Goal: Task Accomplishment & Management: Complete application form

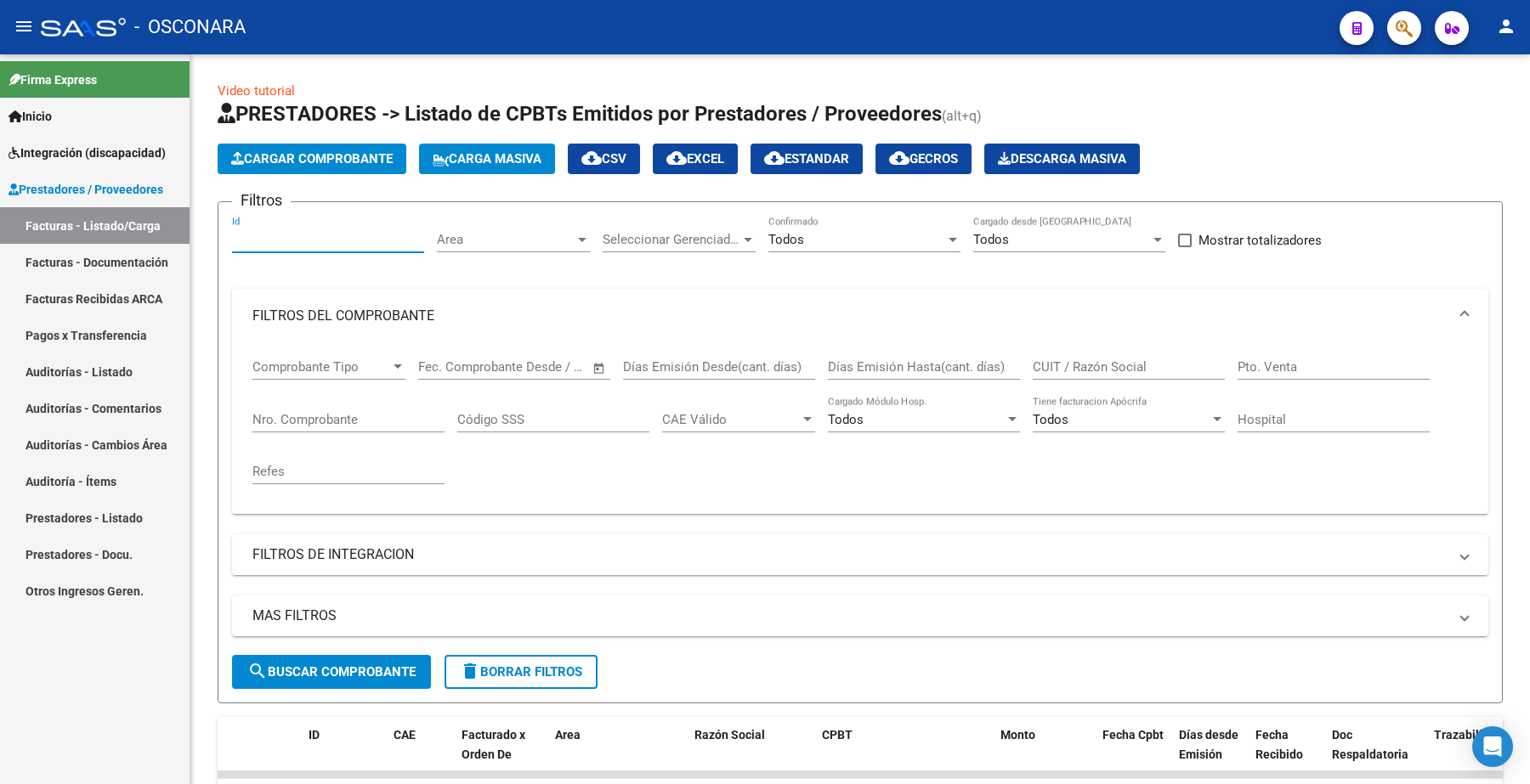
scroll to position [78, 0]
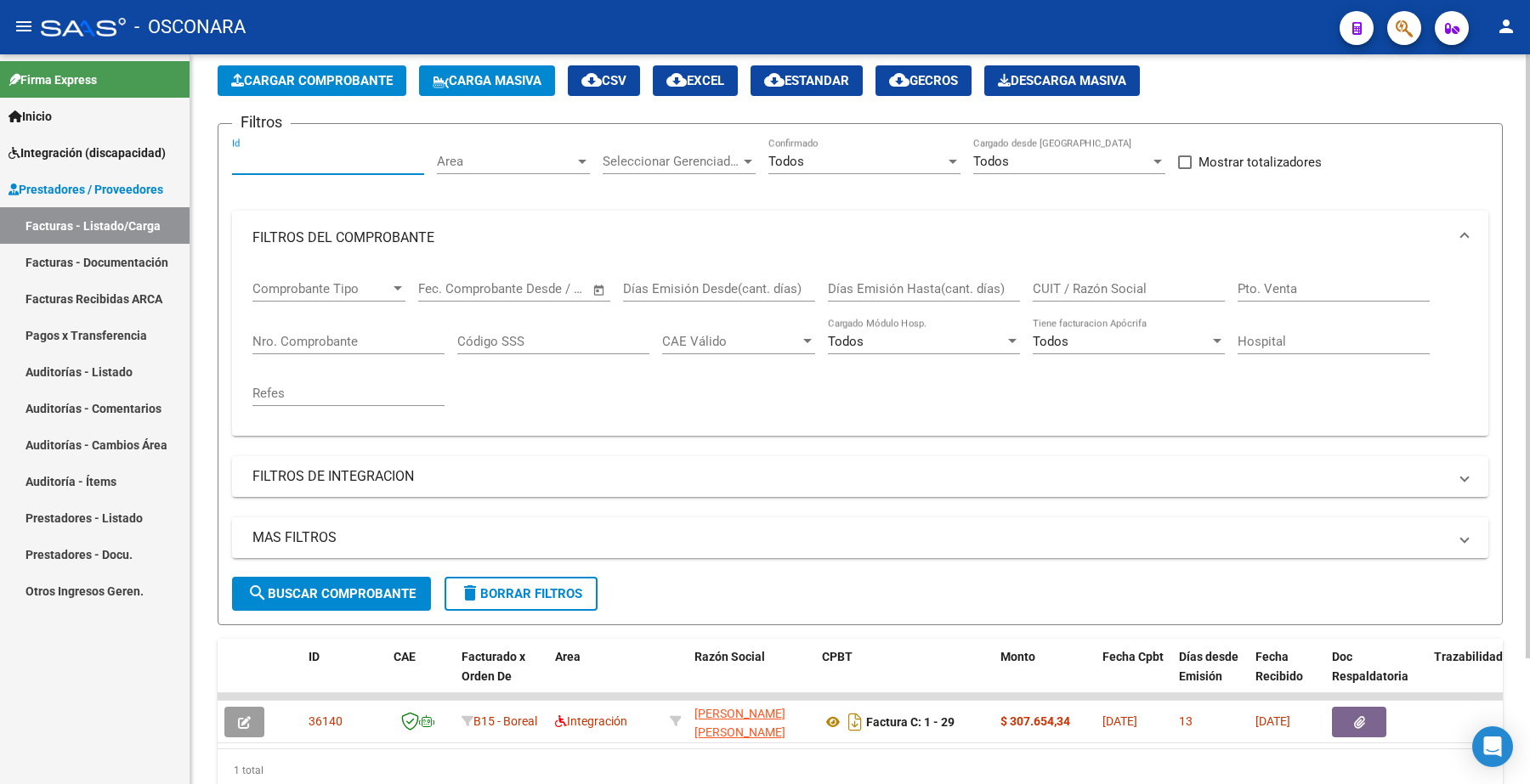
click at [241, 159] on input "Id" at bounding box center [328, 161] width 192 height 15
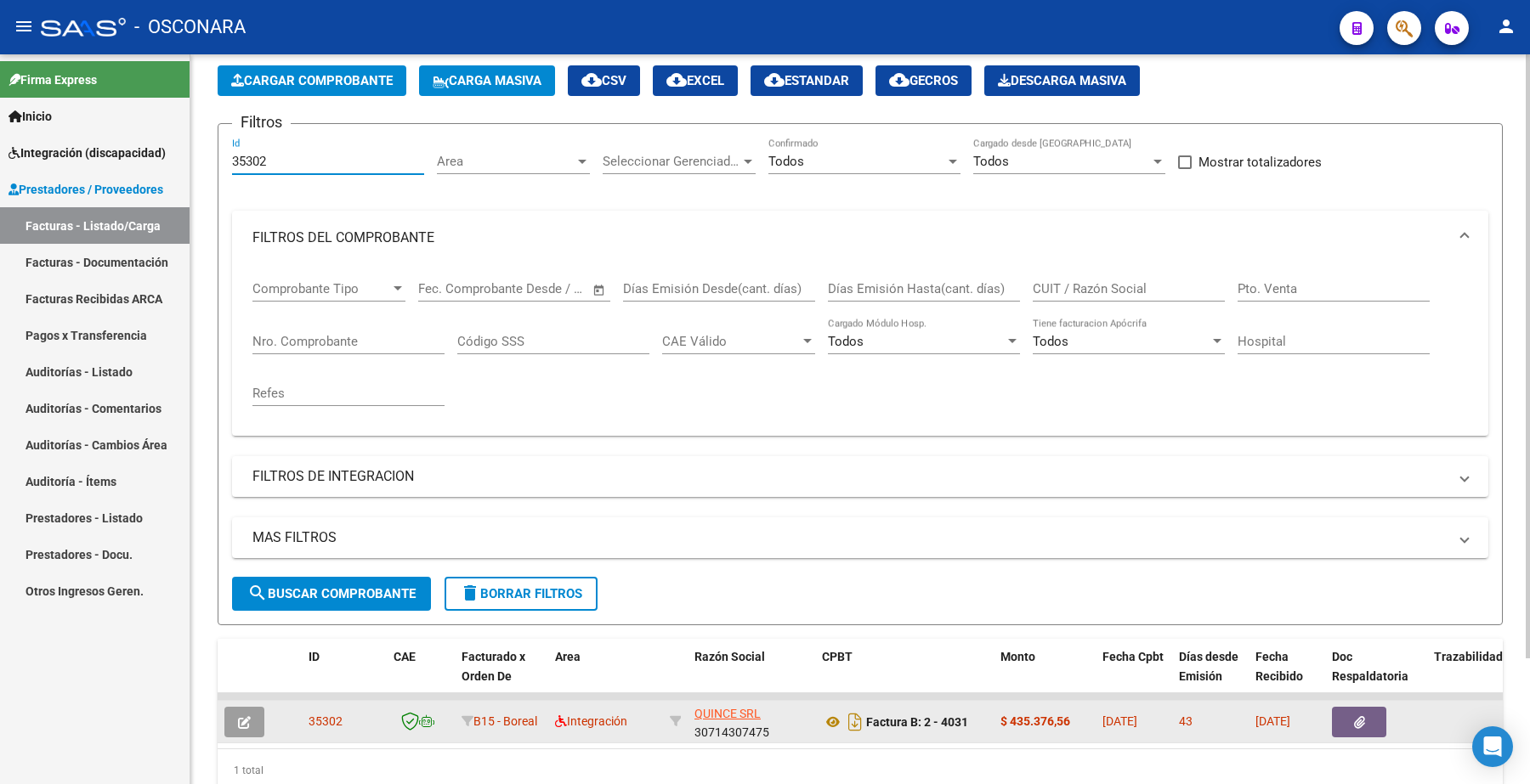
type input "35302"
click at [241, 718] on icon "button" at bounding box center [244, 722] width 13 height 13
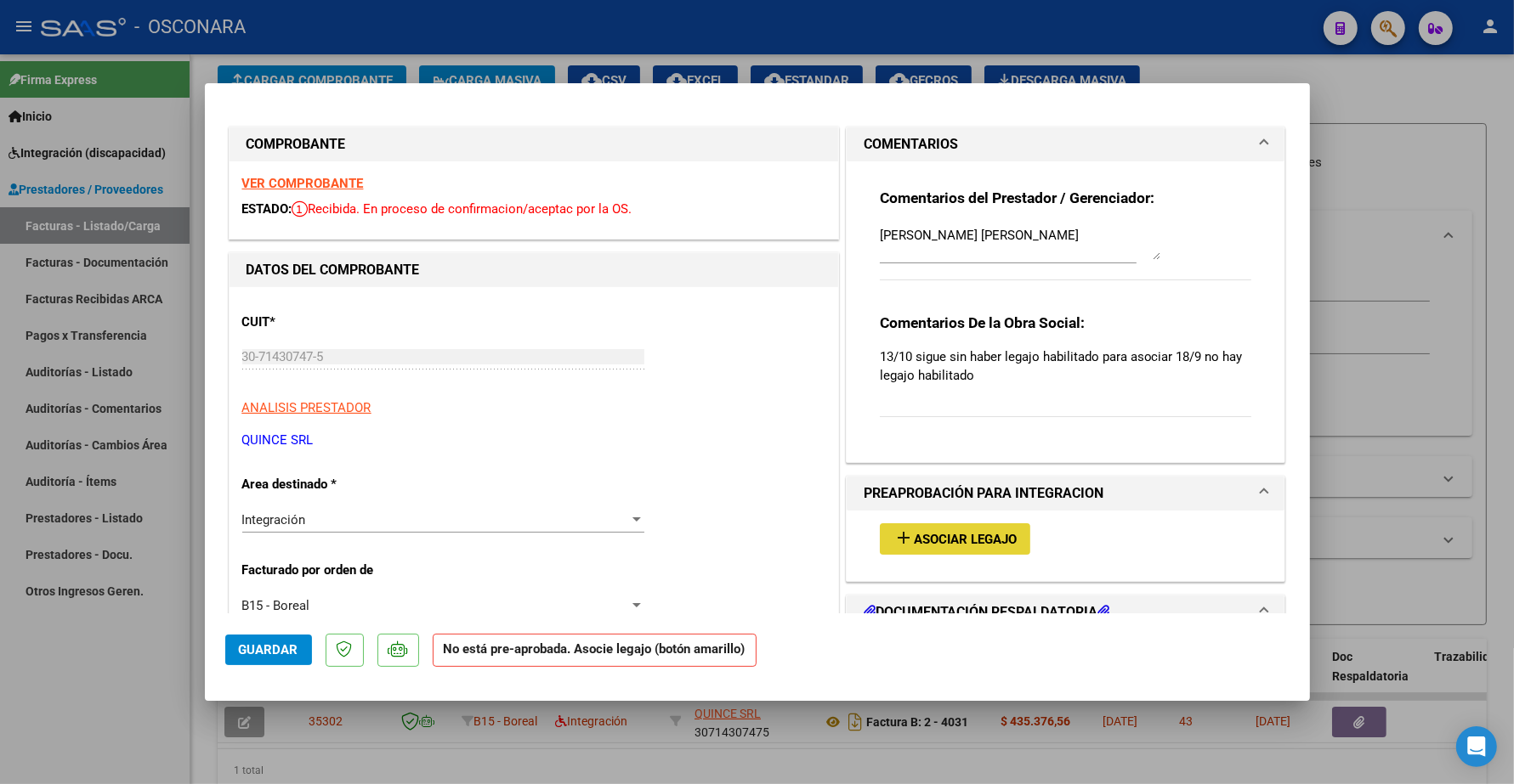
click at [762, 549] on button "add Asociar Legajo" at bounding box center [955, 539] width 150 height 32
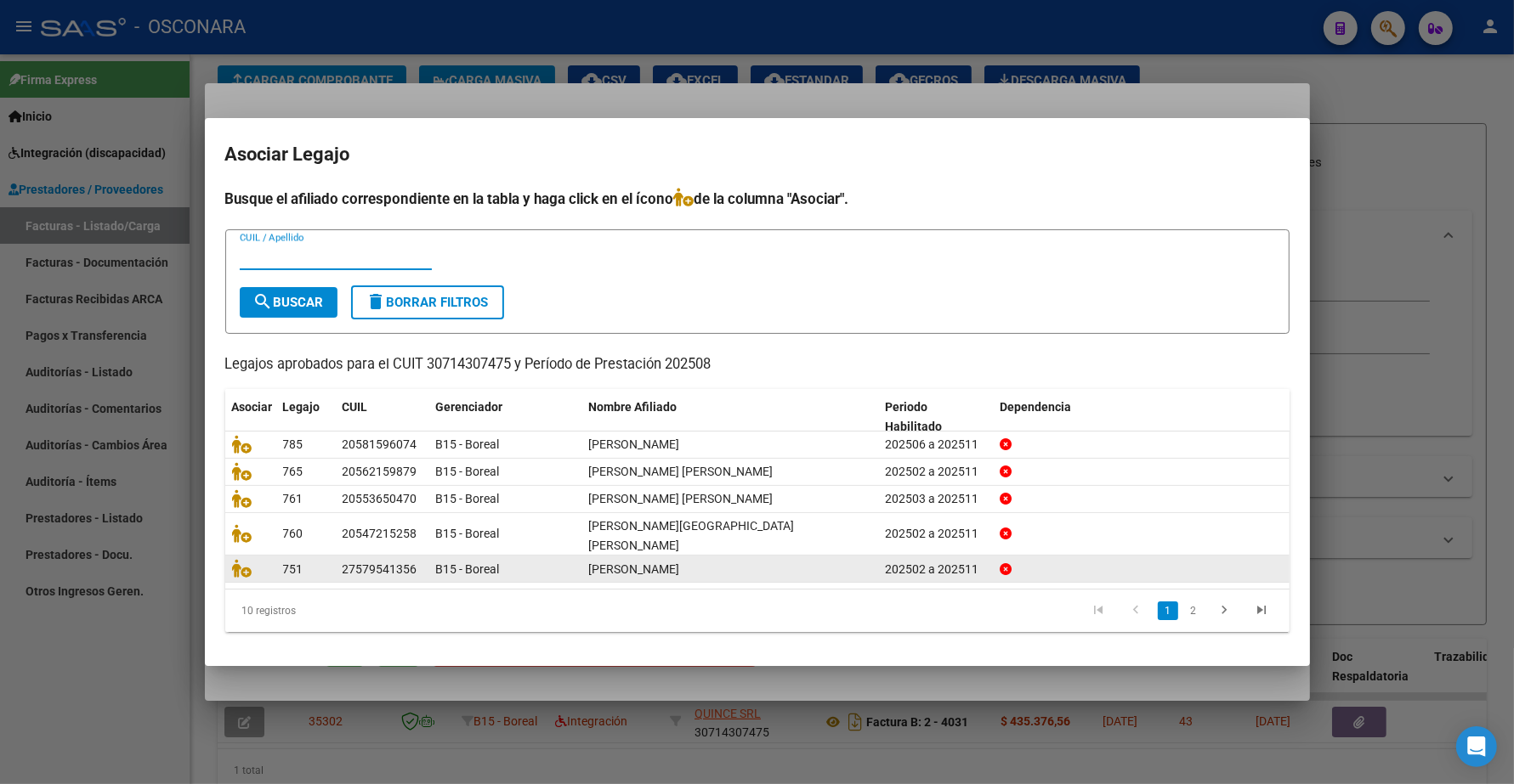
click at [762, 603] on icon "go to next page" at bounding box center [1225, 613] width 22 height 21
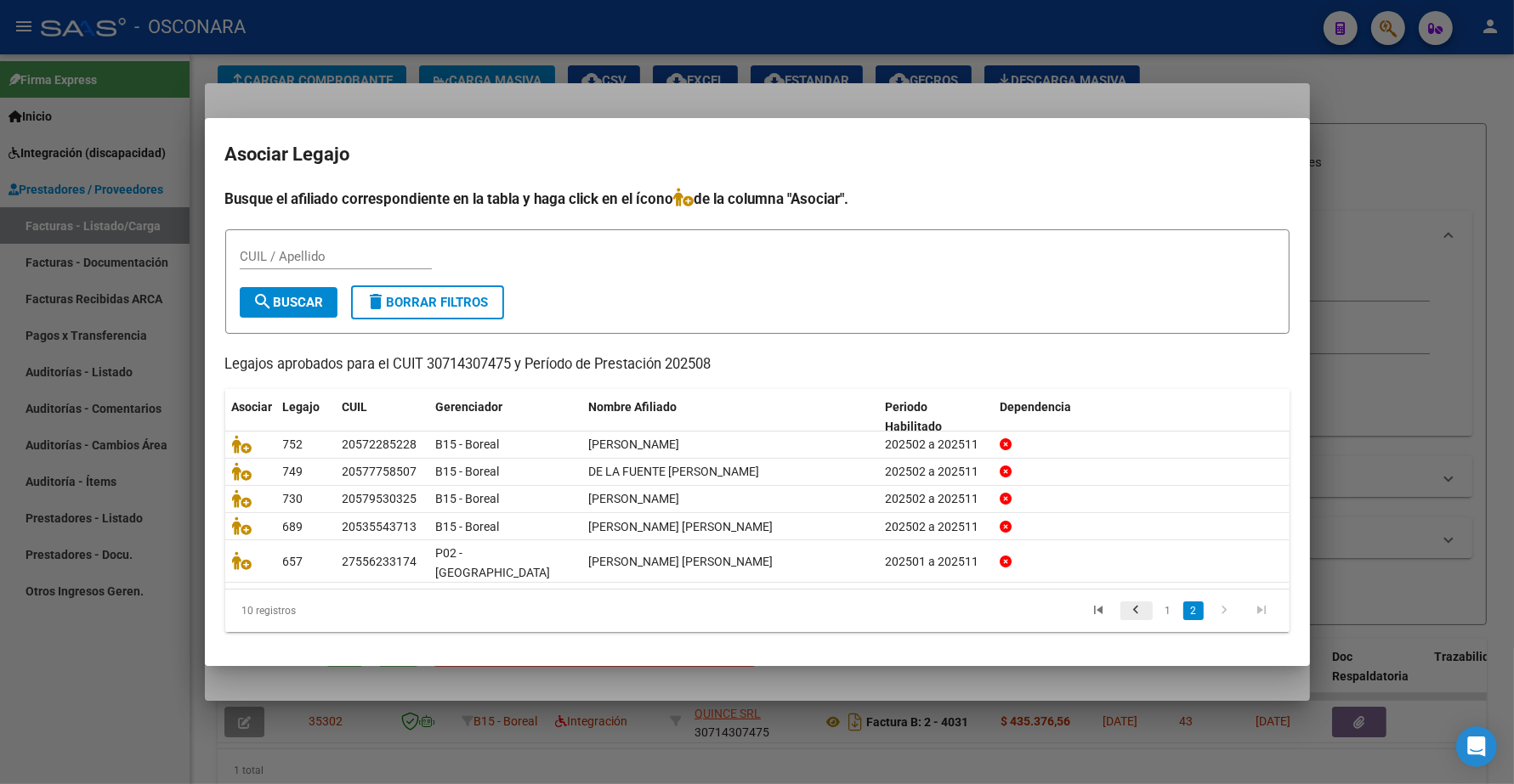
click at [762, 603] on icon "go to previous page" at bounding box center [1136, 613] width 22 height 21
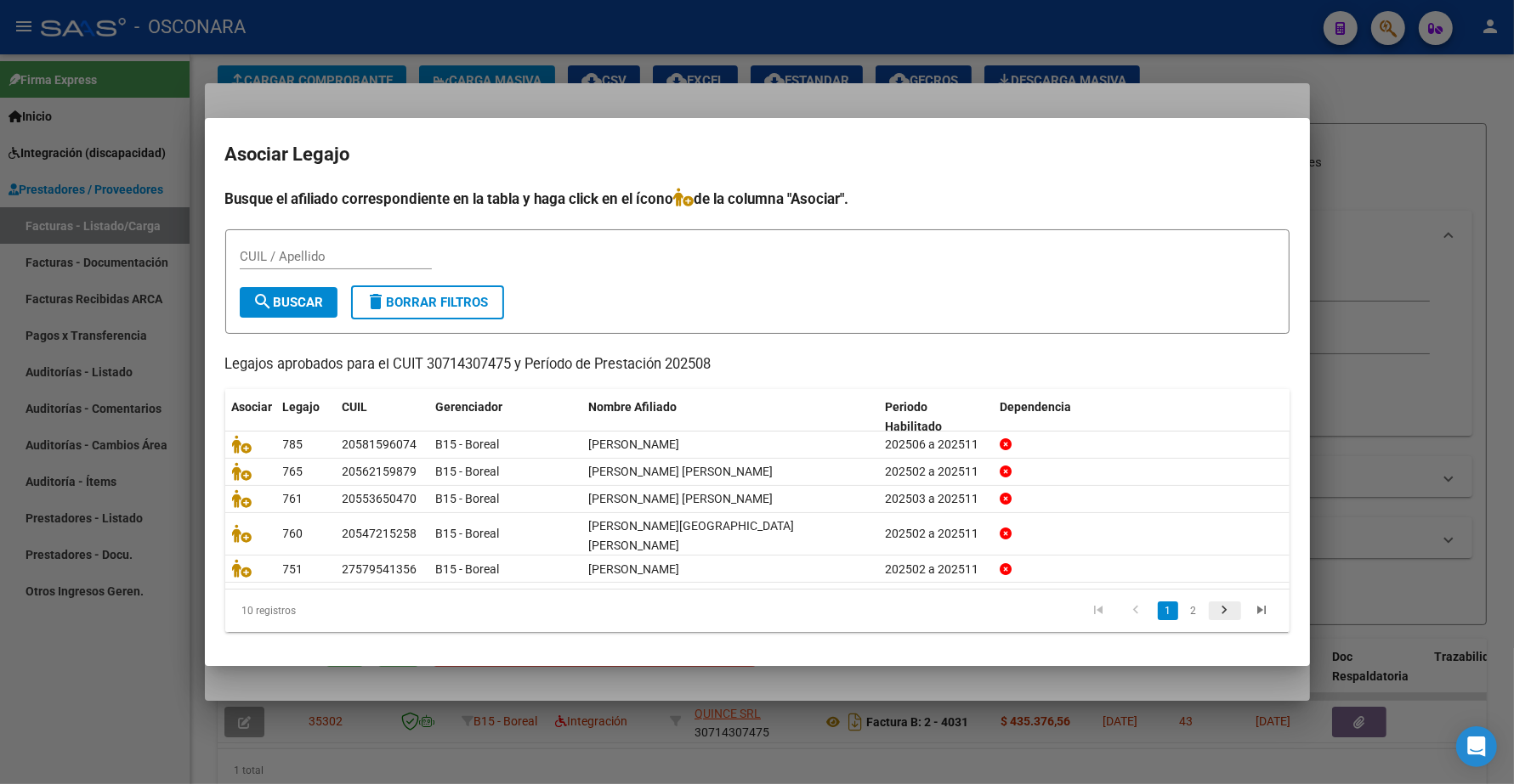
click at [762, 603] on icon "go to next page" at bounding box center [1225, 613] width 22 height 21
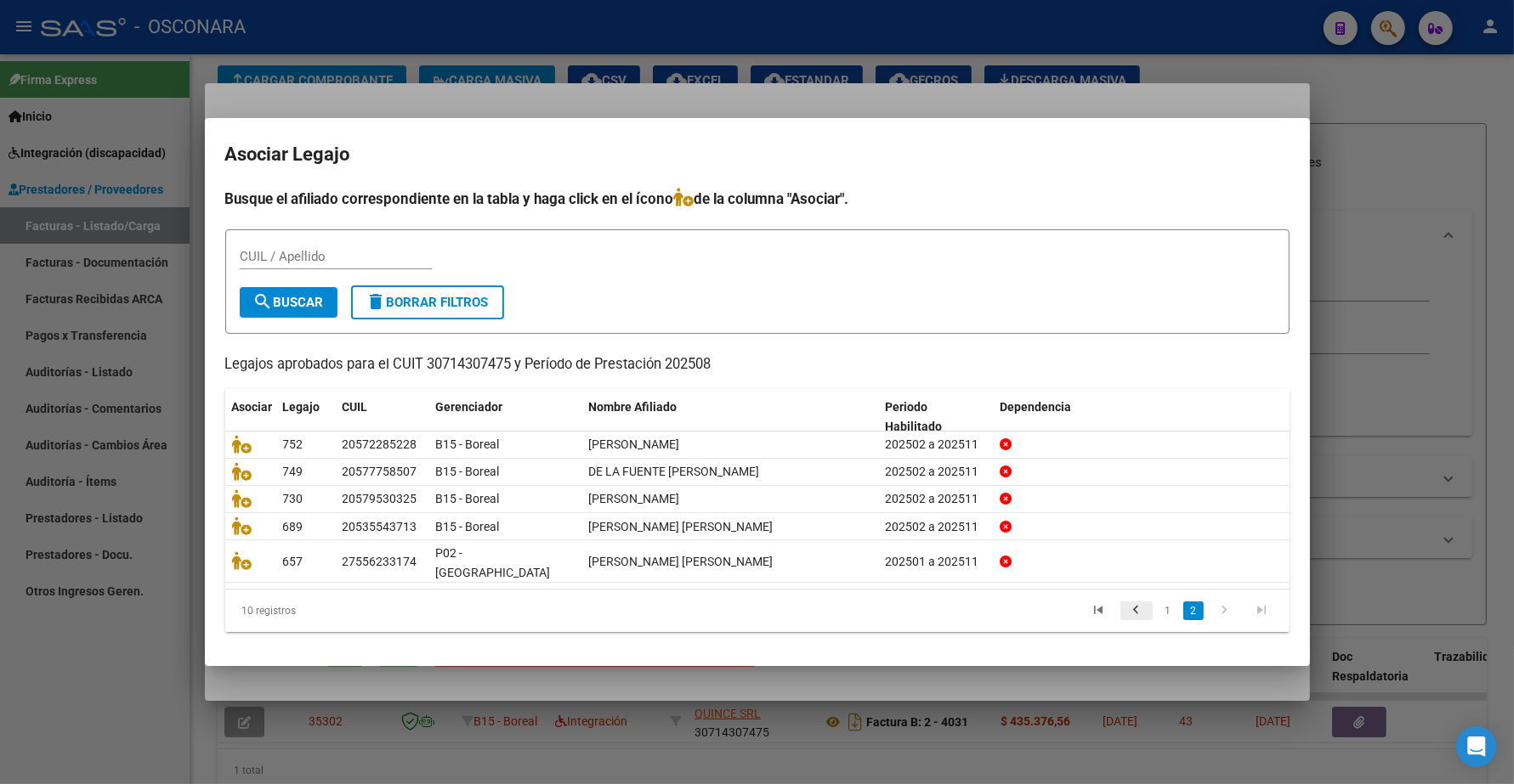
click at [762, 606] on icon "go to previous page" at bounding box center [1136, 613] width 22 height 21
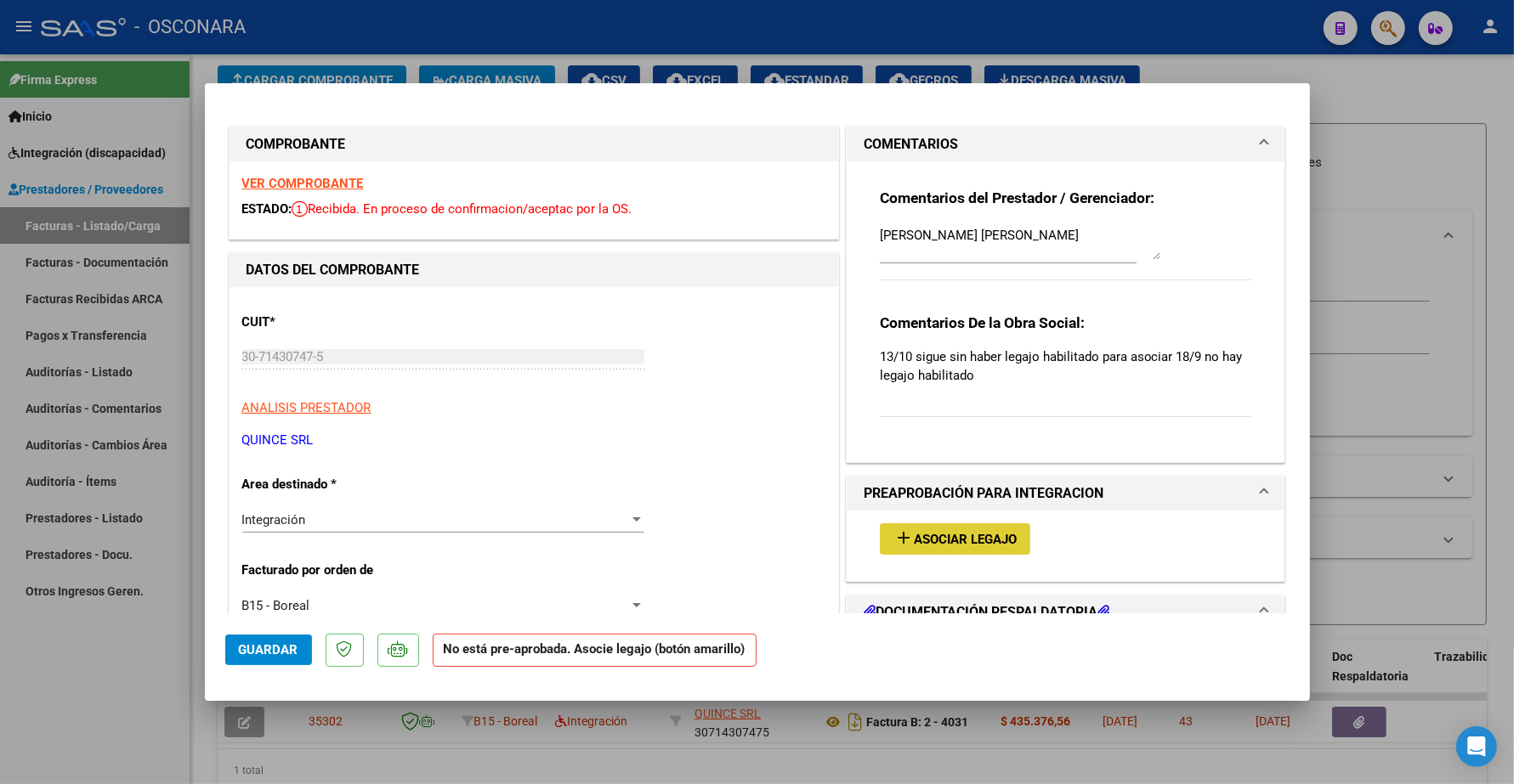
type input "$ 0,00"
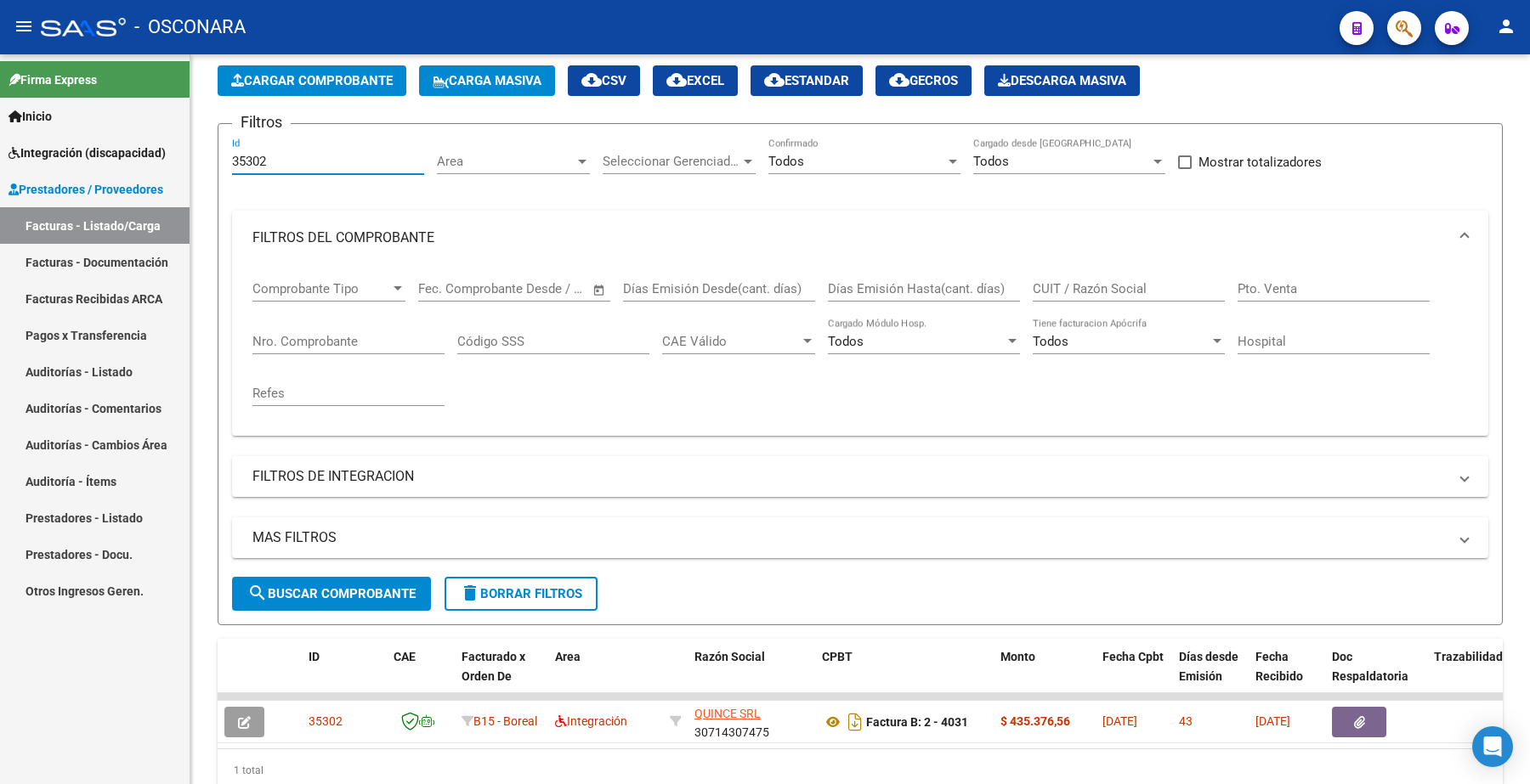
drag, startPoint x: 274, startPoint y: 159, endPoint x: 104, endPoint y: 159, distance: 170.0
click at [104, 159] on mat-sidenav-container "Firma Express Inicio Instructivos Contacto OS Integración (discapacidad) Certif…" at bounding box center [765, 419] width 1530 height 730
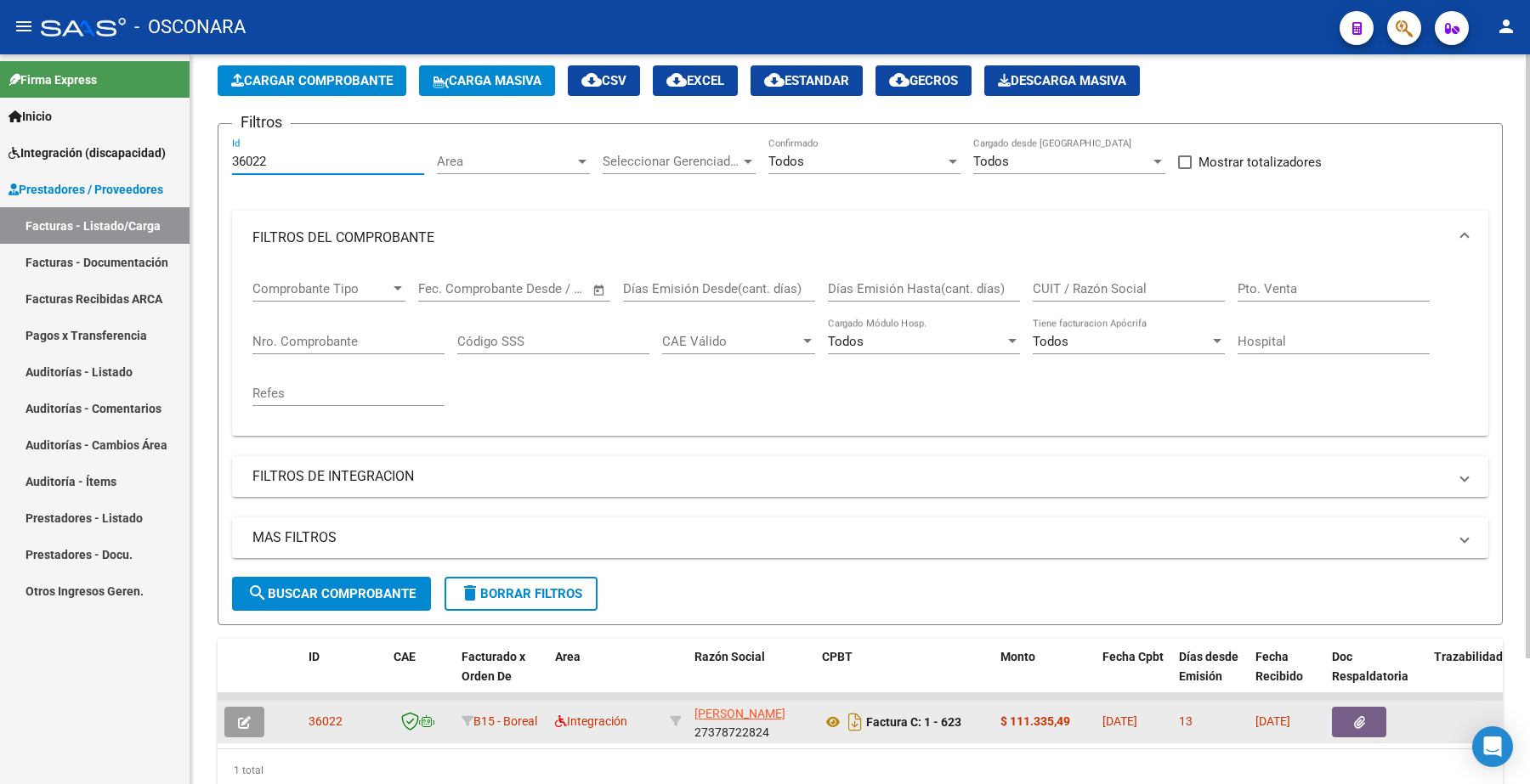
type input "36022"
click at [255, 721] on button "button" at bounding box center [244, 722] width 40 height 31
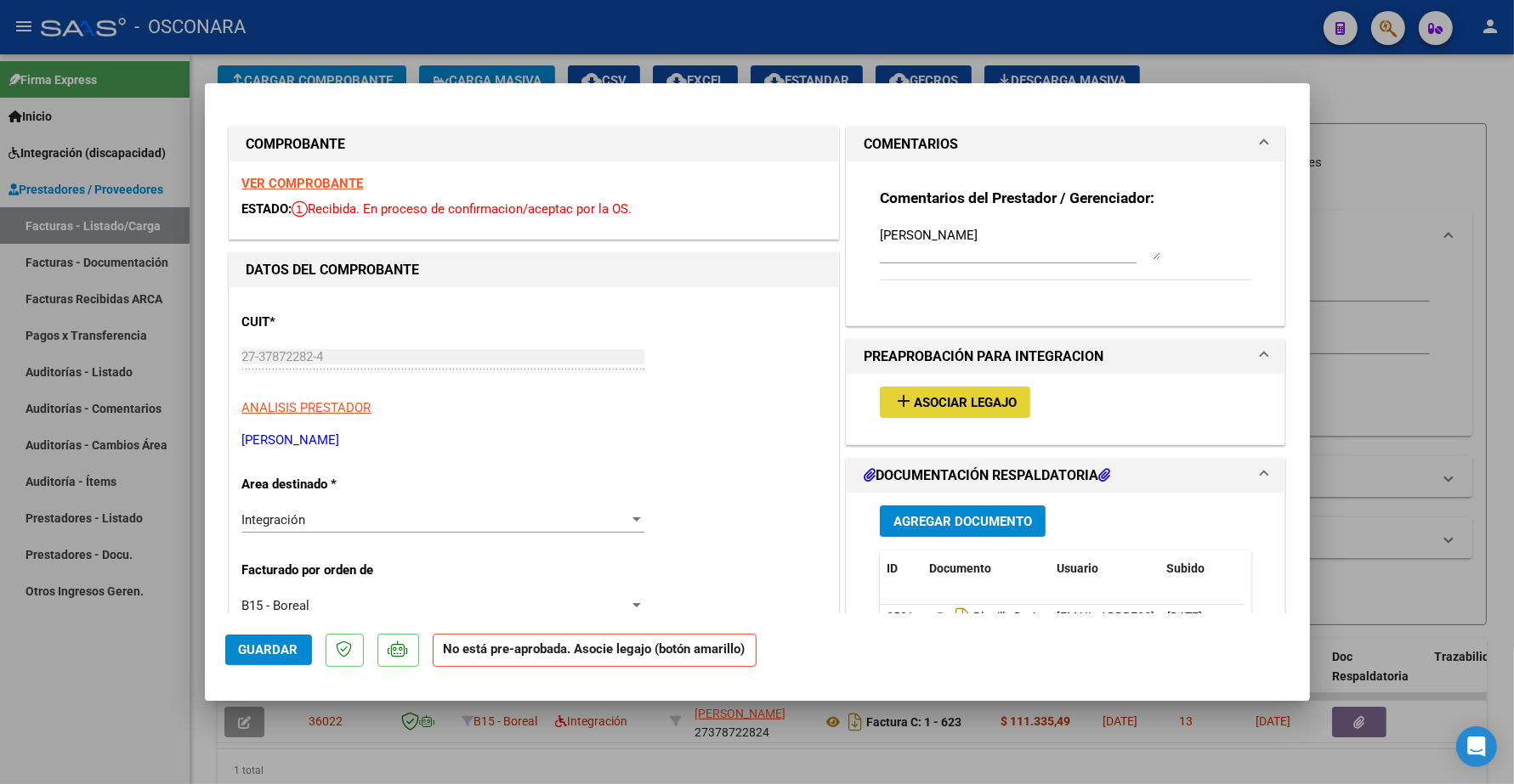
click at [762, 405] on span "Asociar Legajo" at bounding box center [965, 403] width 103 height 15
type input "$ 0,00"
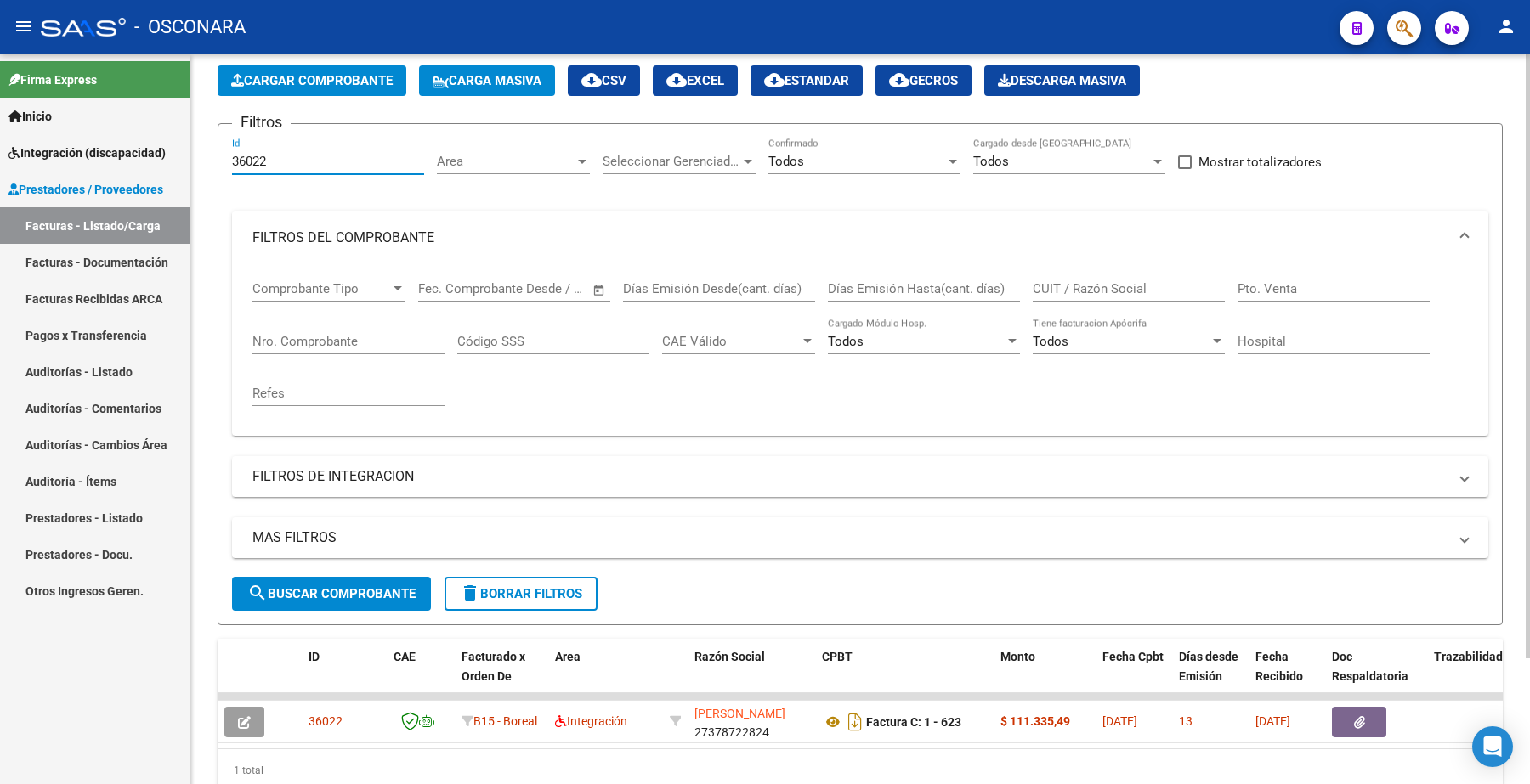
drag, startPoint x: 295, startPoint y: 155, endPoint x: 200, endPoint y: 150, distance: 95.1
click at [198, 154] on div "Video tutorial PRESTADORES -> Listado de CPBTs Emitidos por Prestadores / Prove…" at bounding box center [859, 411] width 1339 height 870
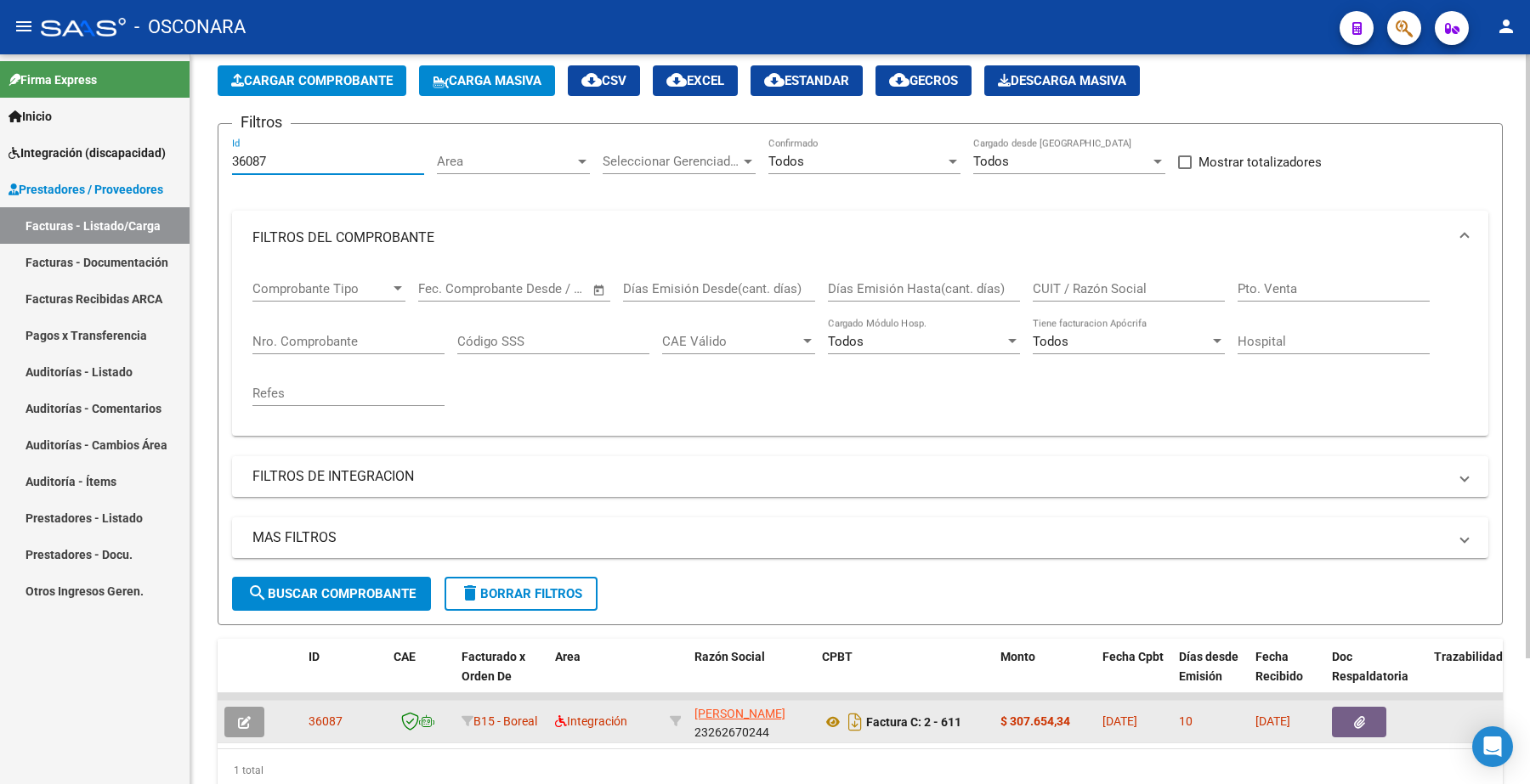
type input "36087"
click at [247, 728] on button "button" at bounding box center [244, 722] width 40 height 31
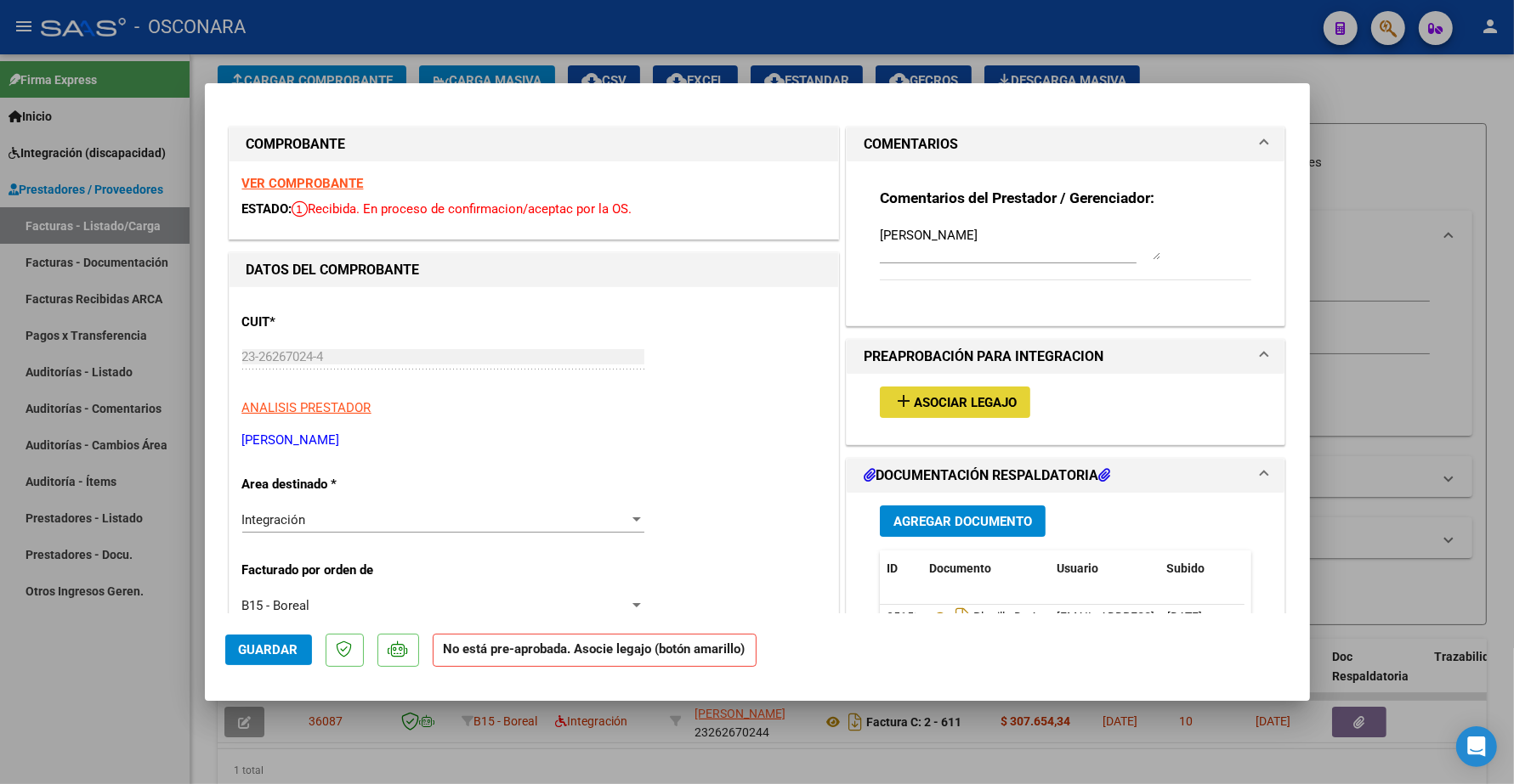
click at [762, 413] on button "add Asociar Legajo" at bounding box center [955, 402] width 150 height 32
type input "$ 0,00"
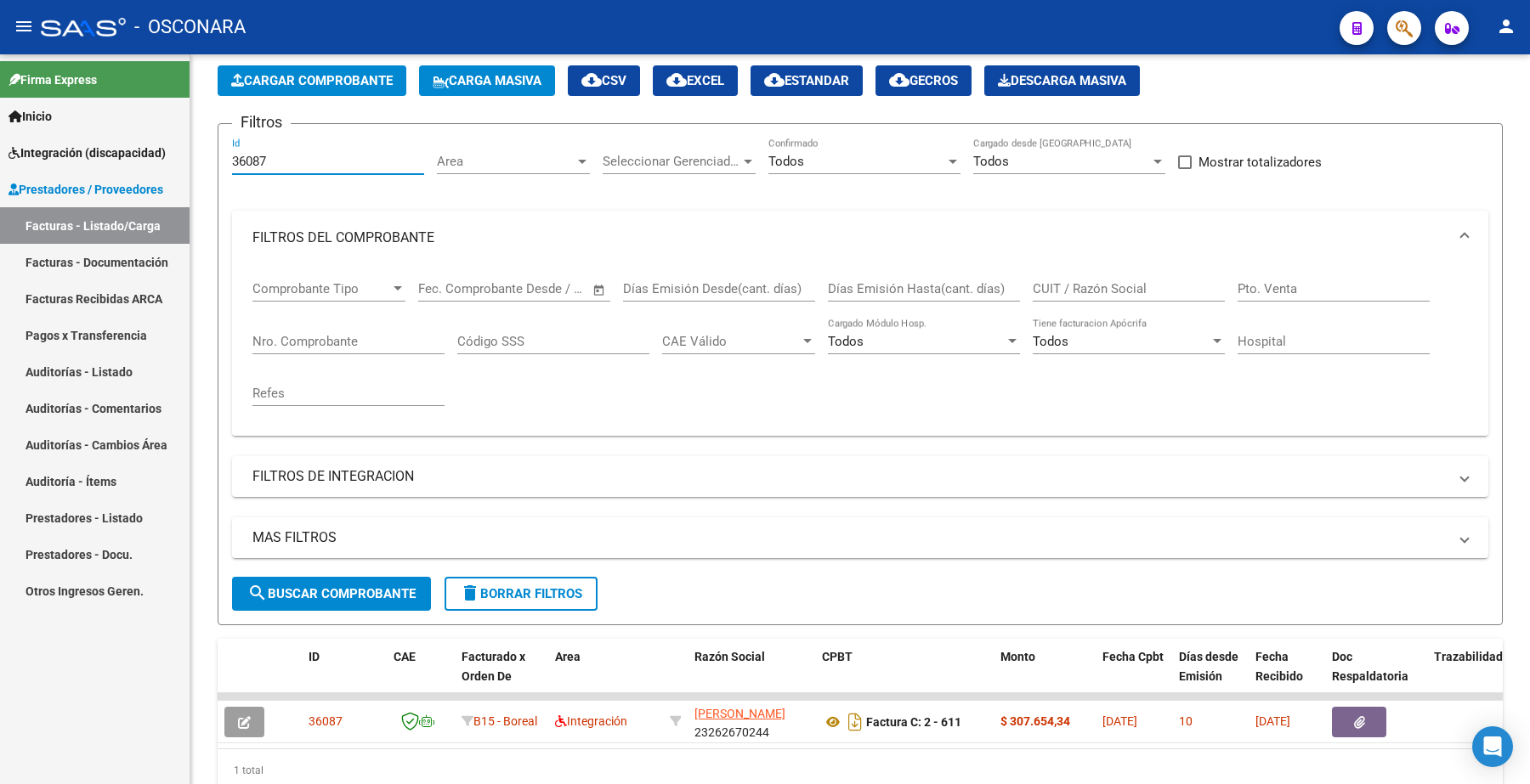
drag, startPoint x: 282, startPoint y: 156, endPoint x: 167, endPoint y: 121, distance: 120.2
click at [158, 153] on mat-sidenav-container "Firma Express Inicio Instructivos Contacto OS Integración (discapacidad) Certif…" at bounding box center [765, 419] width 1530 height 730
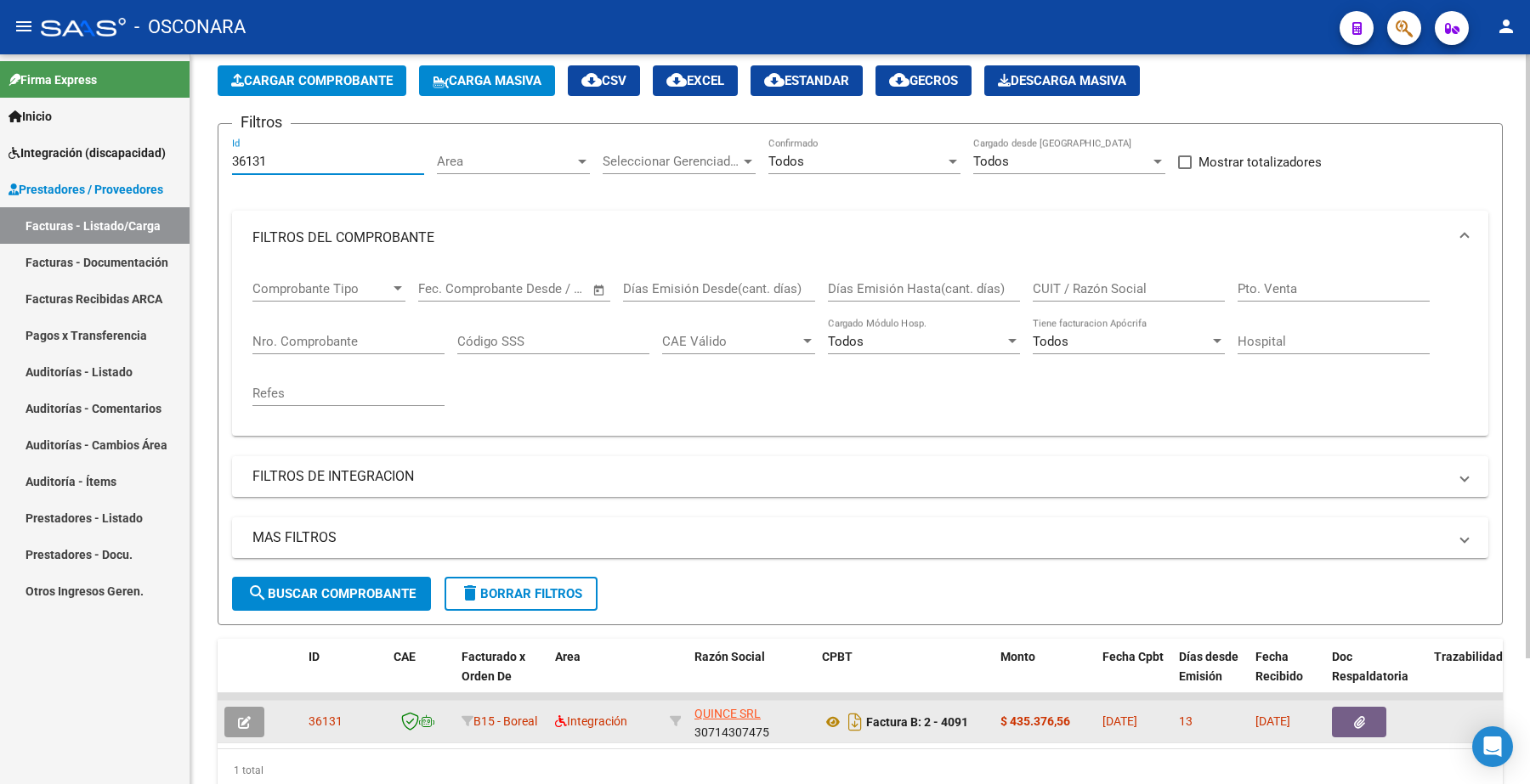
type input "36131"
click at [251, 716] on button "button" at bounding box center [244, 722] width 40 height 31
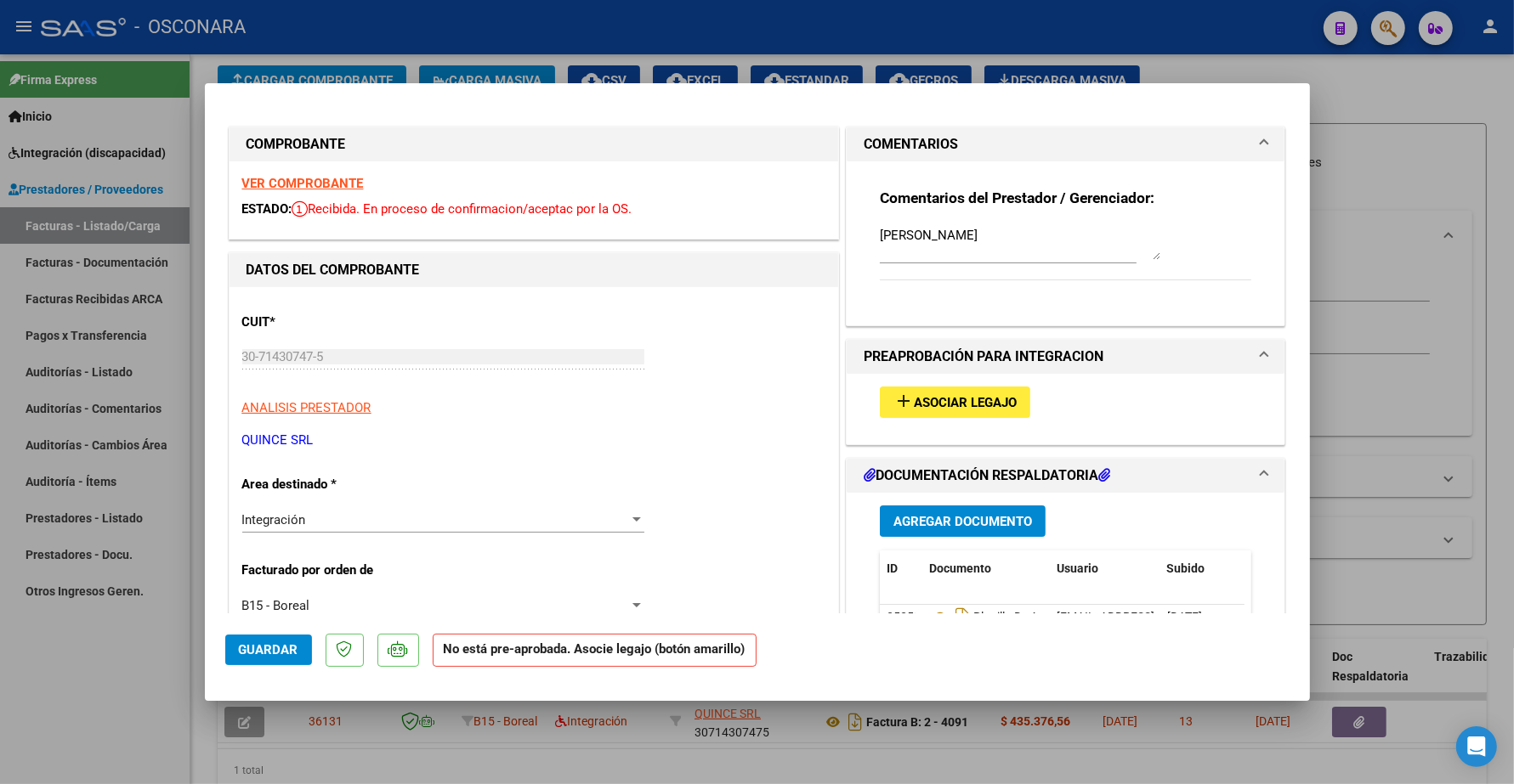
click at [762, 400] on span "Asociar Legajo" at bounding box center [965, 403] width 103 height 15
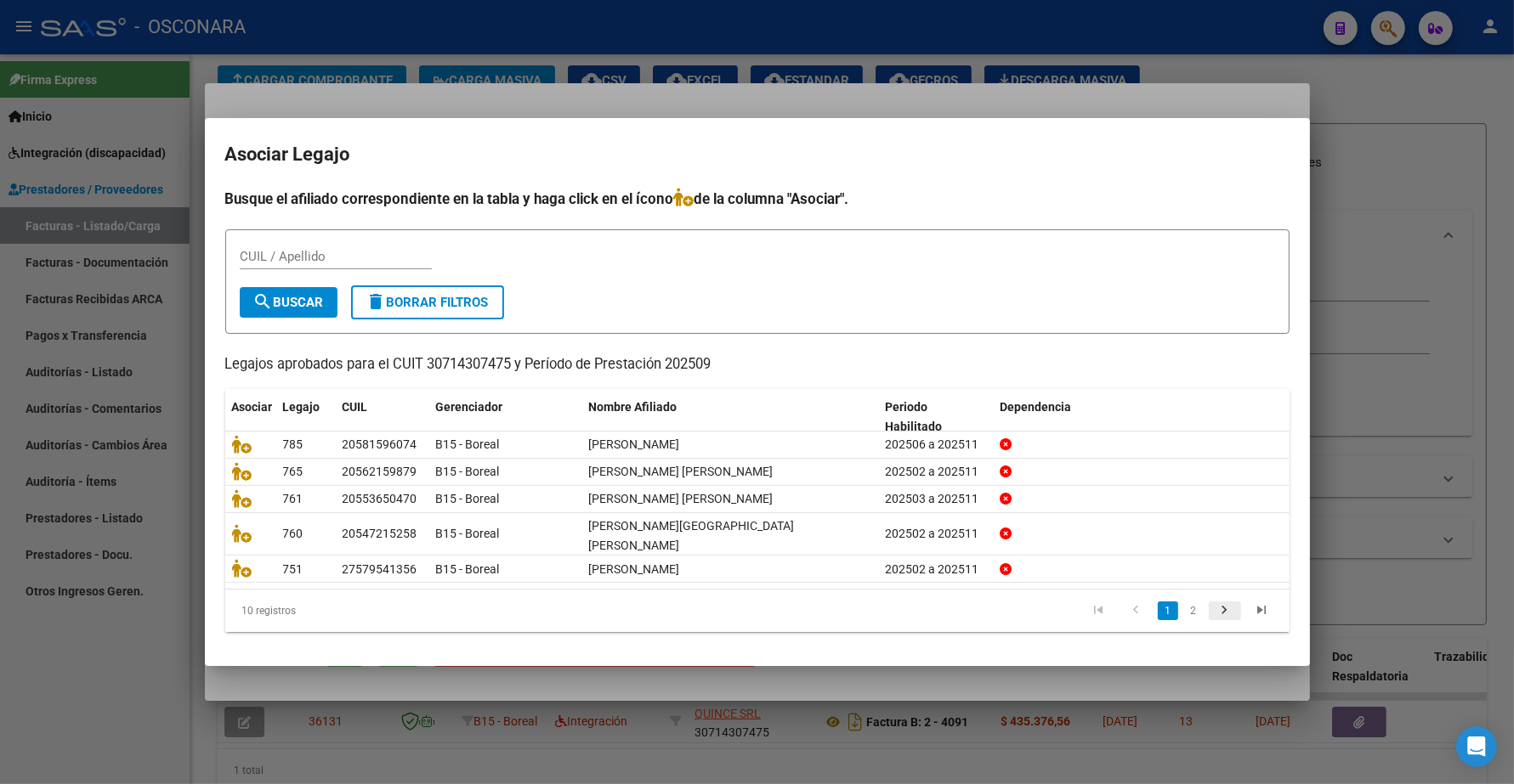
click at [762, 603] on icon "go to next page" at bounding box center [1225, 613] width 22 height 21
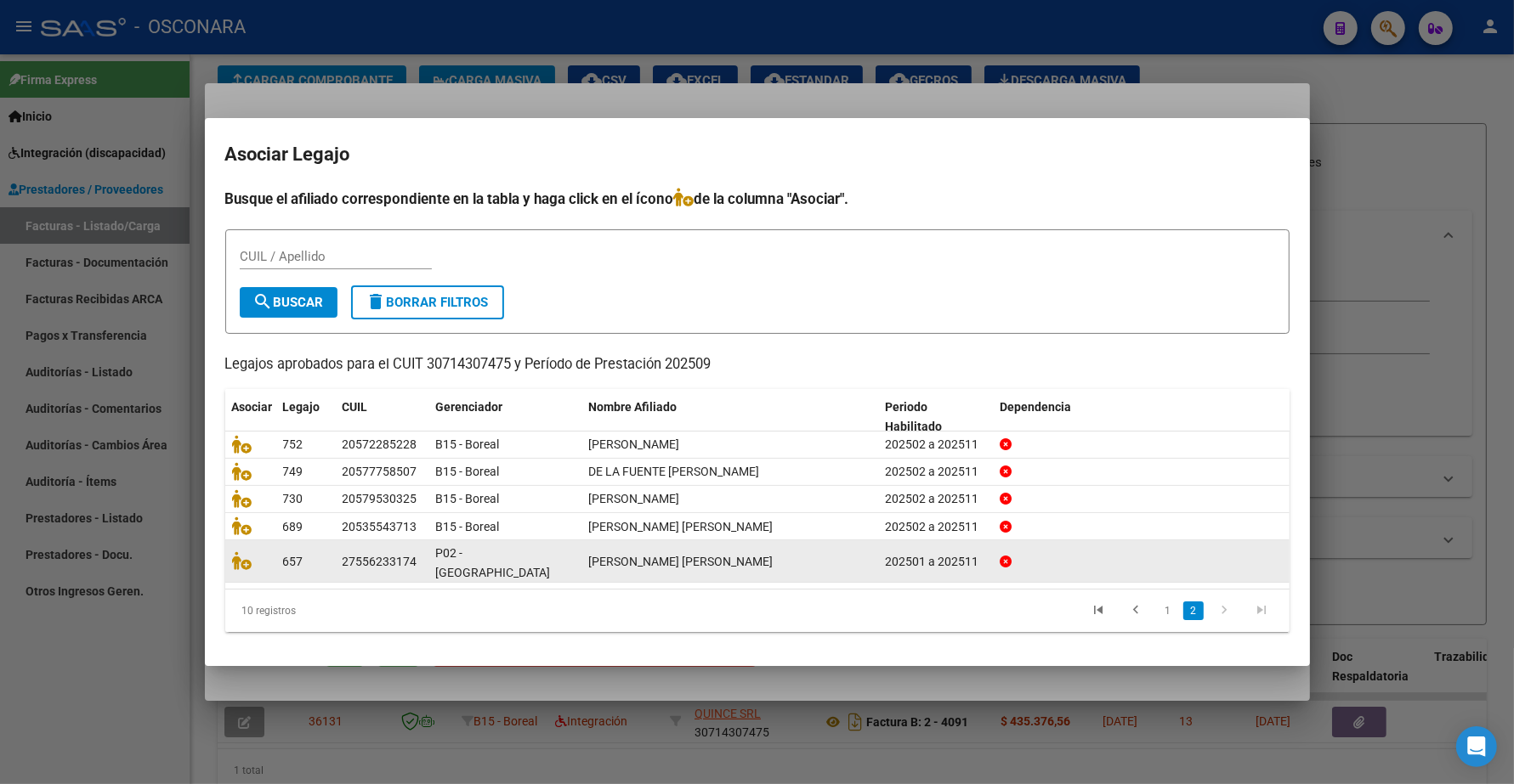
click at [762, 603] on icon "go to next page" at bounding box center [1225, 613] width 22 height 21
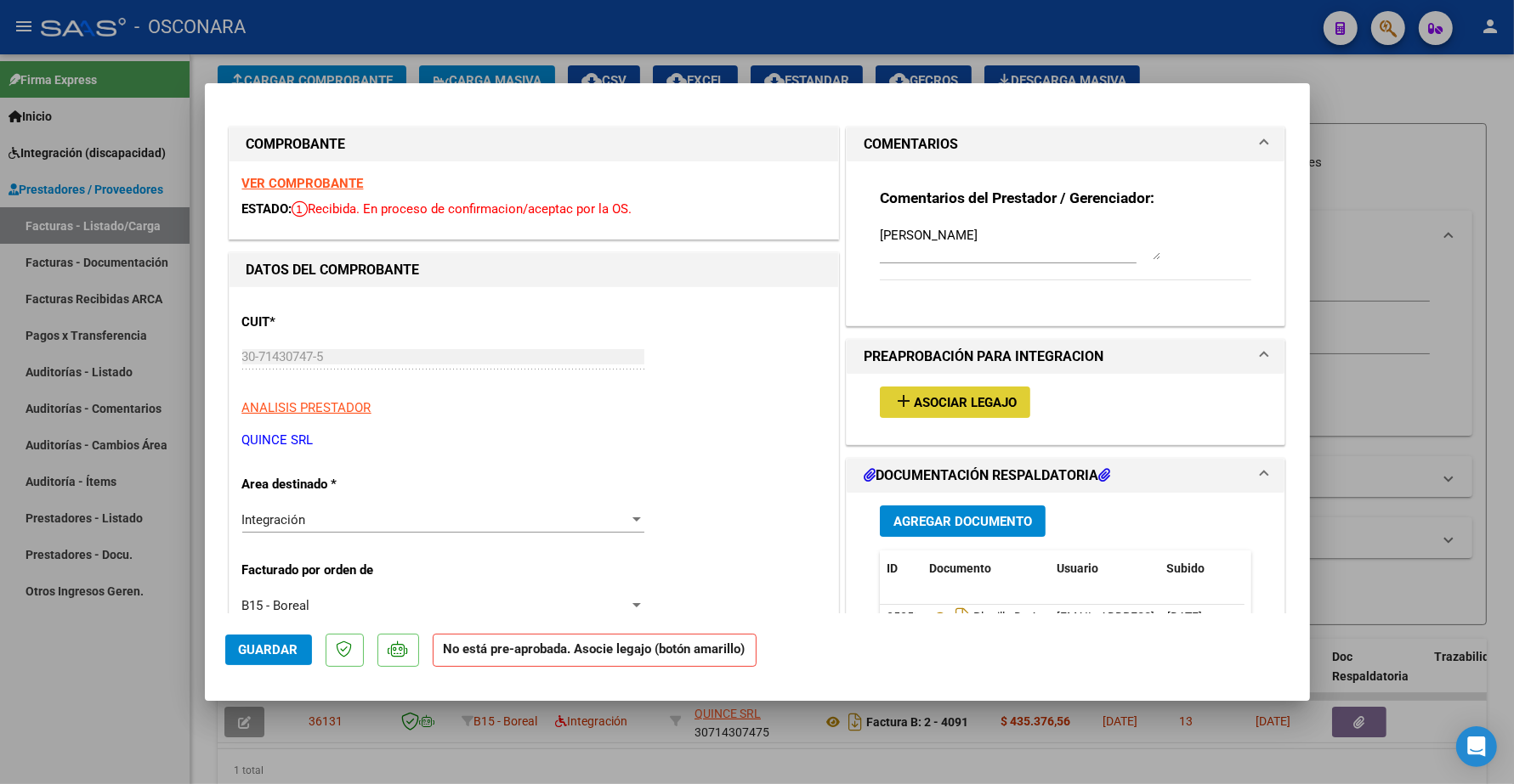
type input "$ 0,00"
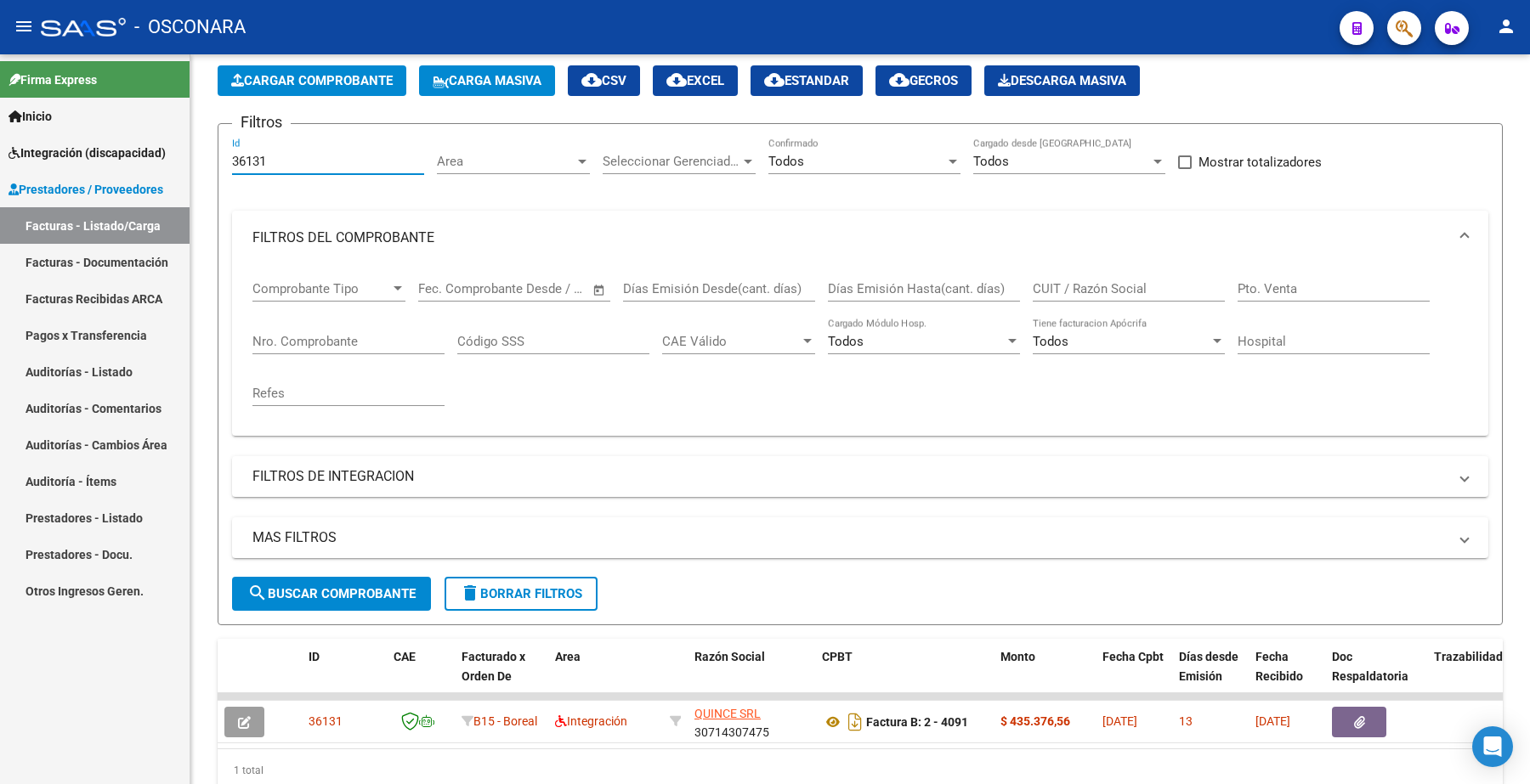
drag, startPoint x: 270, startPoint y: 153, endPoint x: 142, endPoint y: 100, distance: 138.5
click at [130, 151] on mat-sidenav-container "Firma Express Inicio Instructivos Contacto OS Integración (discapacidad) Certif…" at bounding box center [765, 419] width 1530 height 730
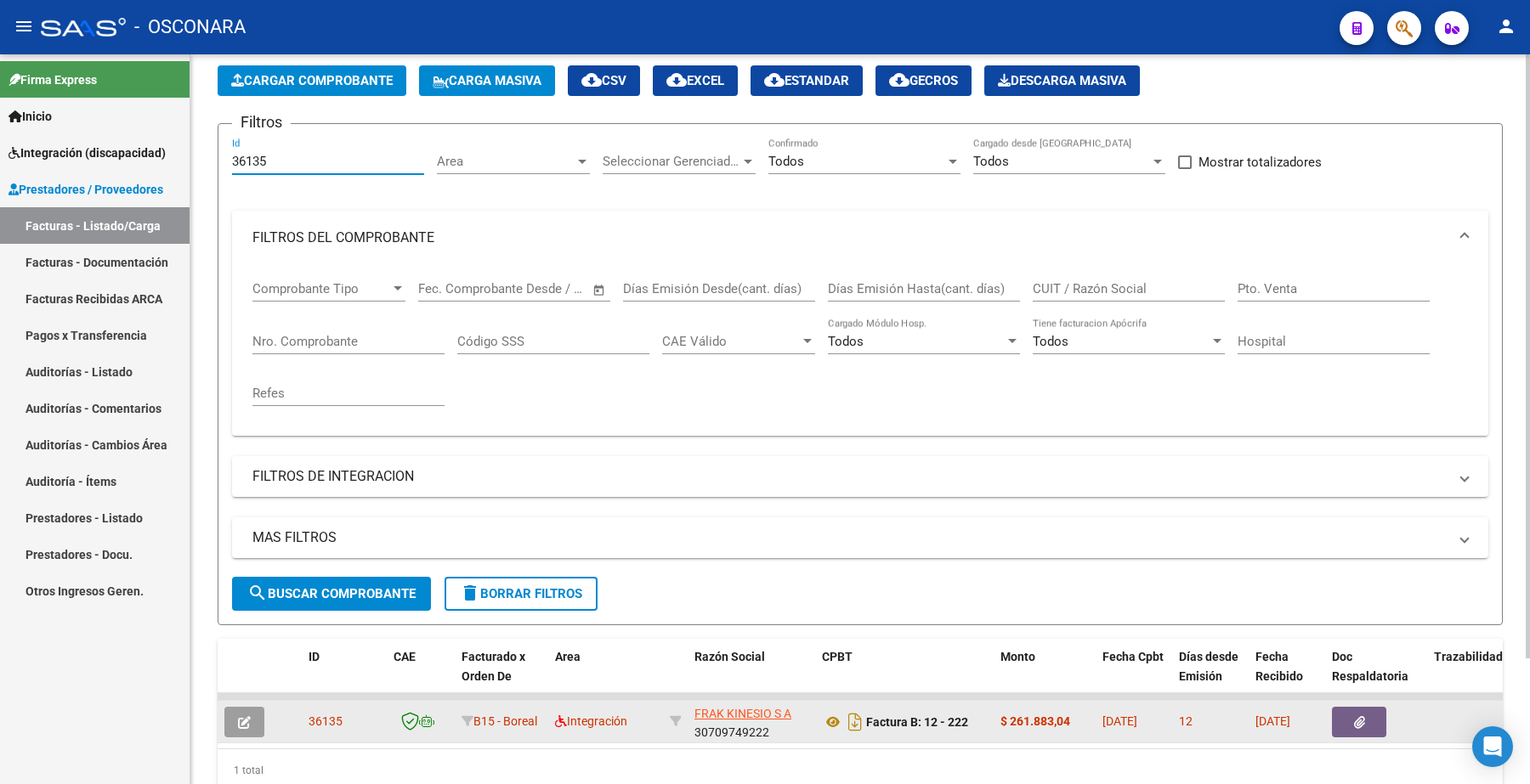
type input "36135"
click at [251, 720] on button "button" at bounding box center [244, 722] width 40 height 31
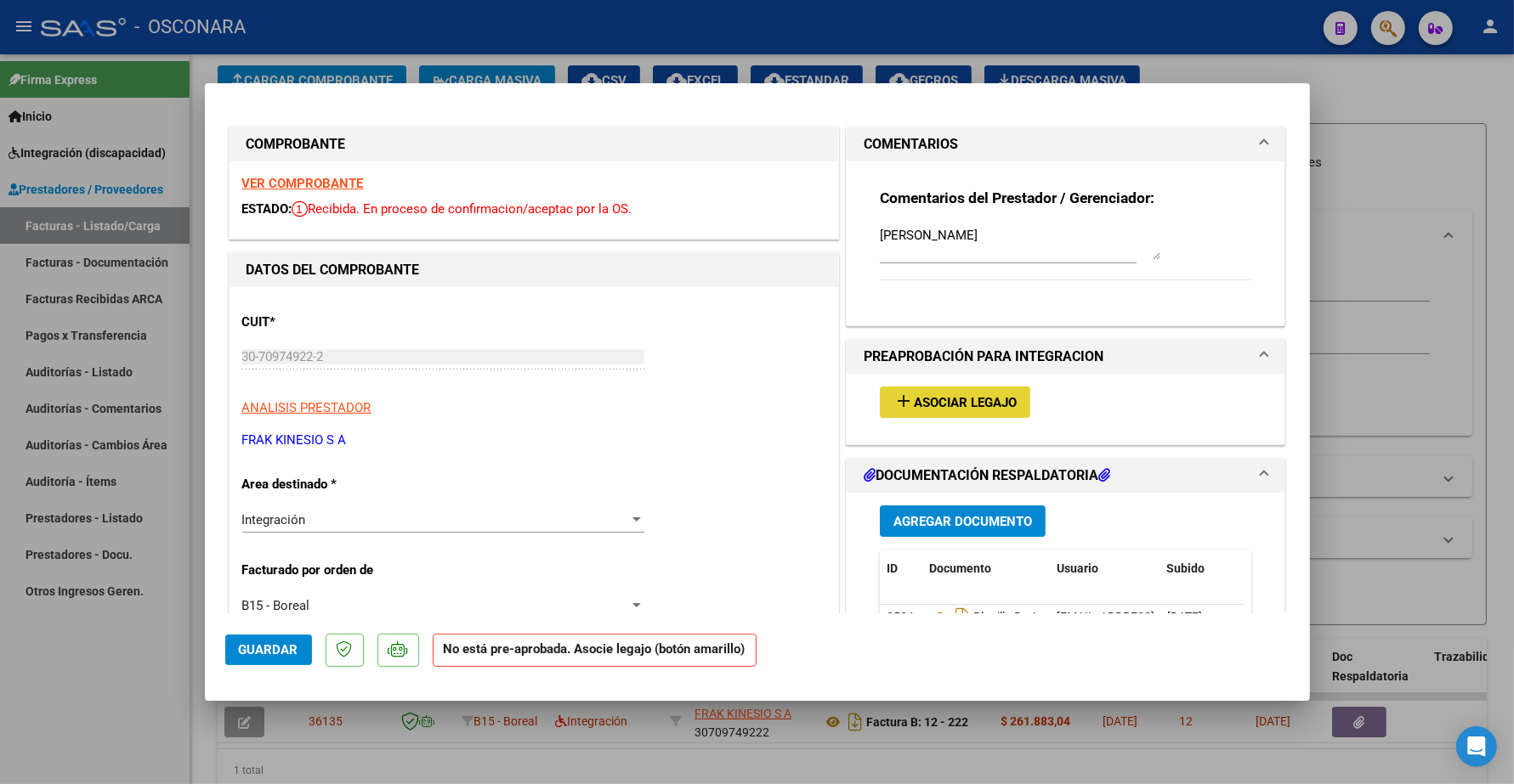
click at [762, 405] on span "Asociar Legajo" at bounding box center [965, 403] width 103 height 15
type input "$ 0,00"
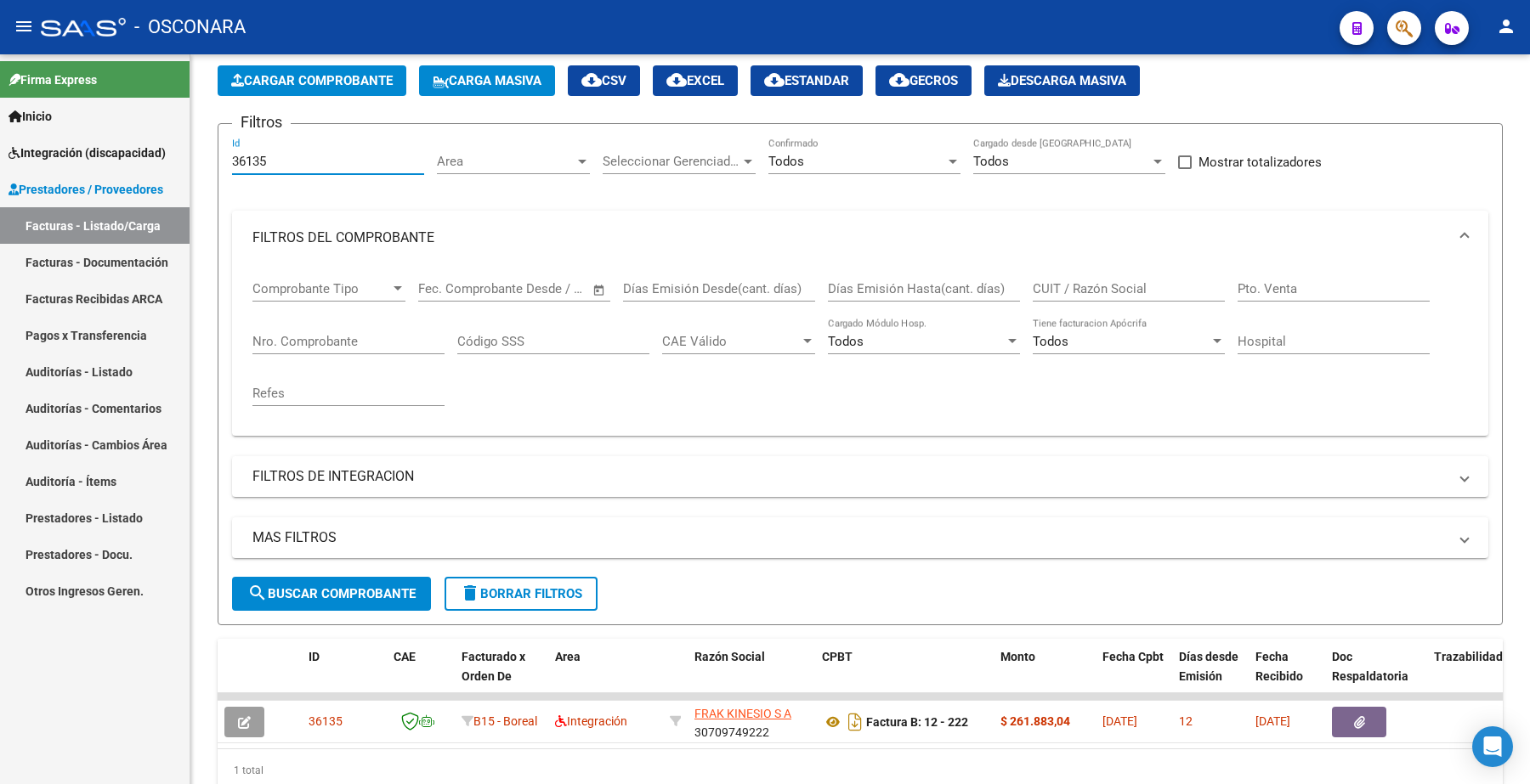
drag, startPoint x: 279, startPoint y: 159, endPoint x: 119, endPoint y: 166, distance: 160.2
click at [119, 173] on mat-sidenav-container "Firma Express Inicio Instructivos Contacto OS Integración (discapacidad) Certif…" at bounding box center [765, 419] width 1530 height 730
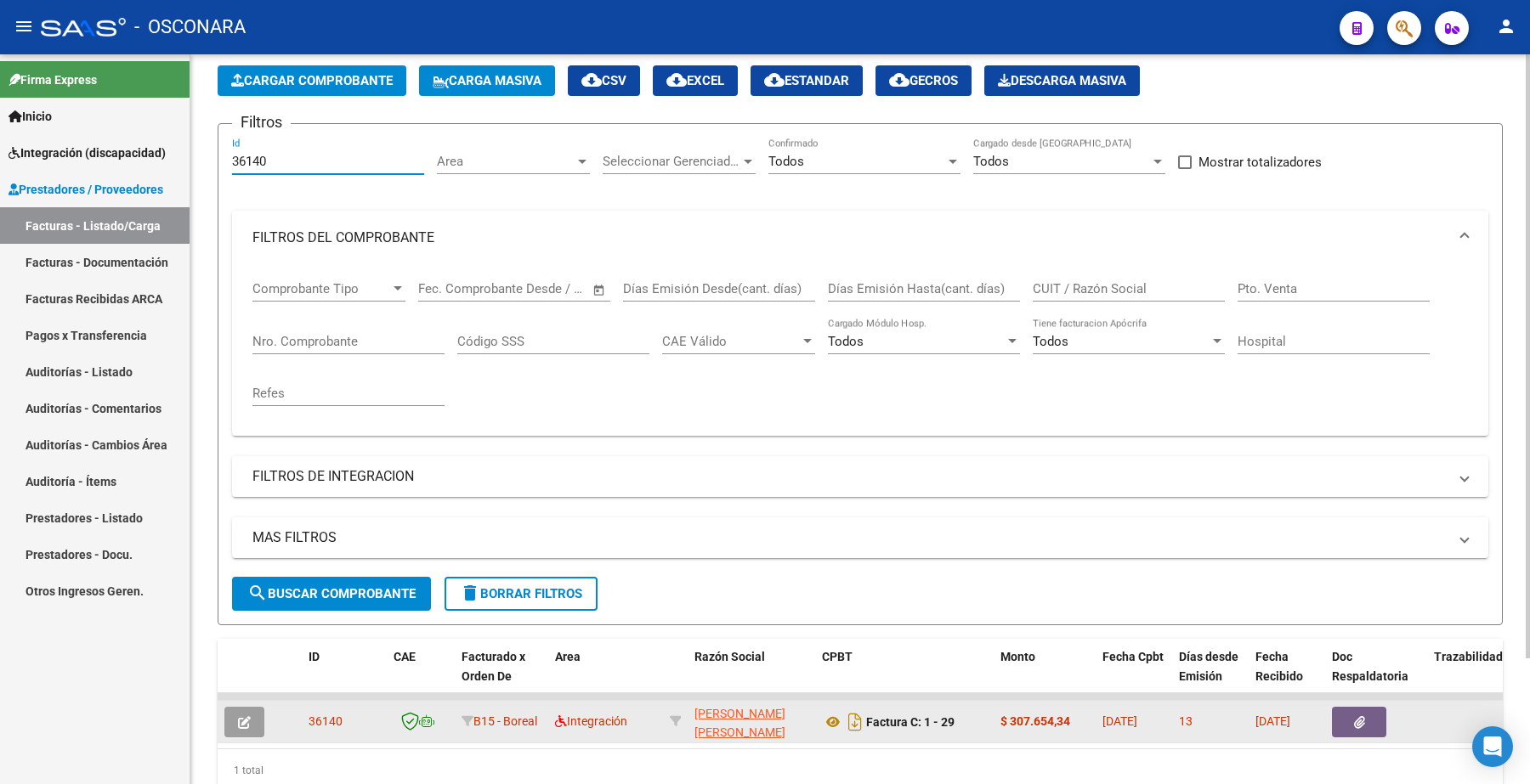
type input "36140"
click at [246, 716] on icon "button" at bounding box center [244, 722] width 13 height 13
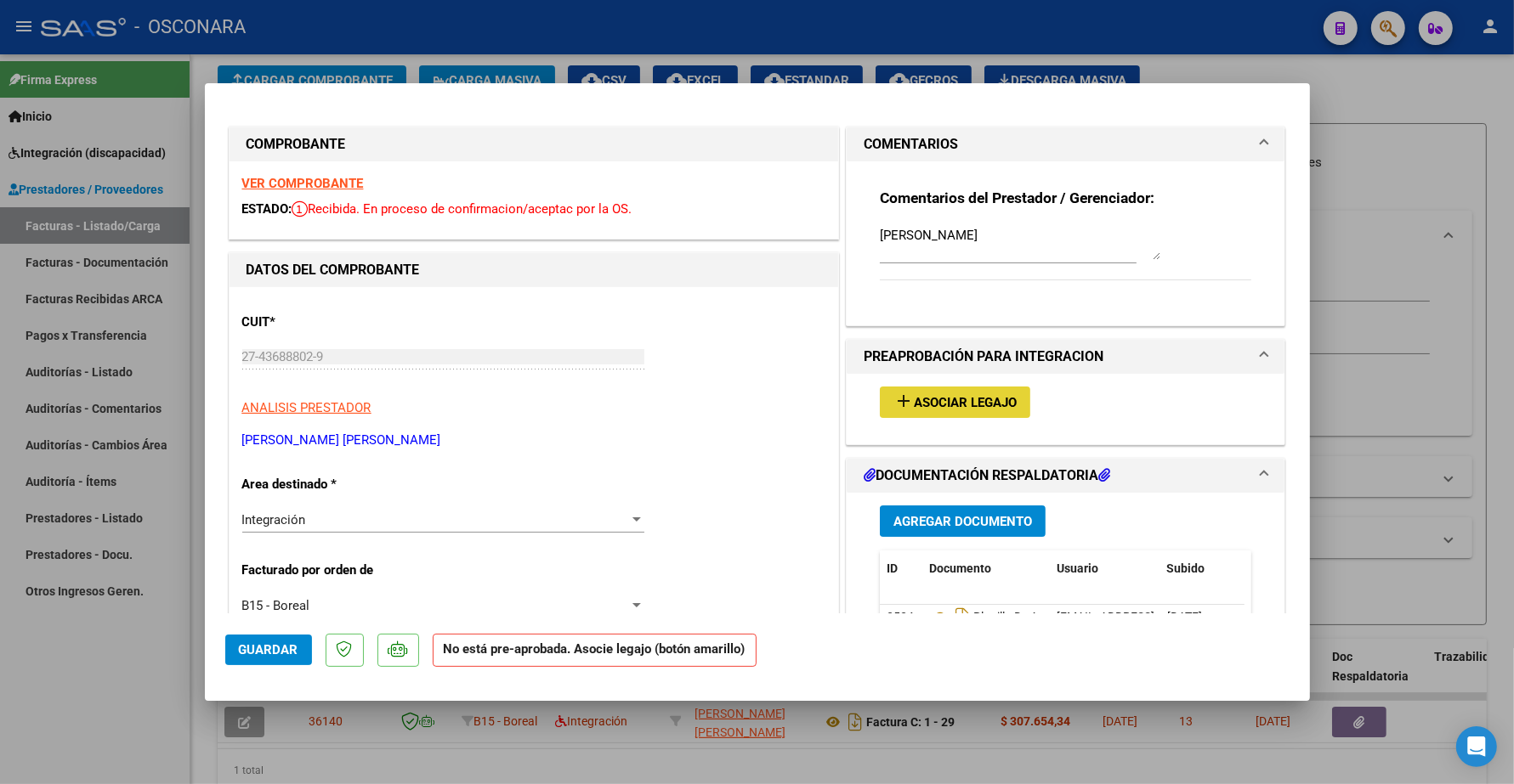
click at [762, 396] on span "Asociar Legajo" at bounding box center [965, 403] width 103 height 15
type input "$ 0,00"
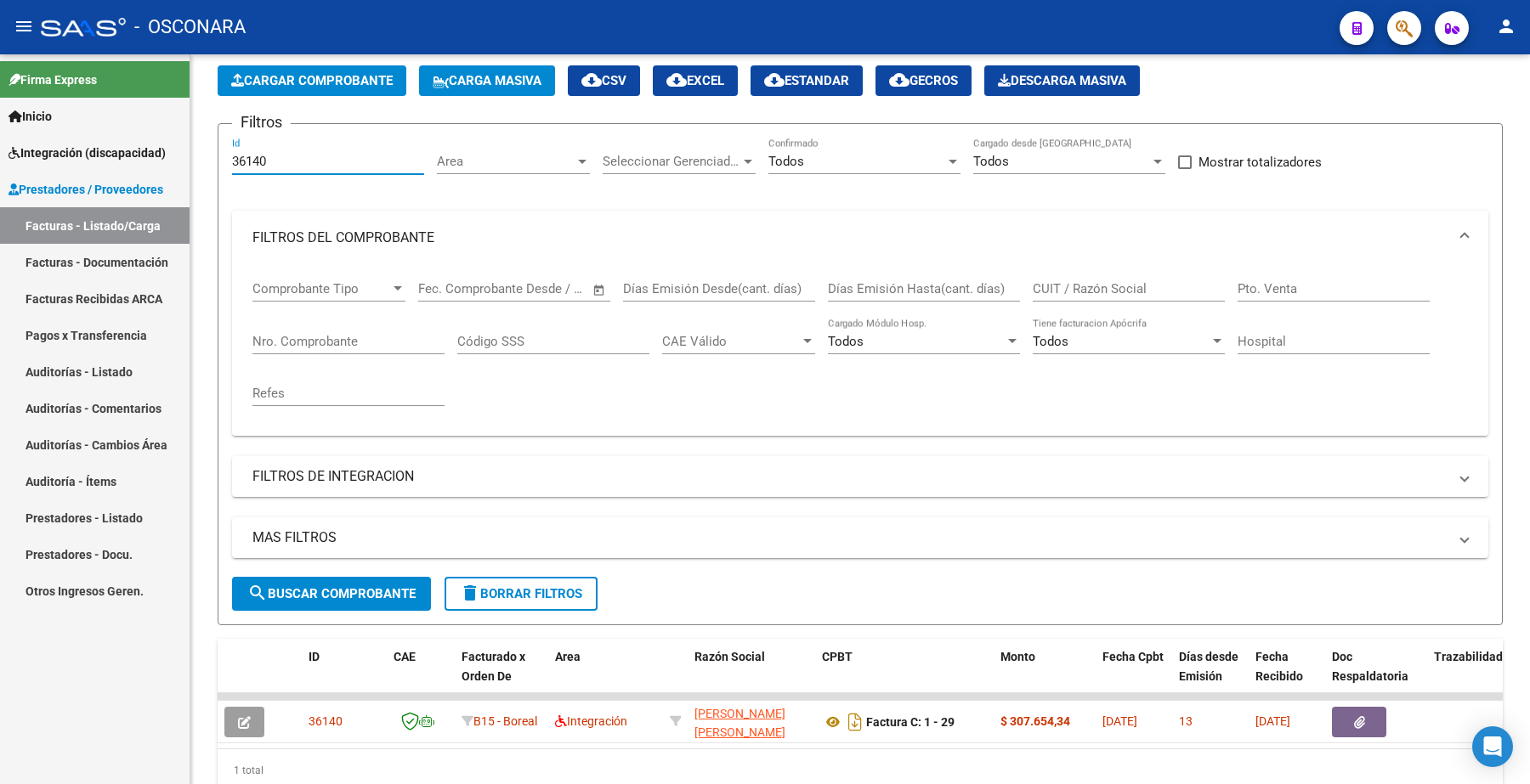
drag, startPoint x: 269, startPoint y: 156, endPoint x: 90, endPoint y: 130, distance: 180.9
click at [90, 132] on mat-sidenav-container "Firma Express Inicio Instructivos Contacto OS Integración (discapacidad) Certif…" at bounding box center [765, 419] width 1530 height 730
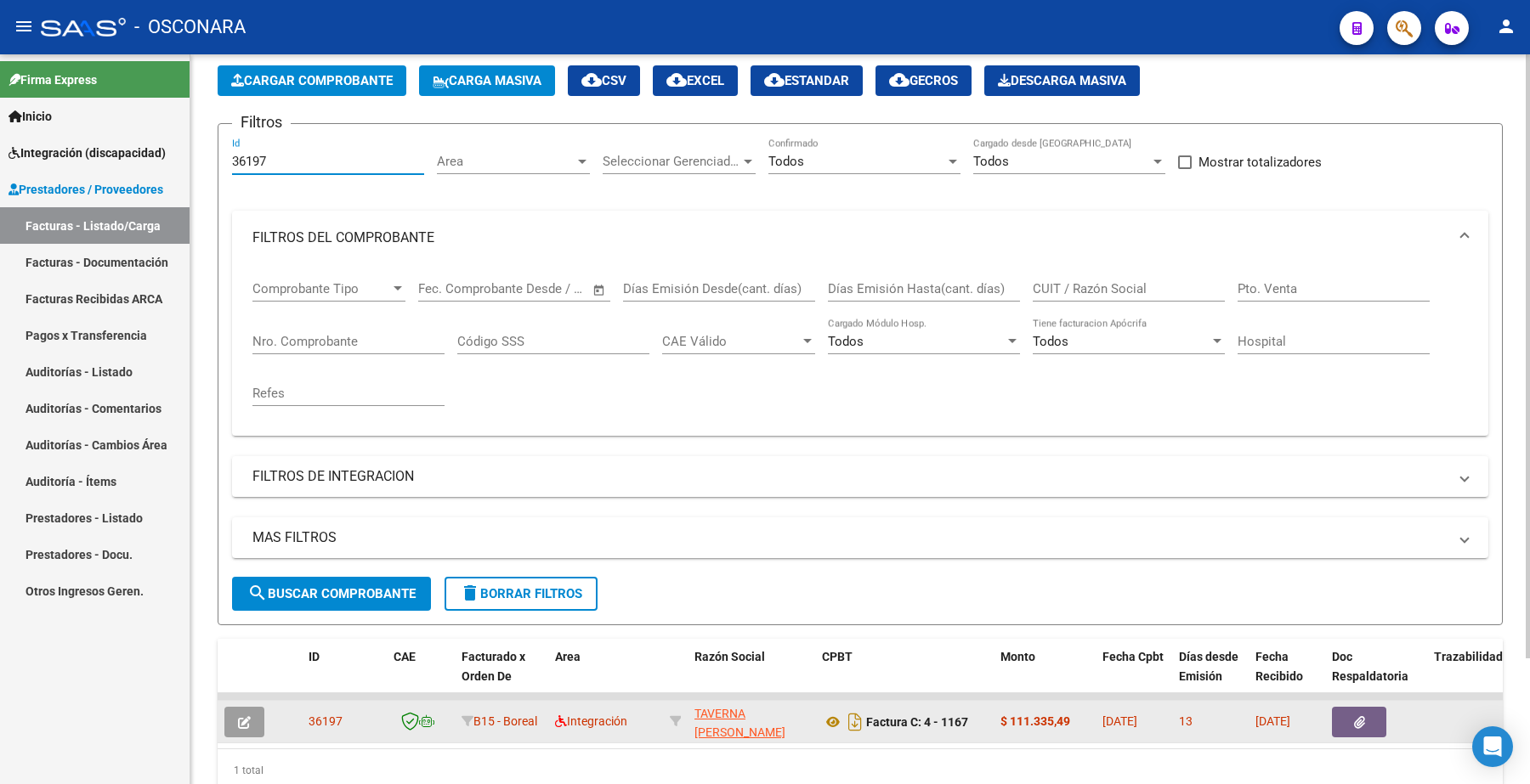
type input "36197"
click at [244, 722] on icon "button" at bounding box center [244, 722] width 13 height 13
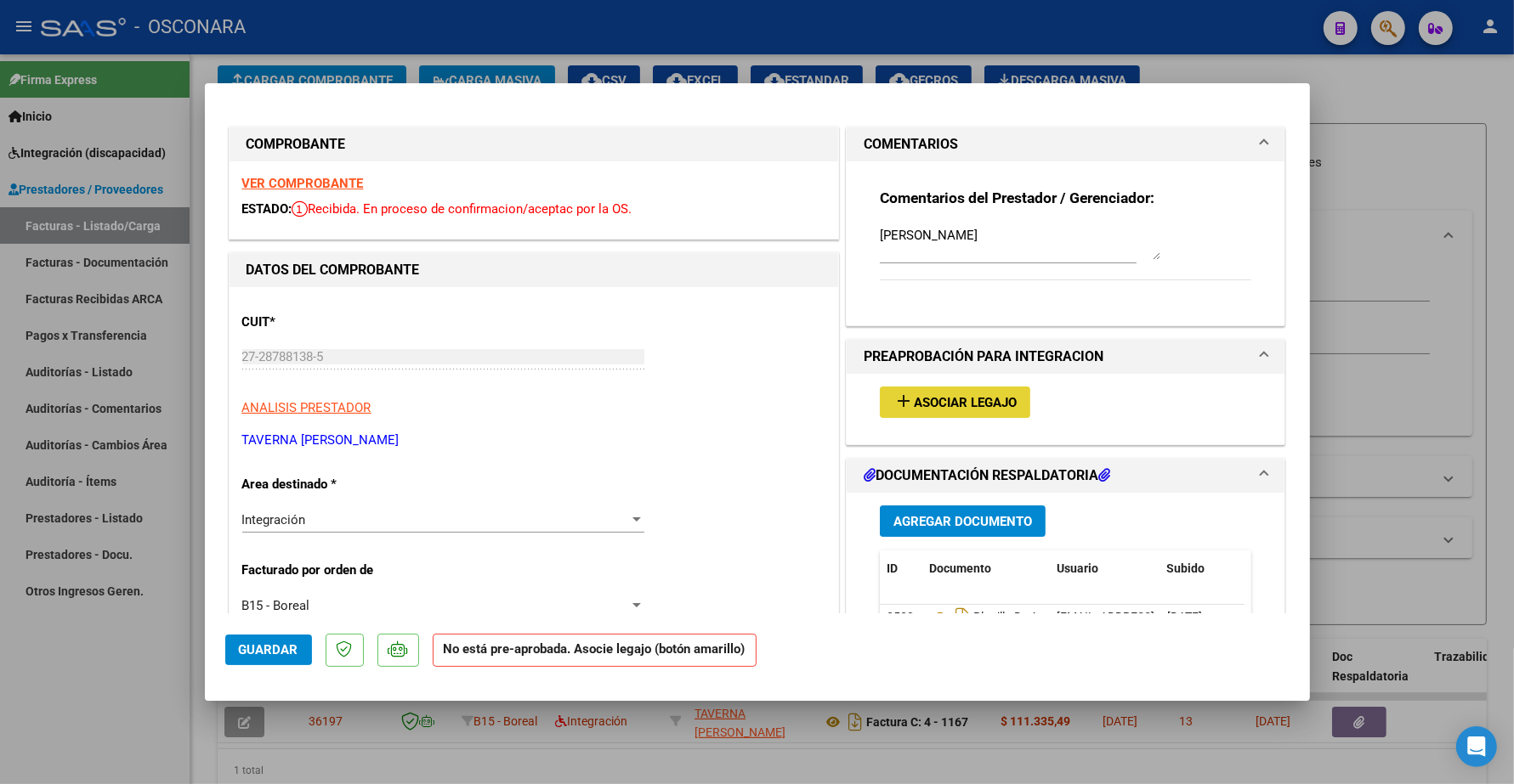
click at [762, 401] on span "Asociar Legajo" at bounding box center [965, 403] width 103 height 15
type input "$ 0,00"
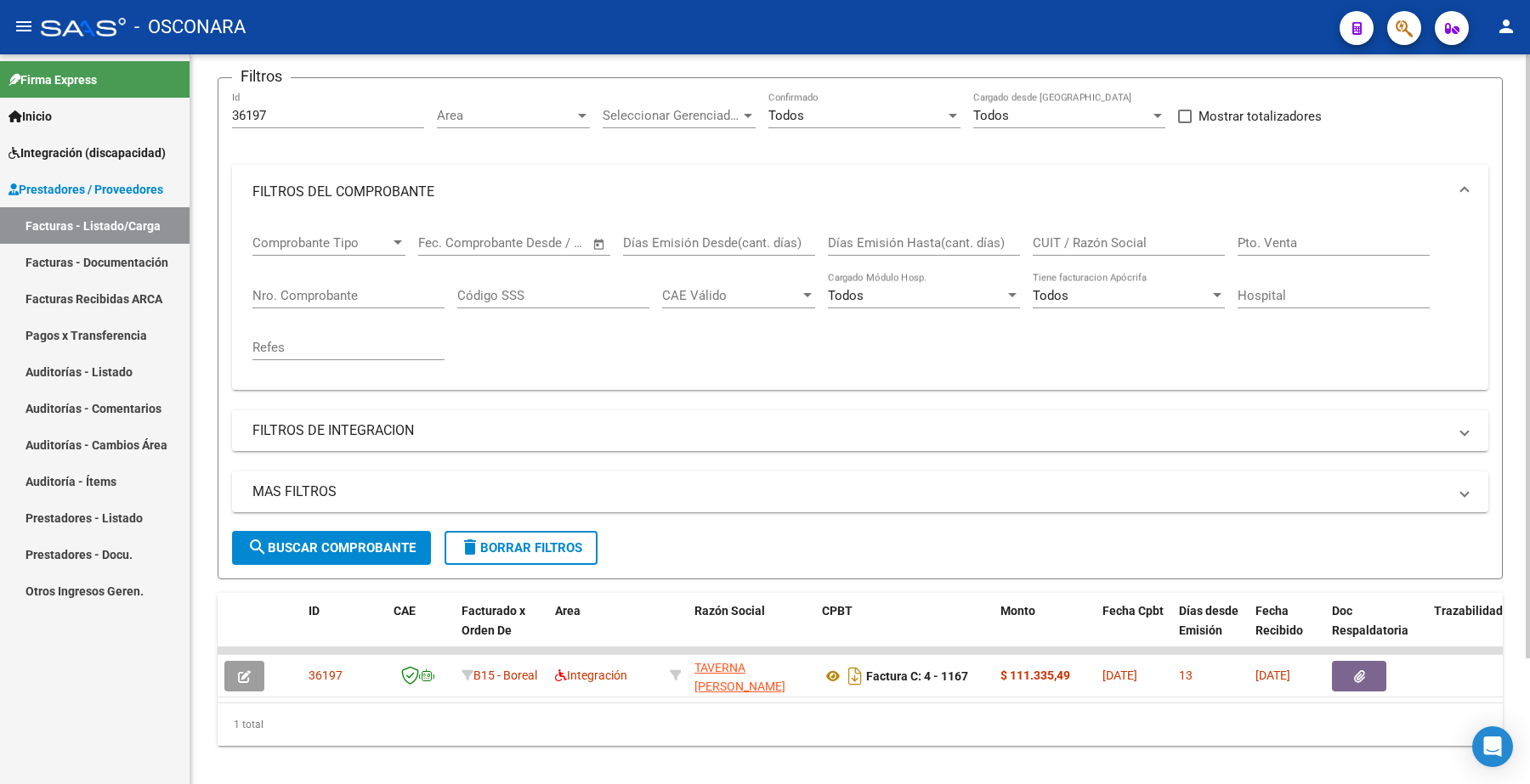
scroll to position [153, 0]
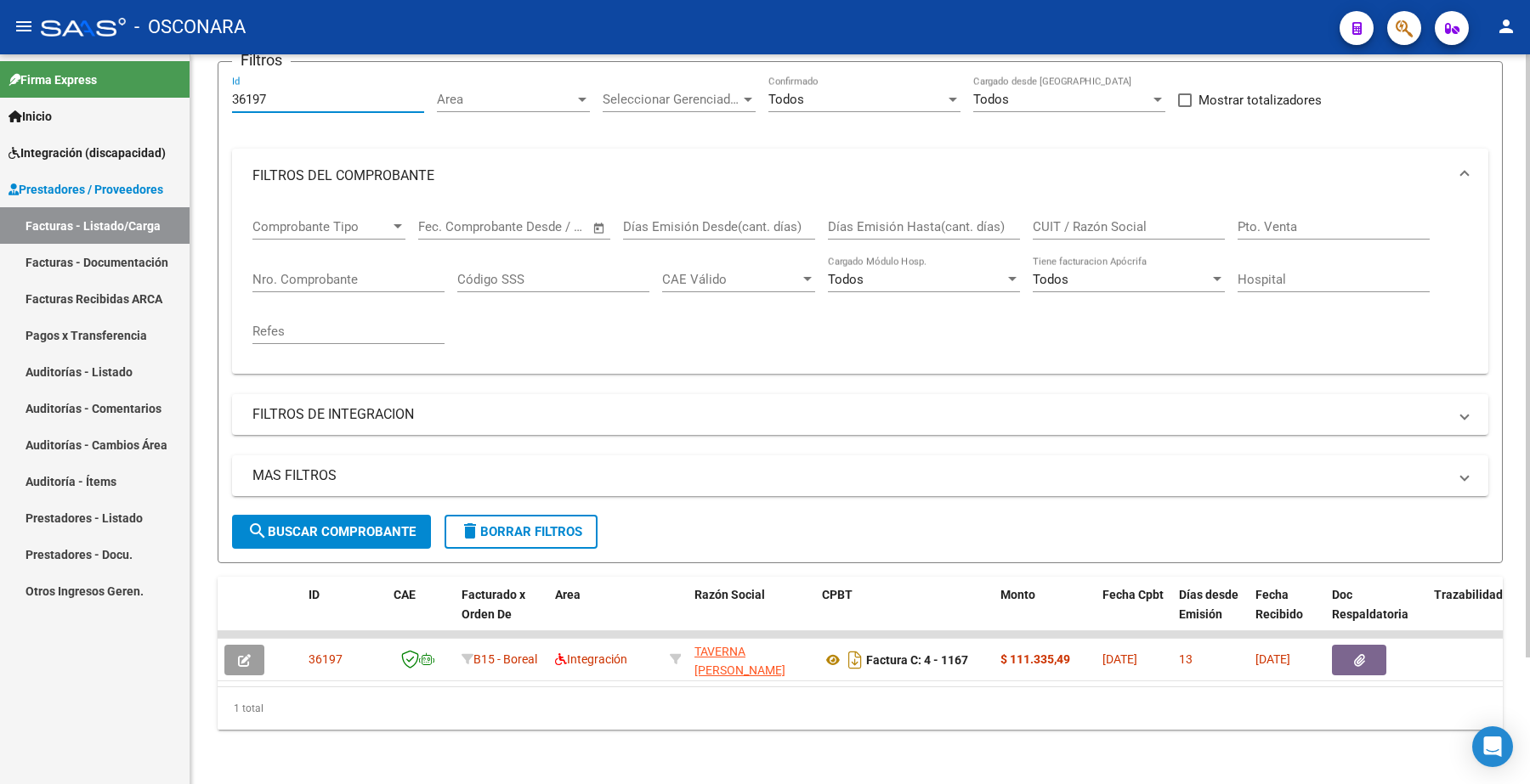
drag, startPoint x: 265, startPoint y: 87, endPoint x: 196, endPoint y: 94, distance: 69.4
click at [196, 94] on div "Video tutorial PRESTADORES -> Listado de CPBTs Emitidos por Prestadores / Prove…" at bounding box center [859, 349] width 1339 height 870
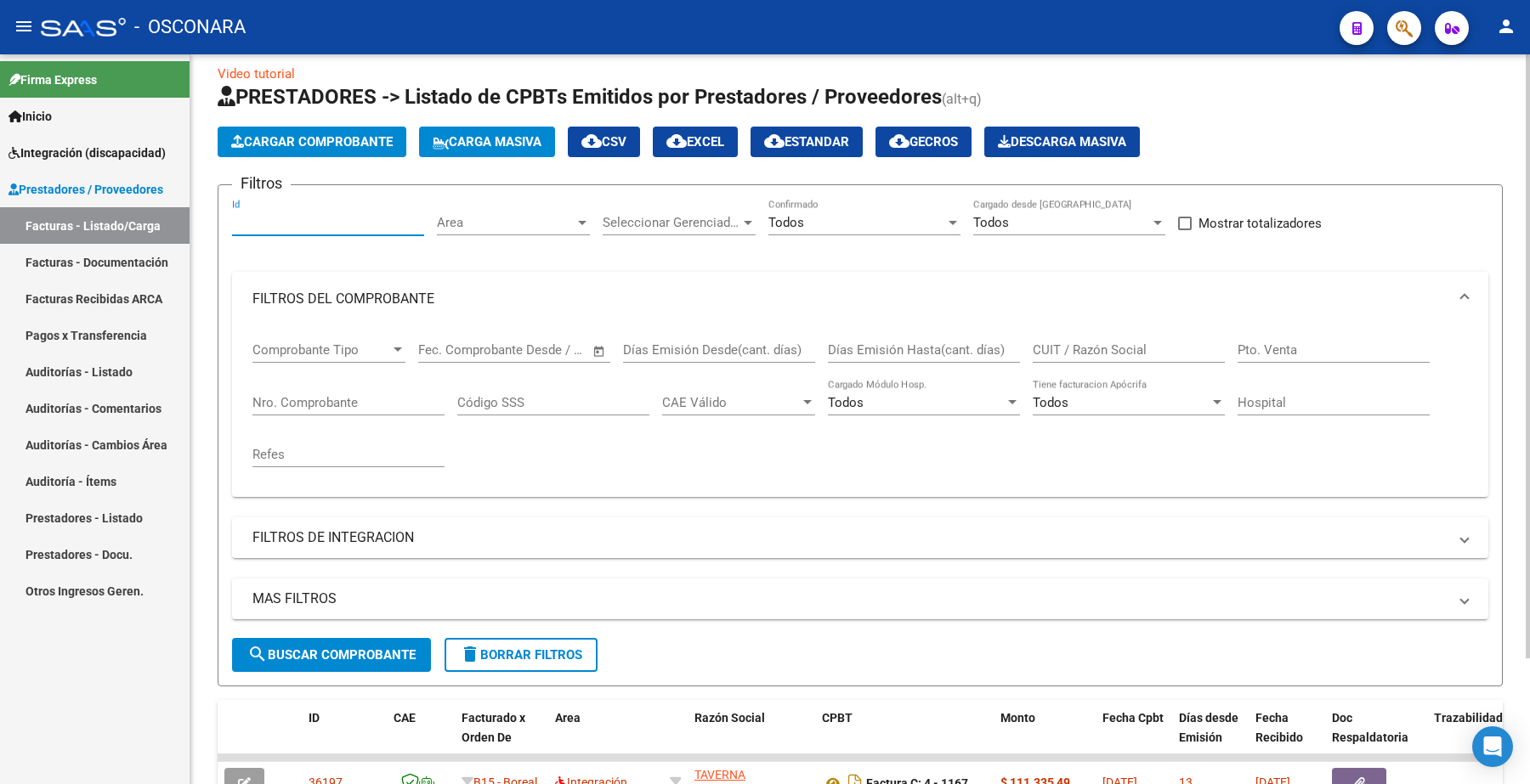
scroll to position [0, 0]
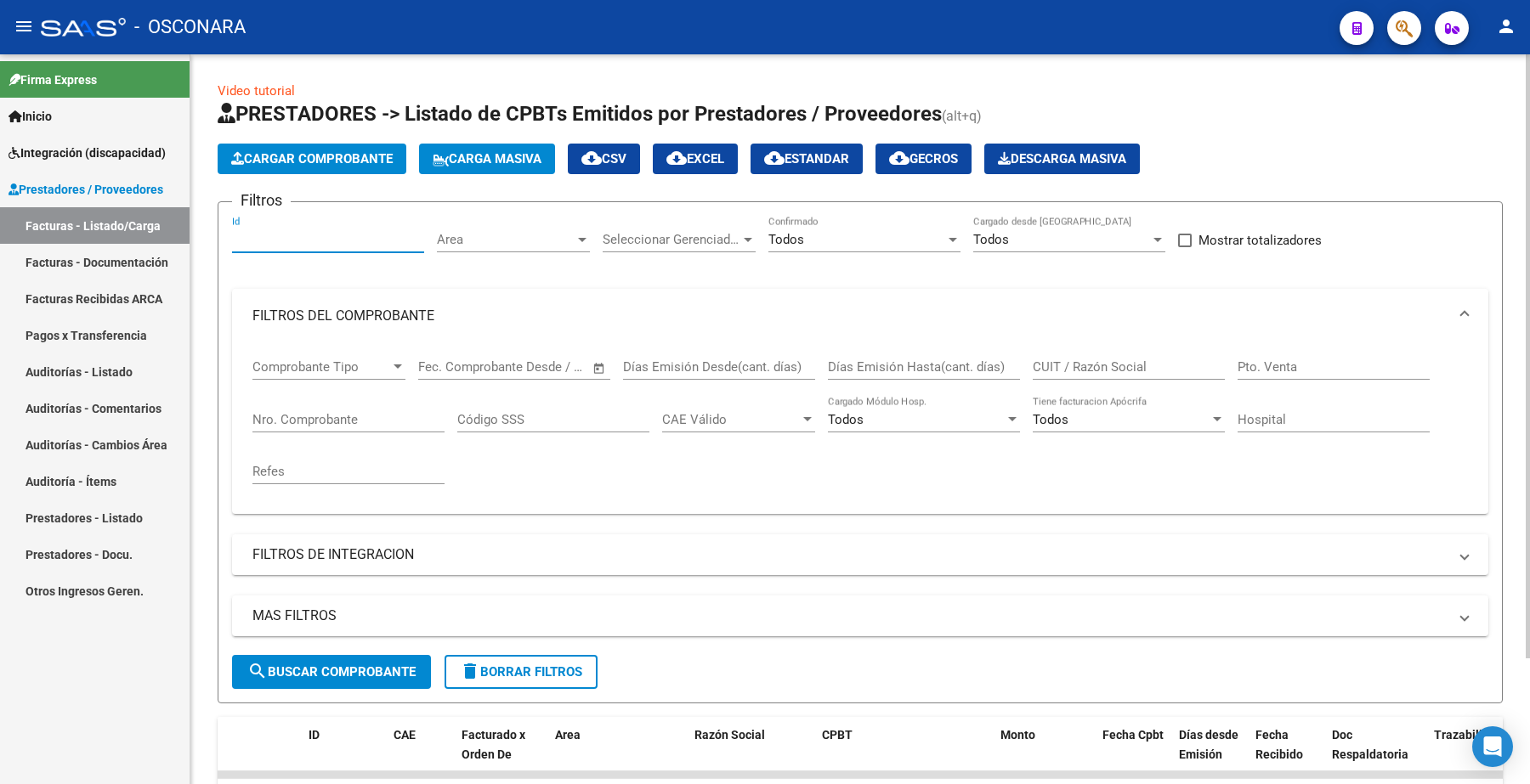
click at [308, 418] on input "Nro. Comprobante" at bounding box center [349, 419] width 192 height 15
click at [761, 368] on input "CUIT / Razón Social" at bounding box center [1129, 367] width 192 height 15
click at [359, 158] on span "Cargar Comprobante" at bounding box center [311, 158] width 161 height 15
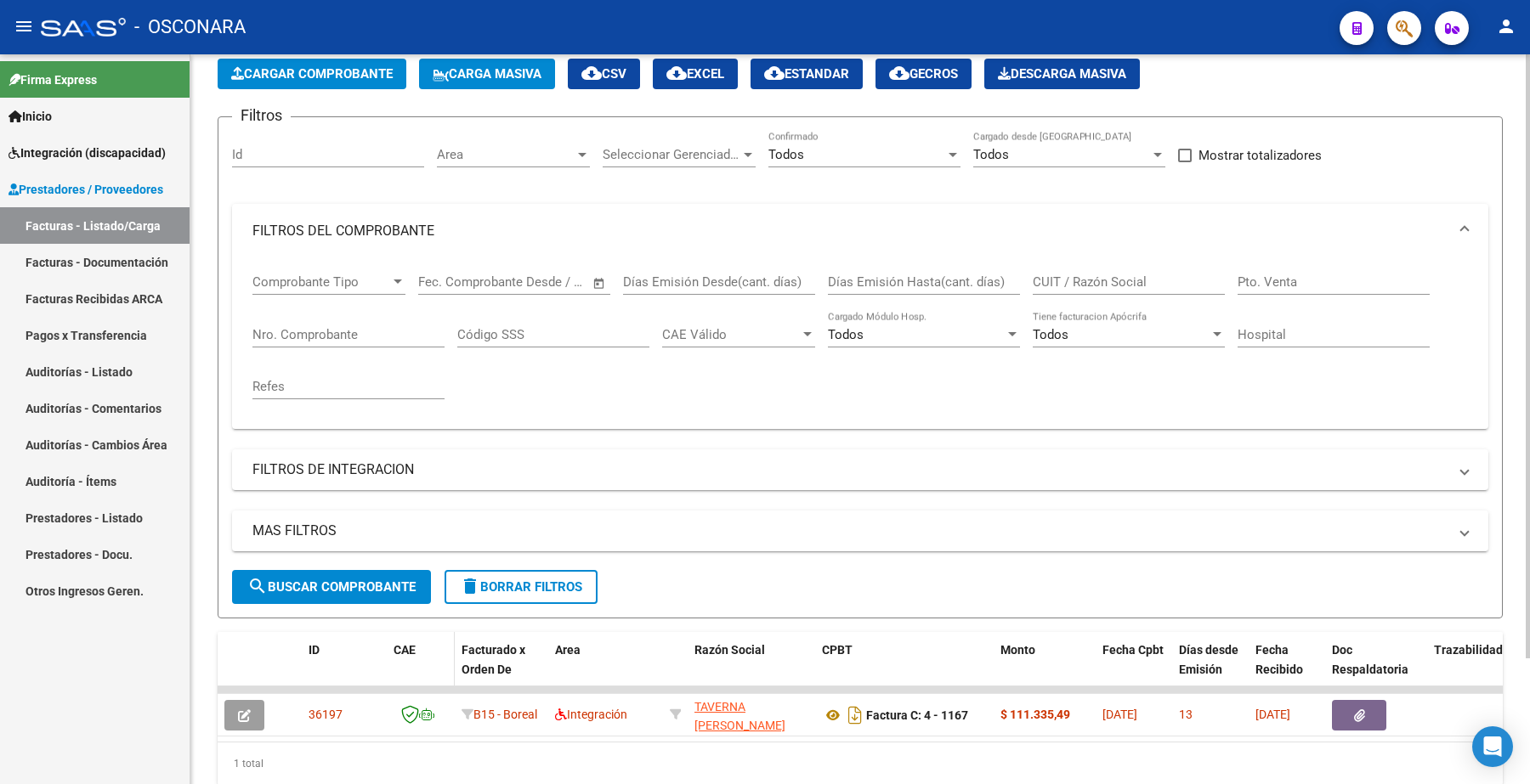
scroll to position [153, 0]
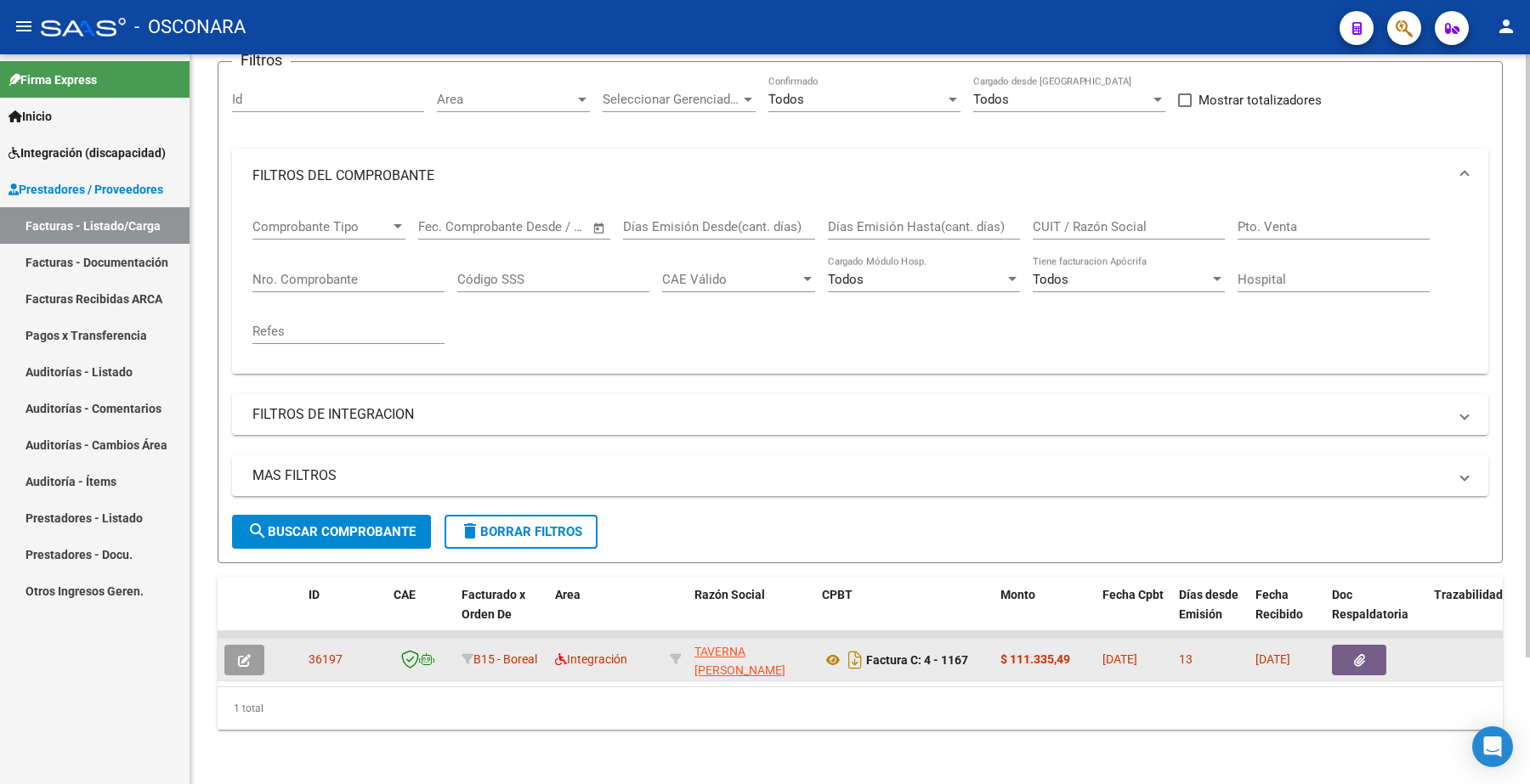
click at [249, 655] on icon "button" at bounding box center [244, 661] width 13 height 13
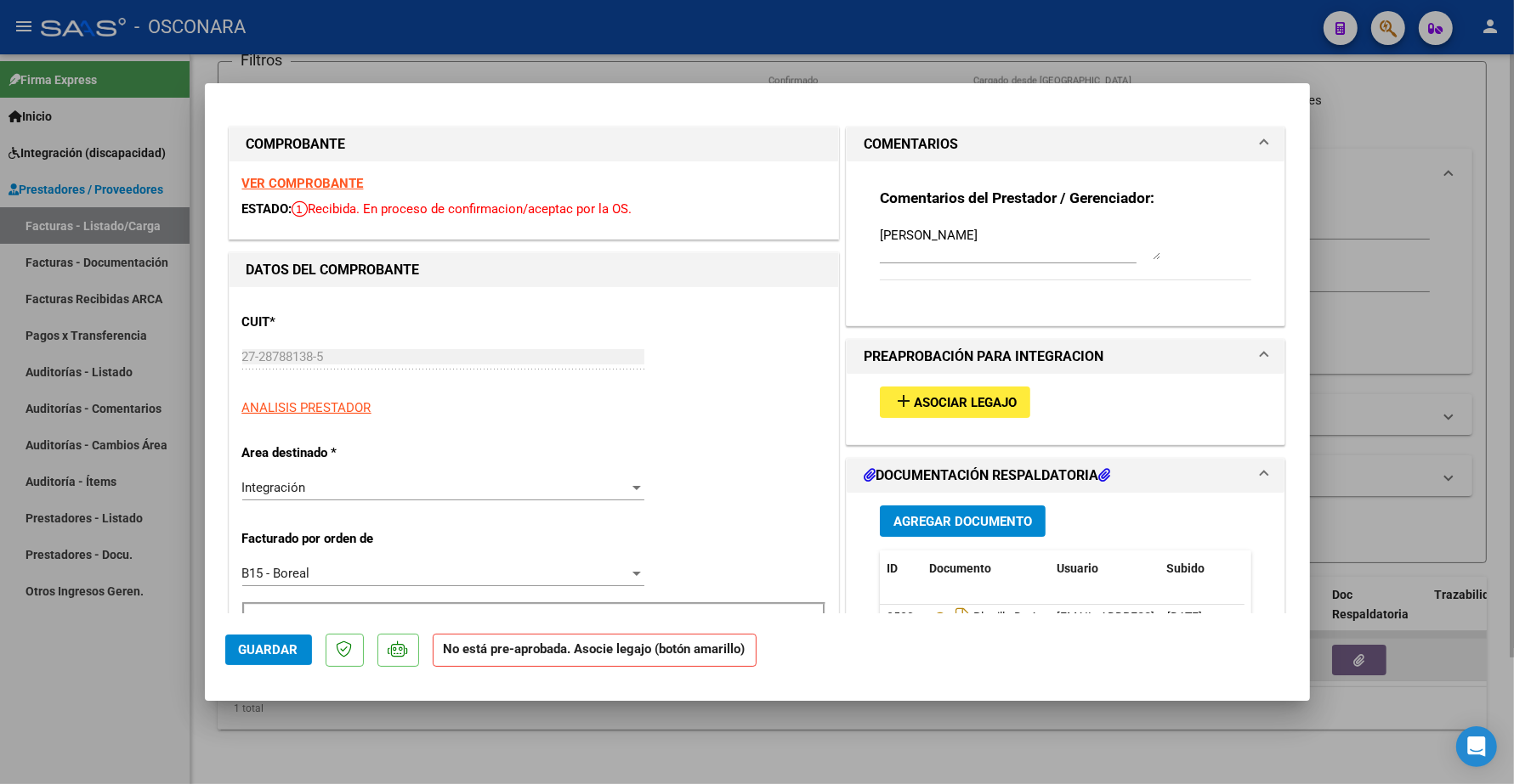
type input "$ 0,00"
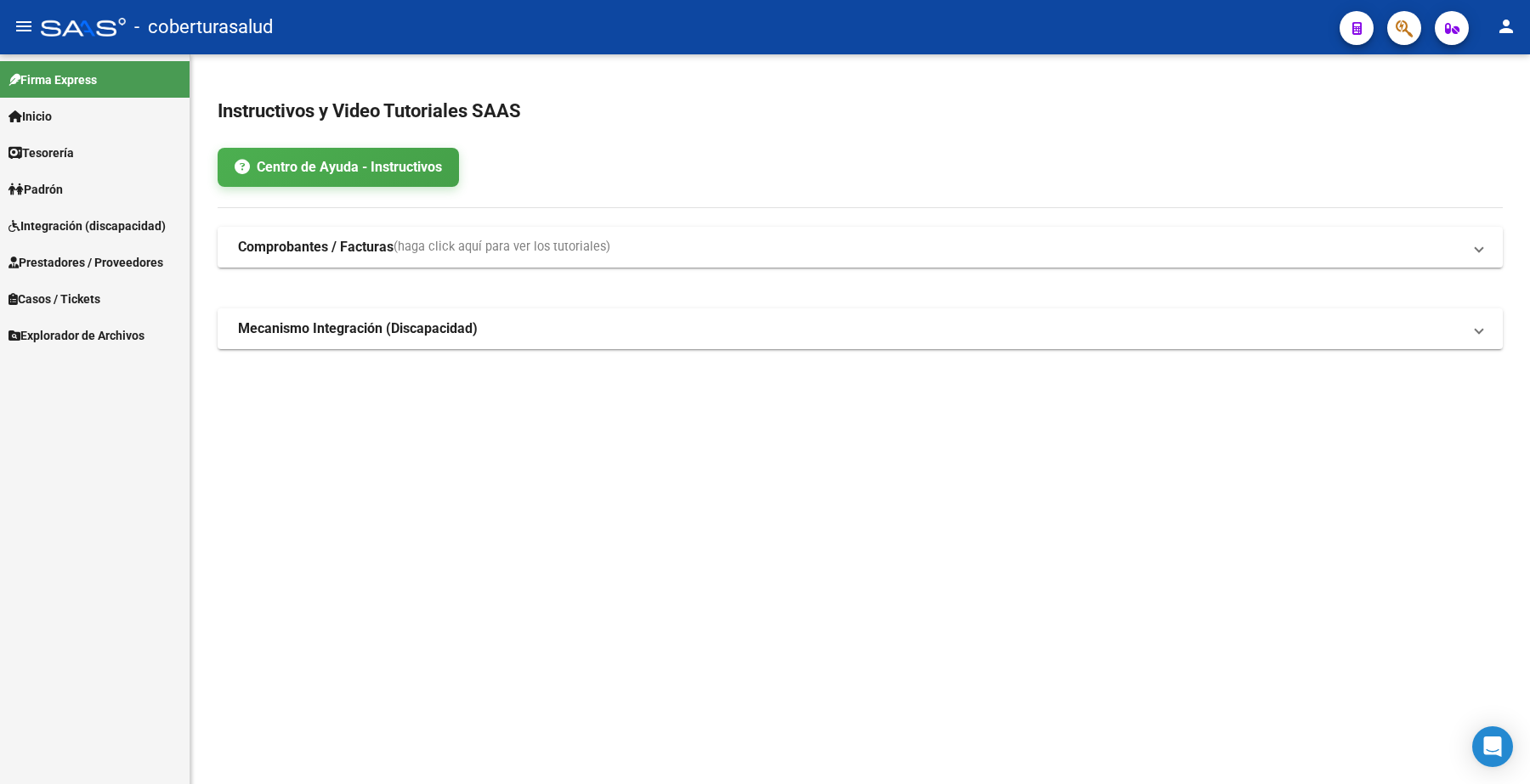
click at [113, 259] on span "Prestadores / Proveedores" at bounding box center [85, 263] width 155 height 19
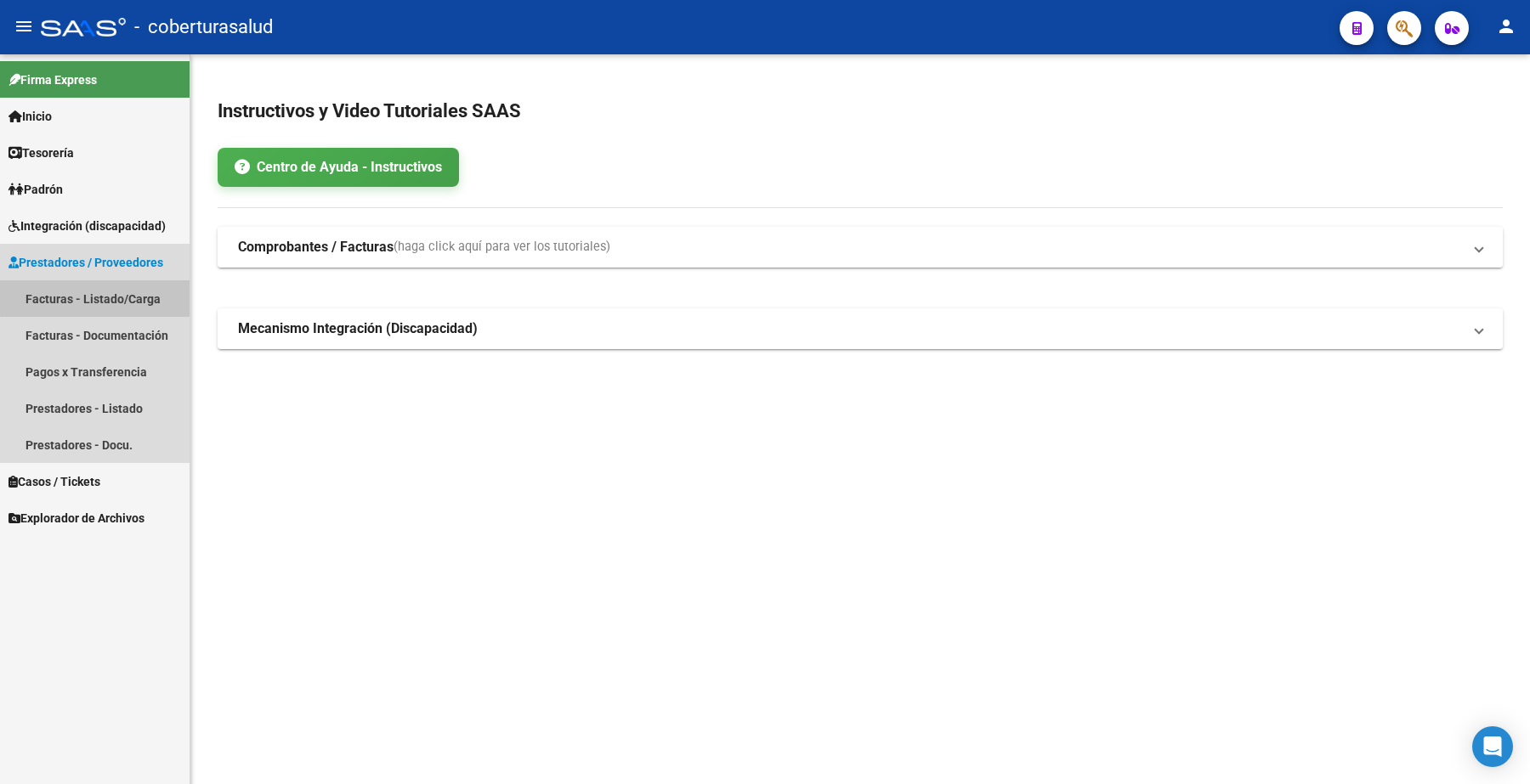
click at [117, 293] on link "Facturas - Listado/Carga" at bounding box center [94, 299] width 189 height 36
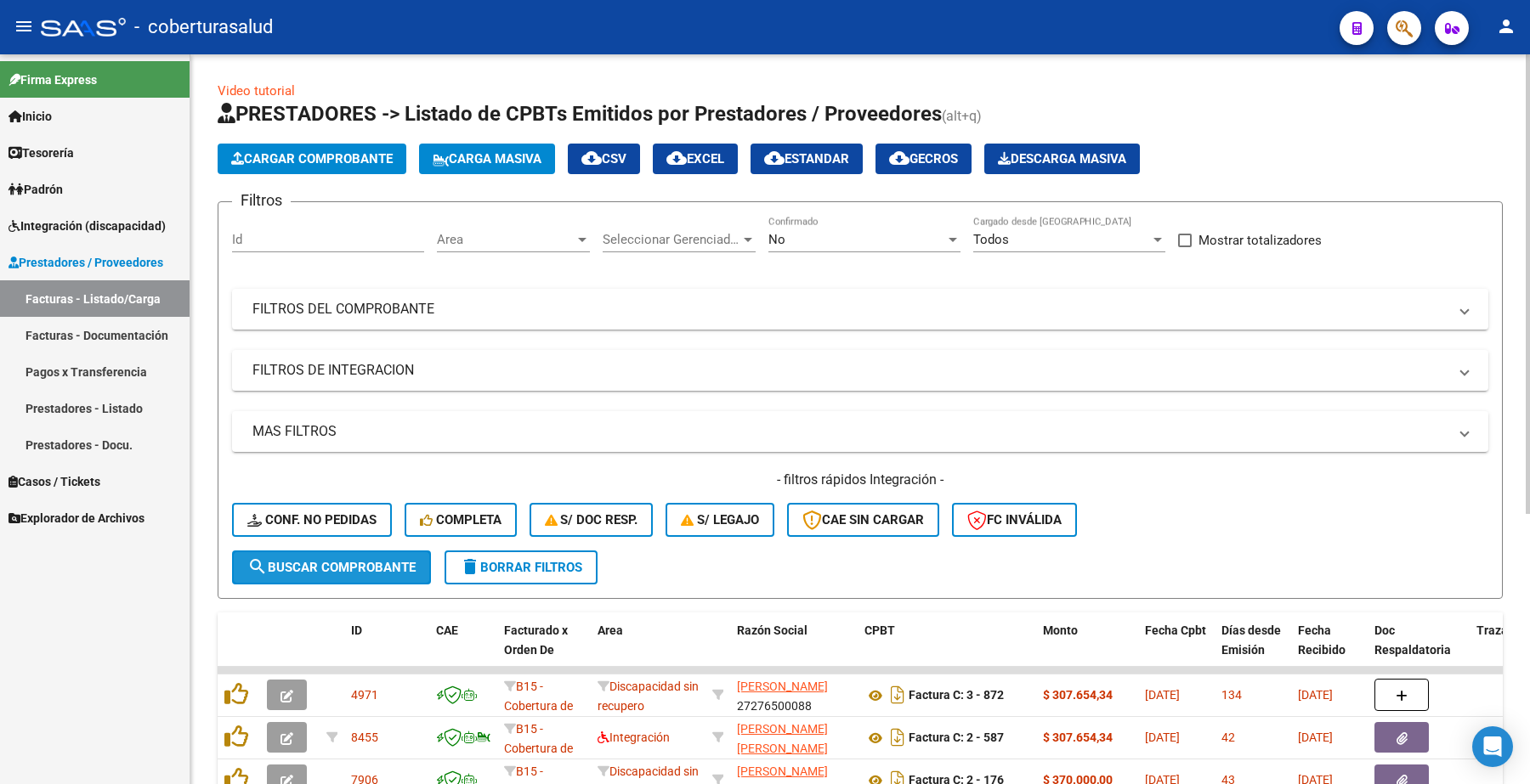
click at [359, 574] on button "search Buscar Comprobante" at bounding box center [331, 568] width 199 height 34
click at [341, 562] on span "search Buscar Comprobante" at bounding box center [331, 568] width 168 height 15
click at [345, 302] on mat-panel-title "FILTROS DEL COMPROBANTE" at bounding box center [850, 309] width 1195 height 19
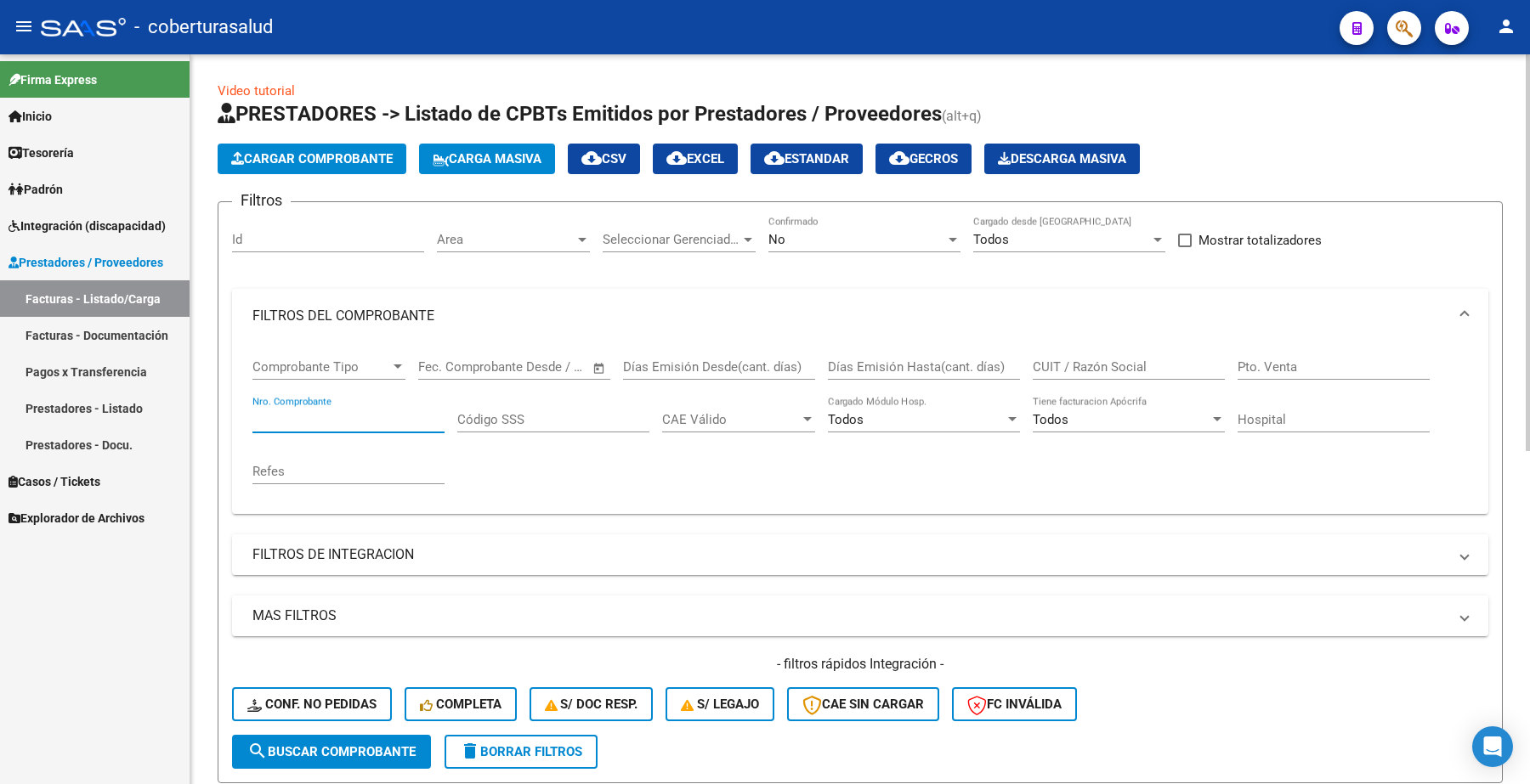
click at [337, 417] on input "Nro. Comprobante" at bounding box center [349, 419] width 192 height 15
type input "330"
click at [801, 225] on div "No Confirmado" at bounding box center [865, 234] width 192 height 36
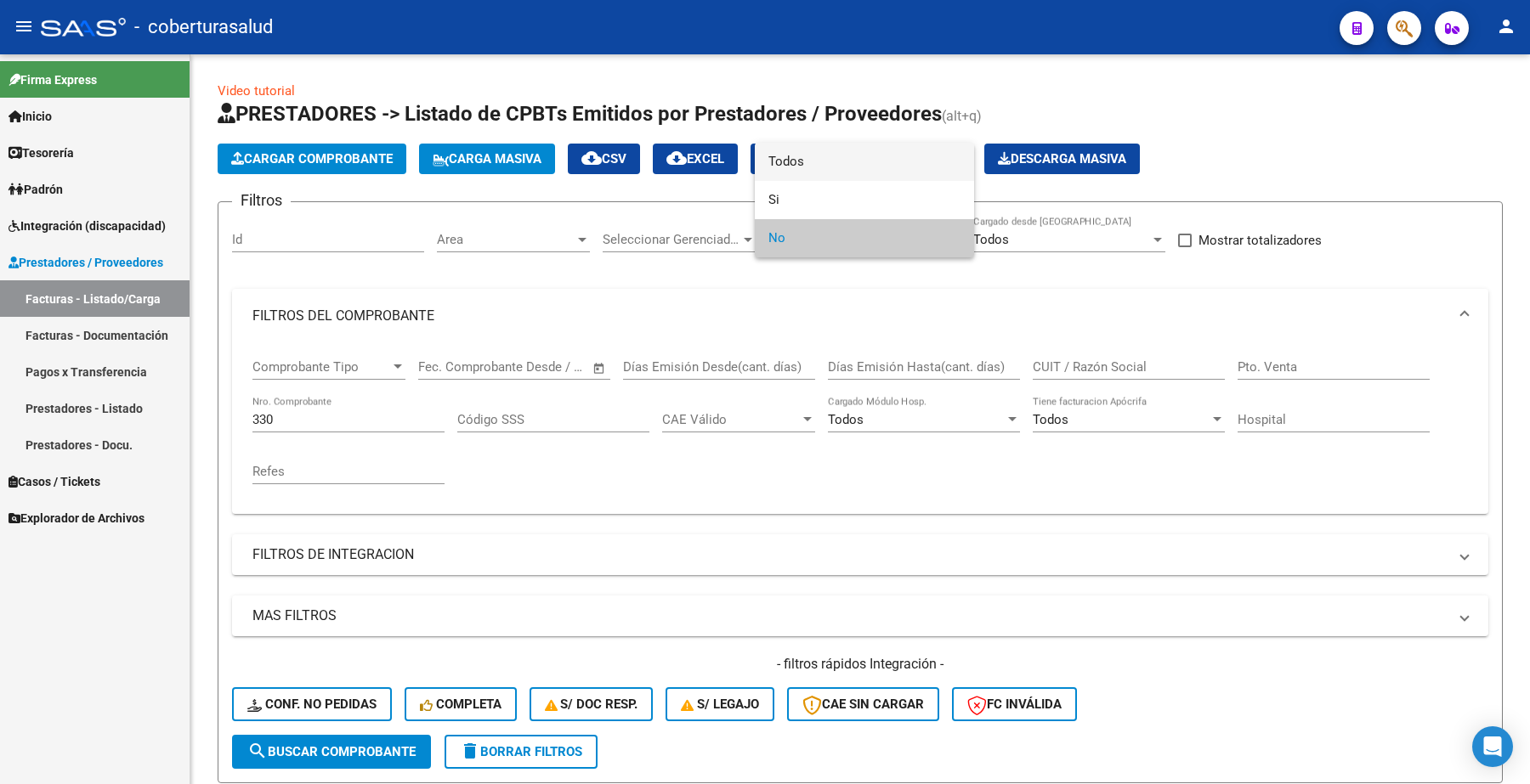
click at [798, 158] on span "Todos" at bounding box center [865, 162] width 192 height 38
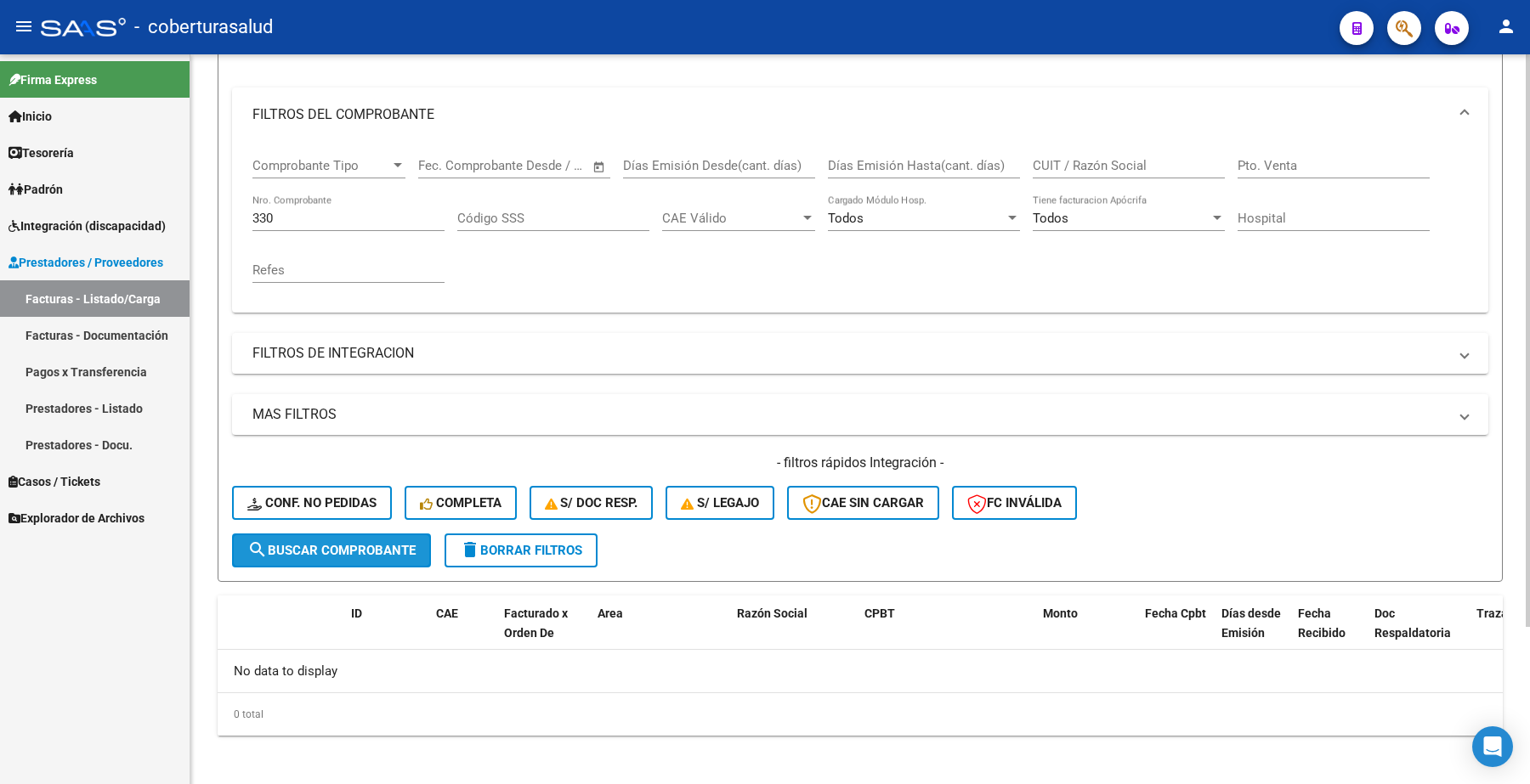
click at [334, 534] on button "search Buscar Comprobante" at bounding box center [331, 551] width 199 height 34
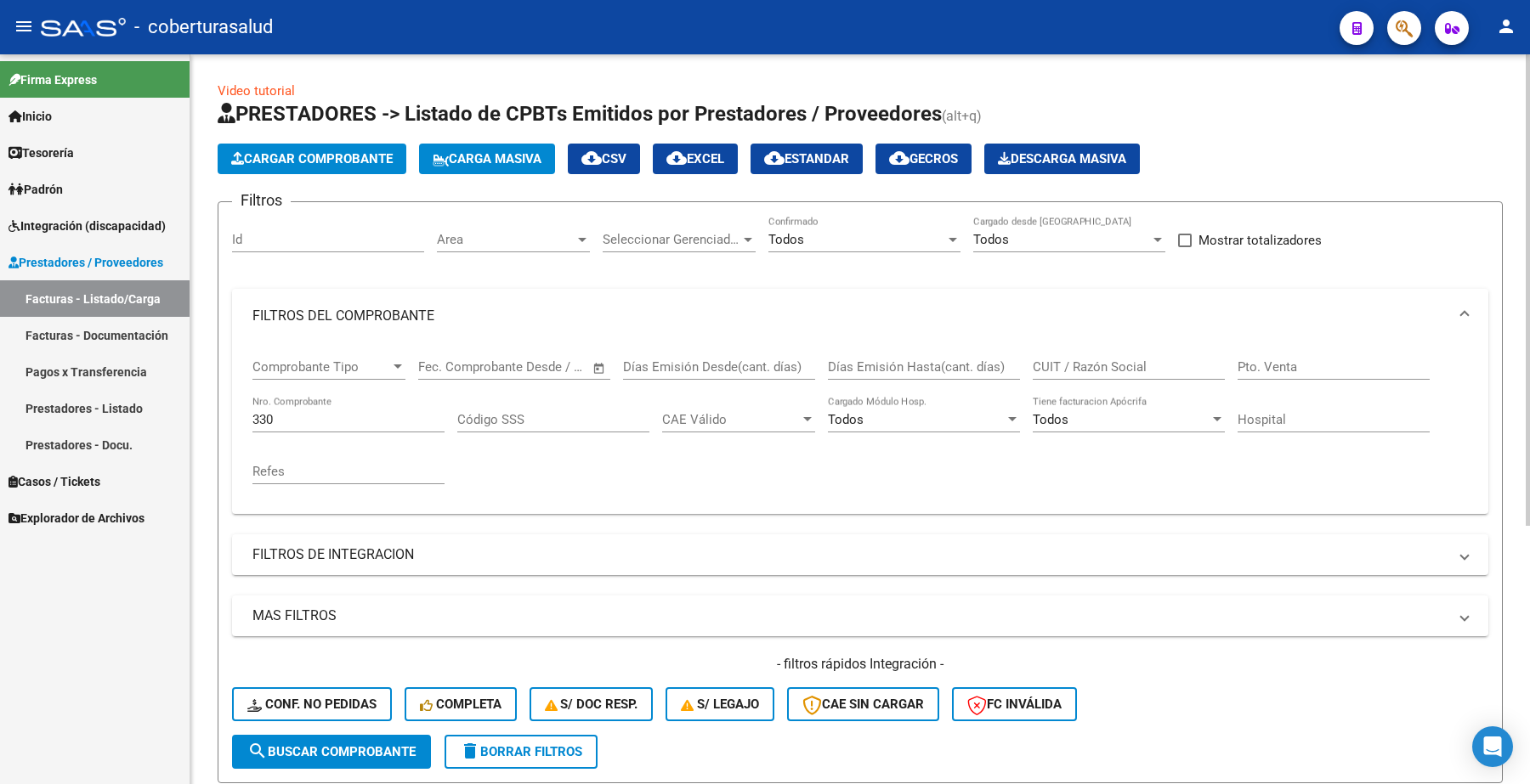
click at [1076, 363] on input "CUIT / Razón Social" at bounding box center [1129, 367] width 192 height 15
paste input "27339710487"
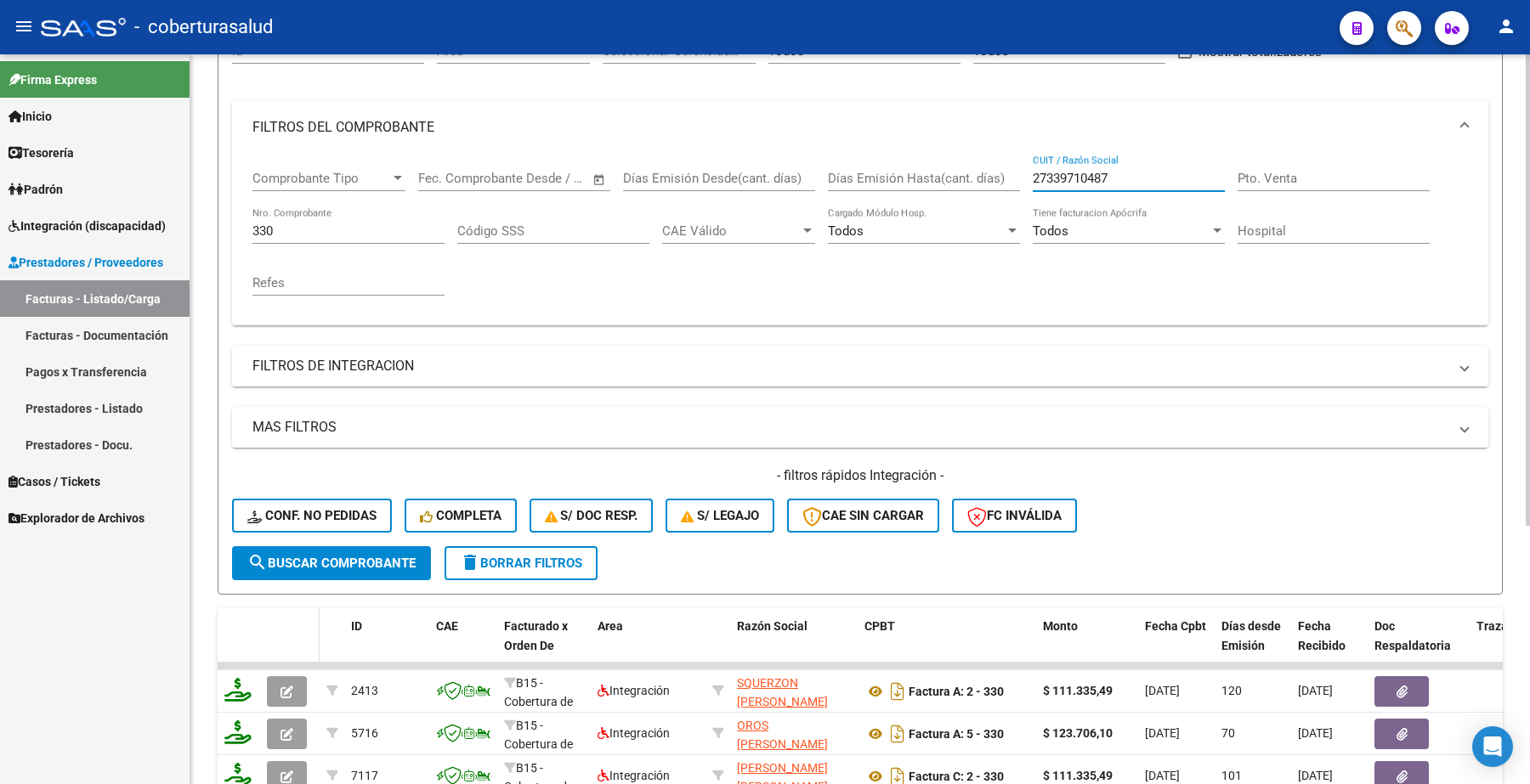
scroll to position [213, 0]
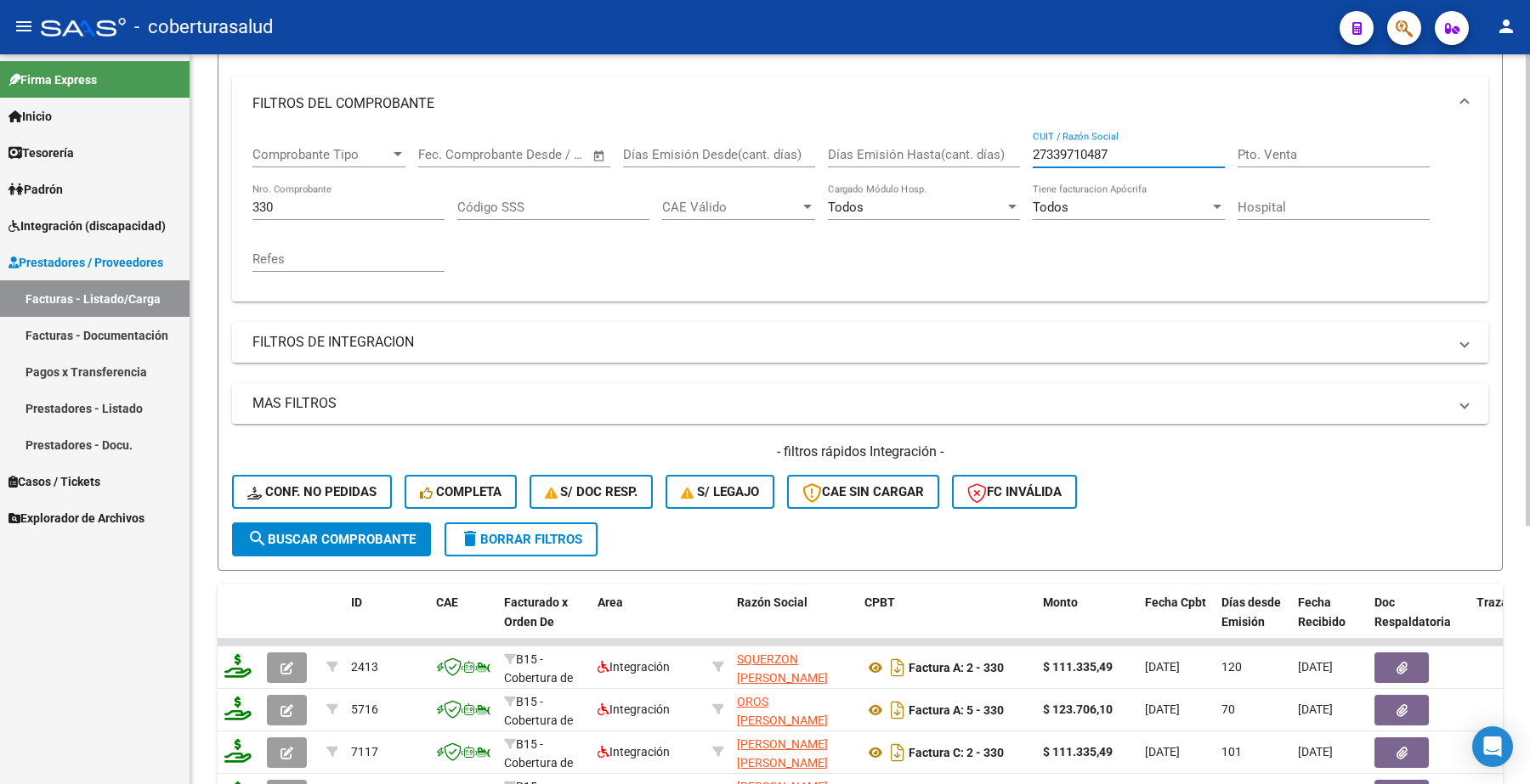
type input "27339710487"
click at [344, 536] on span "search Buscar Comprobante" at bounding box center [331, 540] width 168 height 15
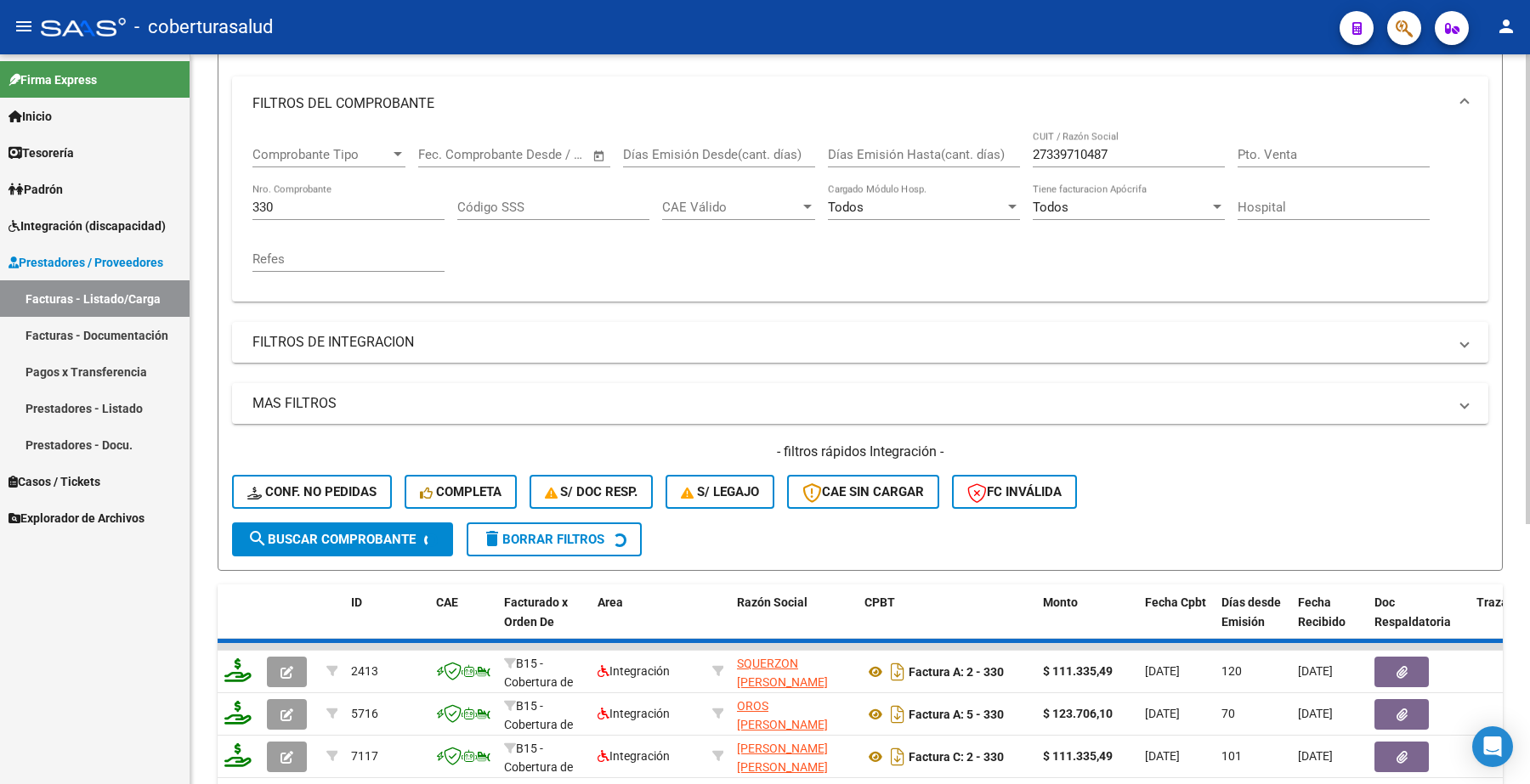
scroll to position [201, 0]
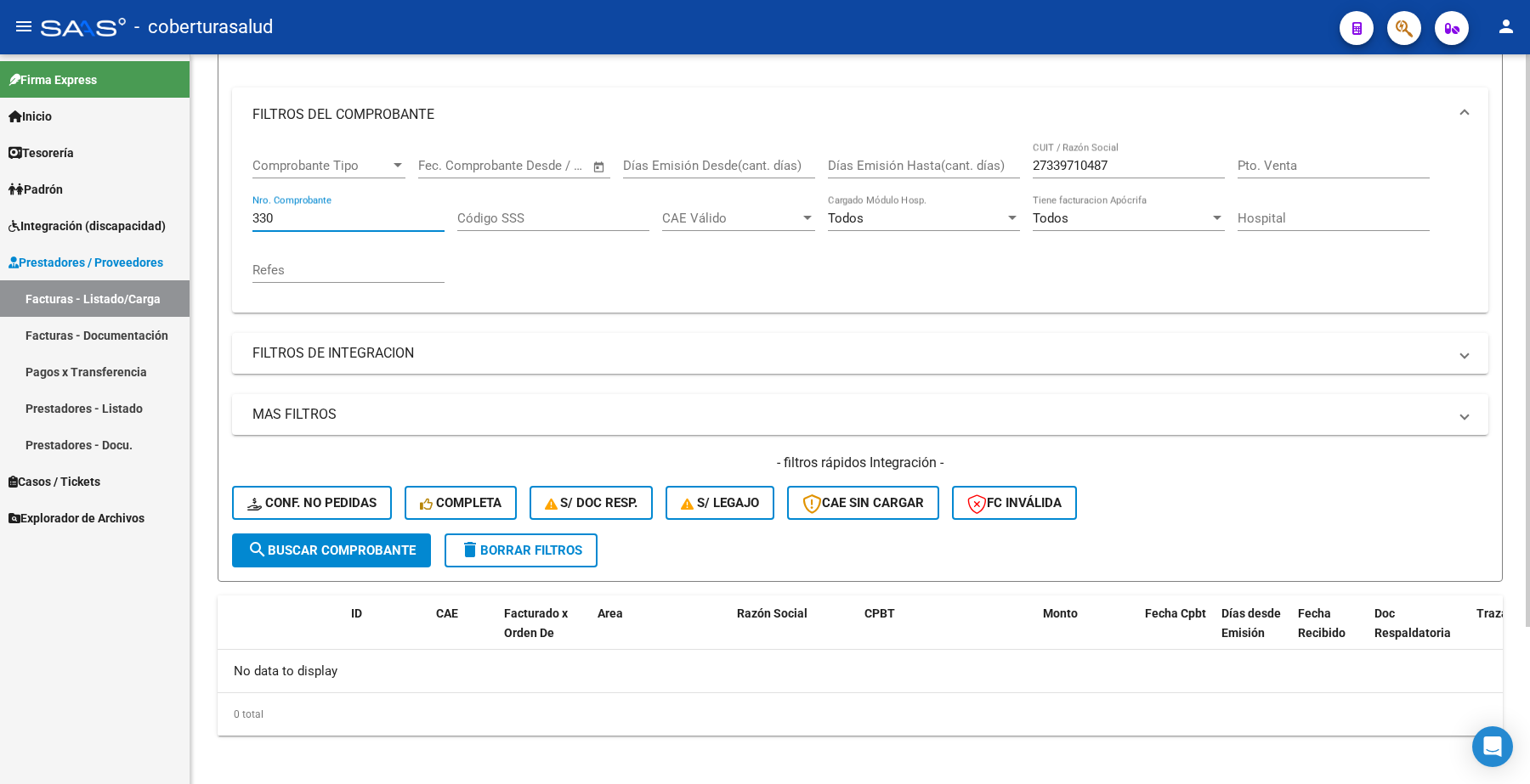
drag, startPoint x: 287, startPoint y: 210, endPoint x: 205, endPoint y: 216, distance: 82.2
click at [201, 222] on div "Video tutorial PRESTADORES -> Listado de CPBTs Emitidos por Prestadores / Prove…" at bounding box center [859, 321] width 1339 height 937
click at [378, 535] on button "search Buscar Comprobante" at bounding box center [331, 551] width 199 height 34
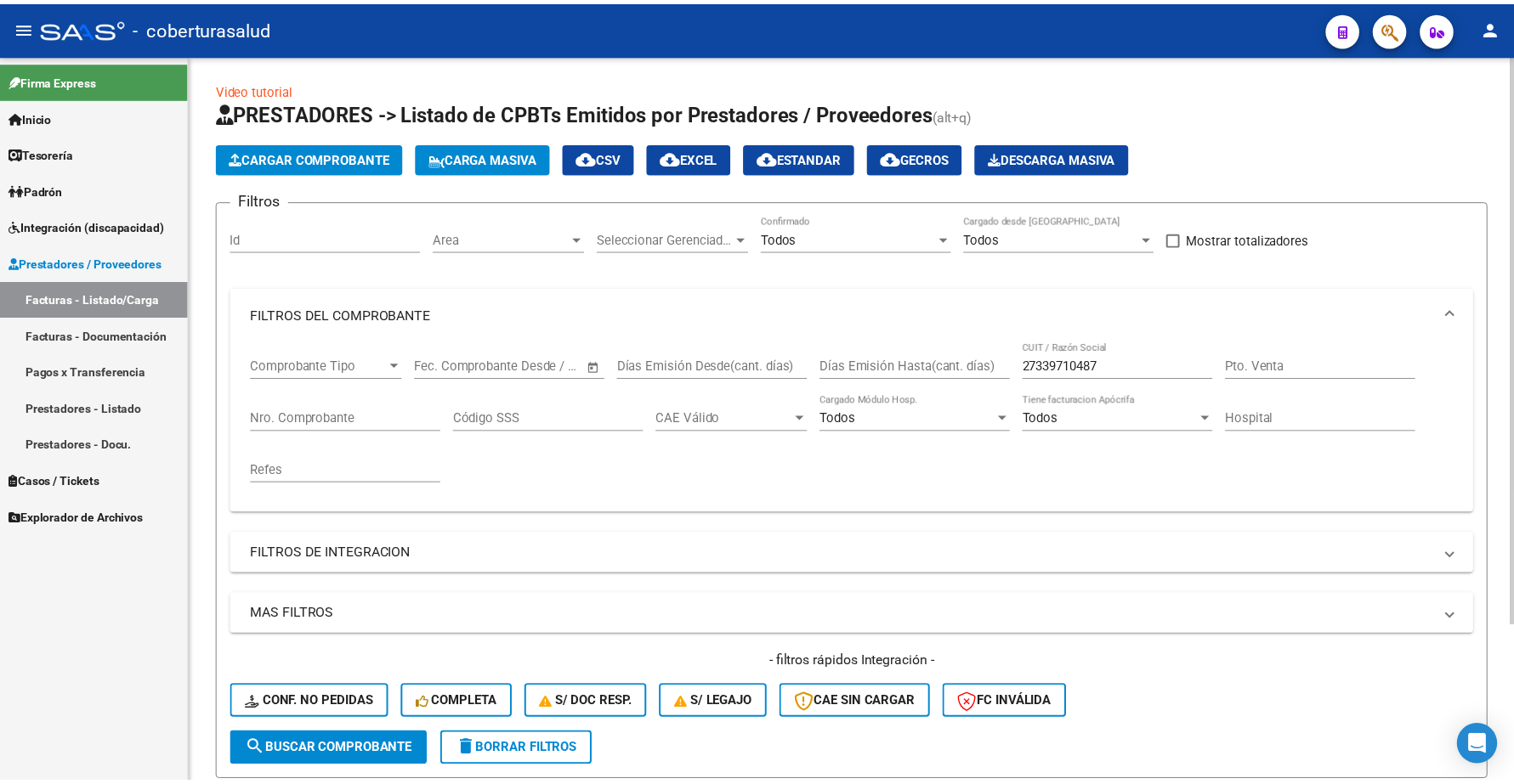
scroll to position [0, 0]
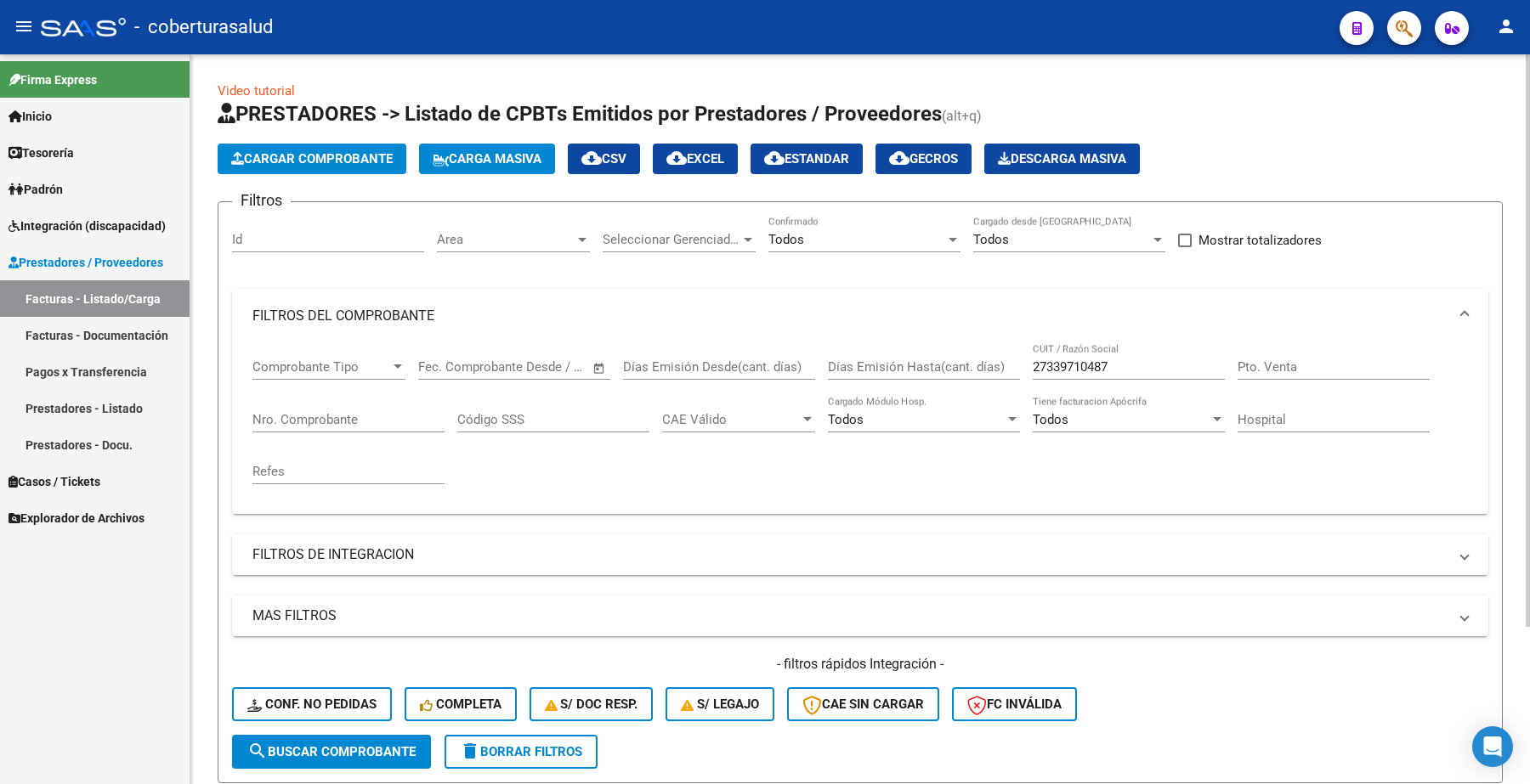
click at [341, 749] on span "search Buscar Comprobante" at bounding box center [331, 751] width 168 height 15
click at [317, 148] on button "Cargar Comprobante" at bounding box center [311, 159] width 188 height 31
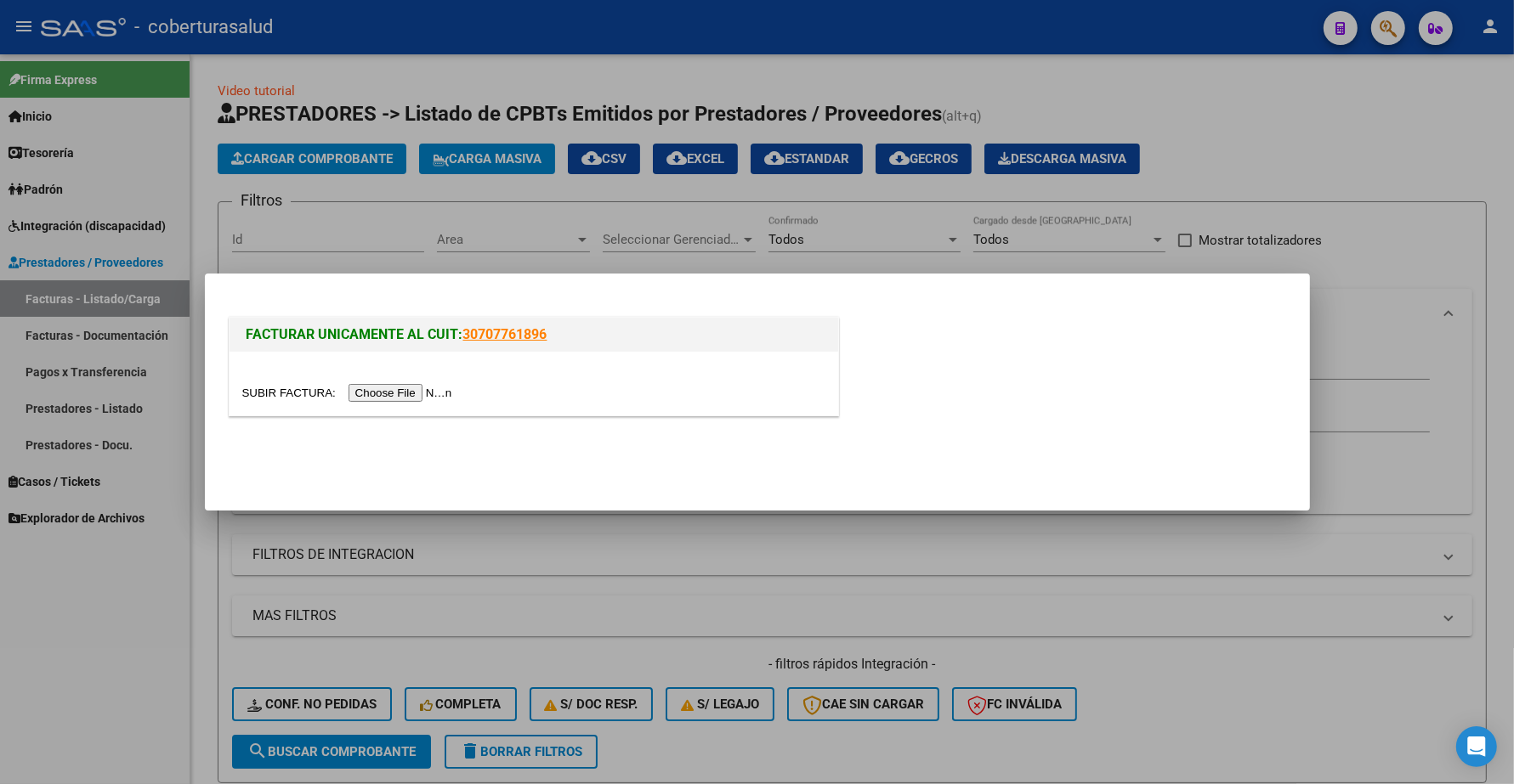
click at [415, 400] on input "file" at bounding box center [350, 393] width 216 height 18
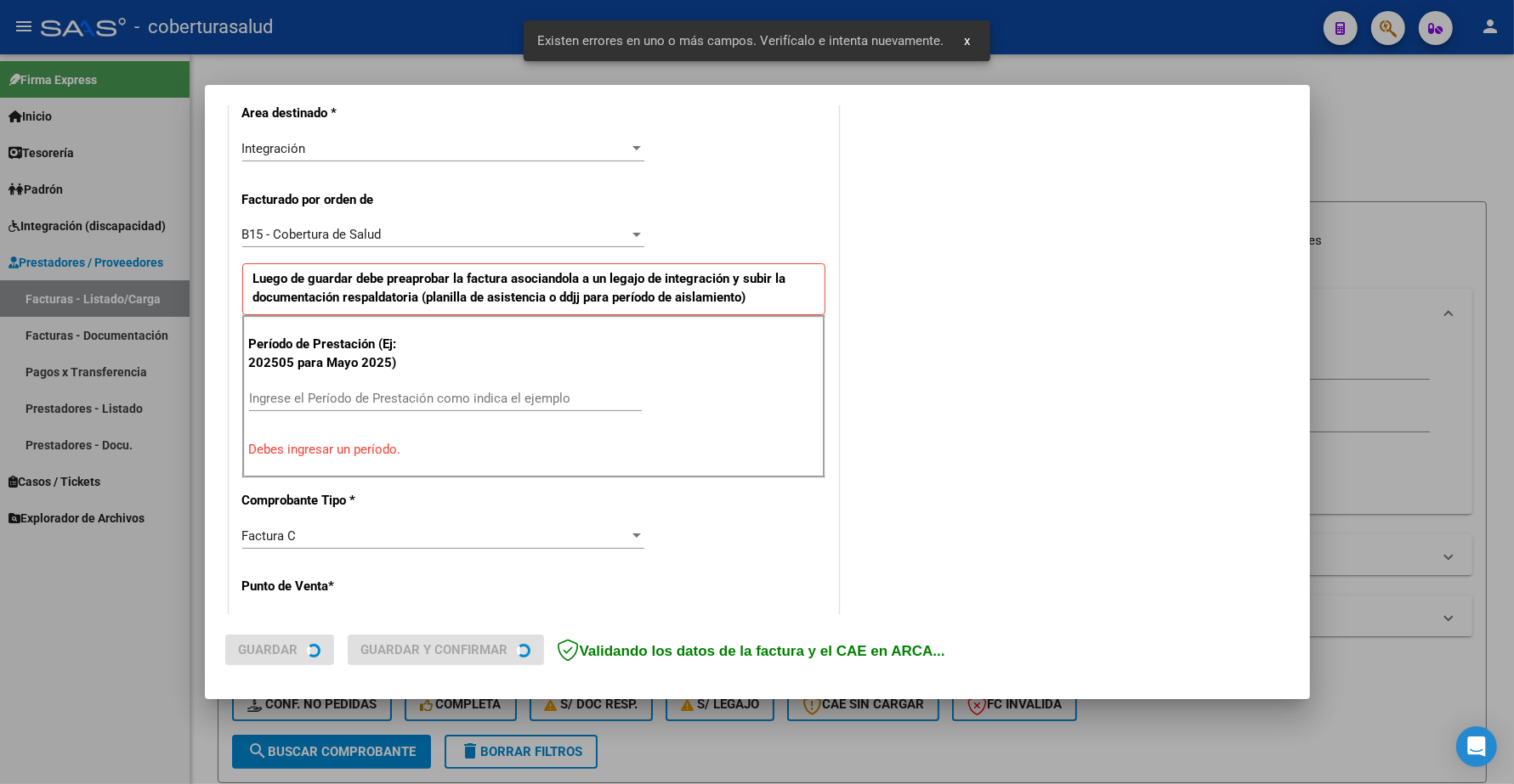
scroll to position [425, 0]
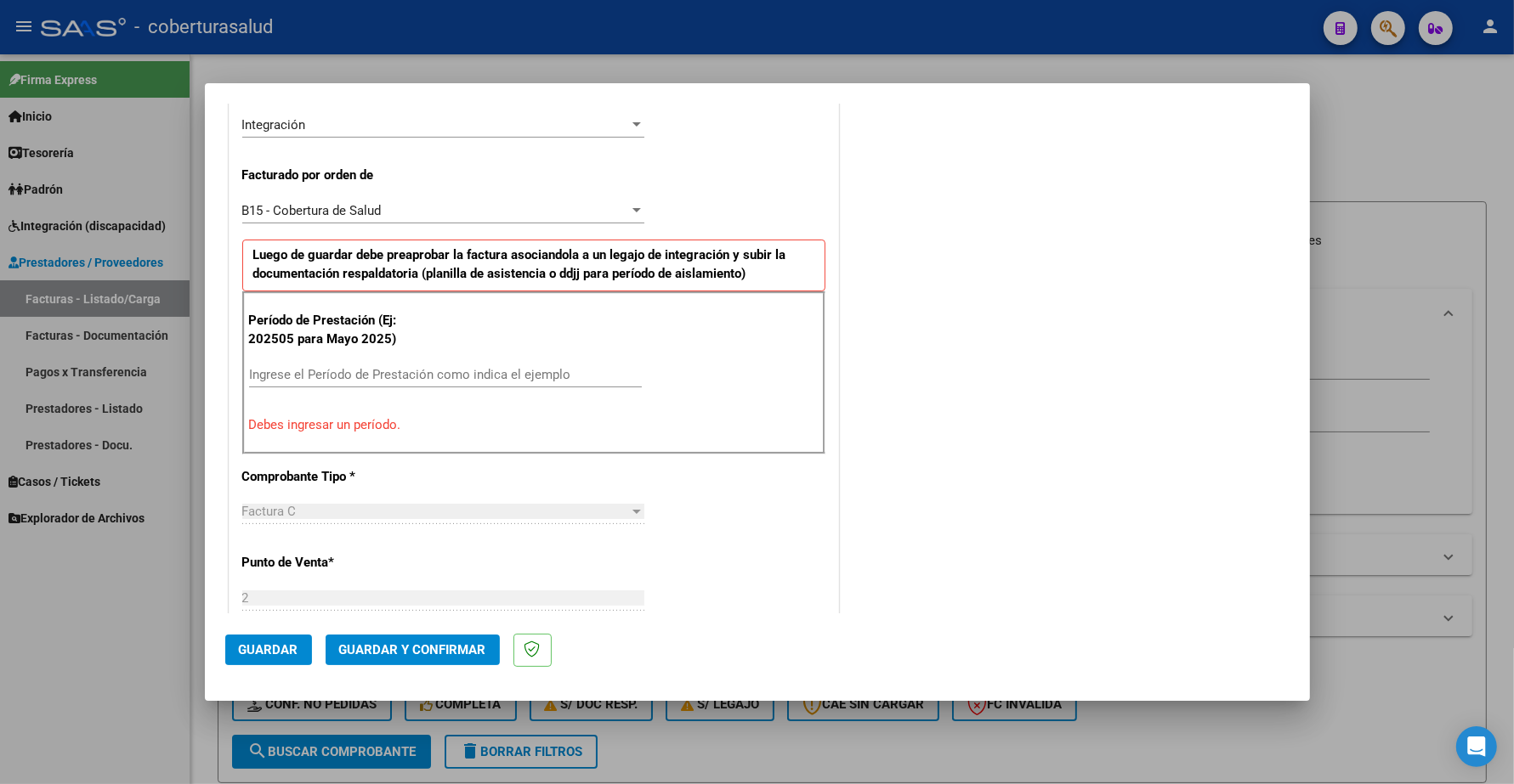
click at [283, 378] on input "Ingrese el Período de Prestación como indica el ejemplo" at bounding box center [446, 375] width 393 height 15
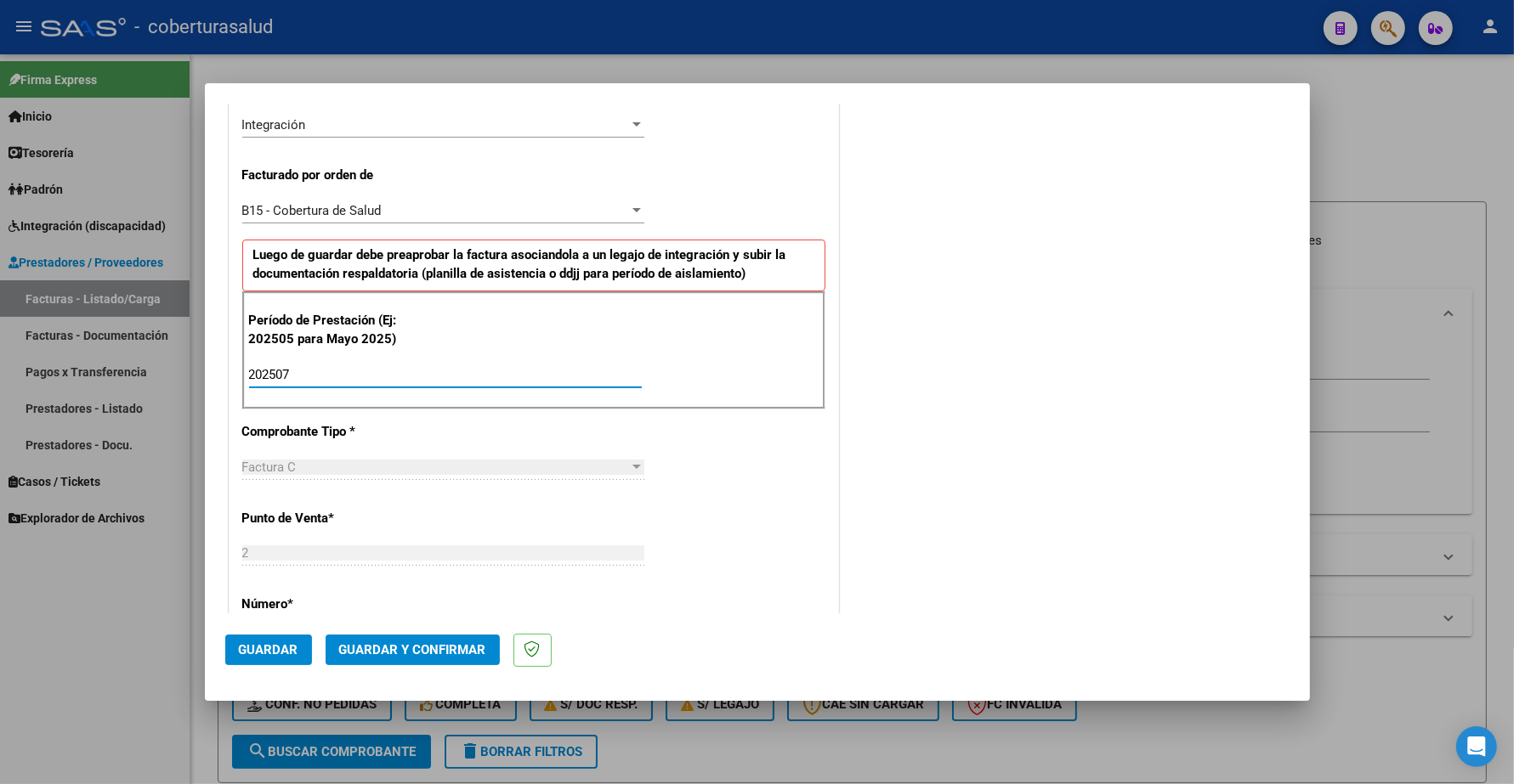
type input "202507"
click at [256, 648] on span "Guardar" at bounding box center [269, 650] width 60 height 15
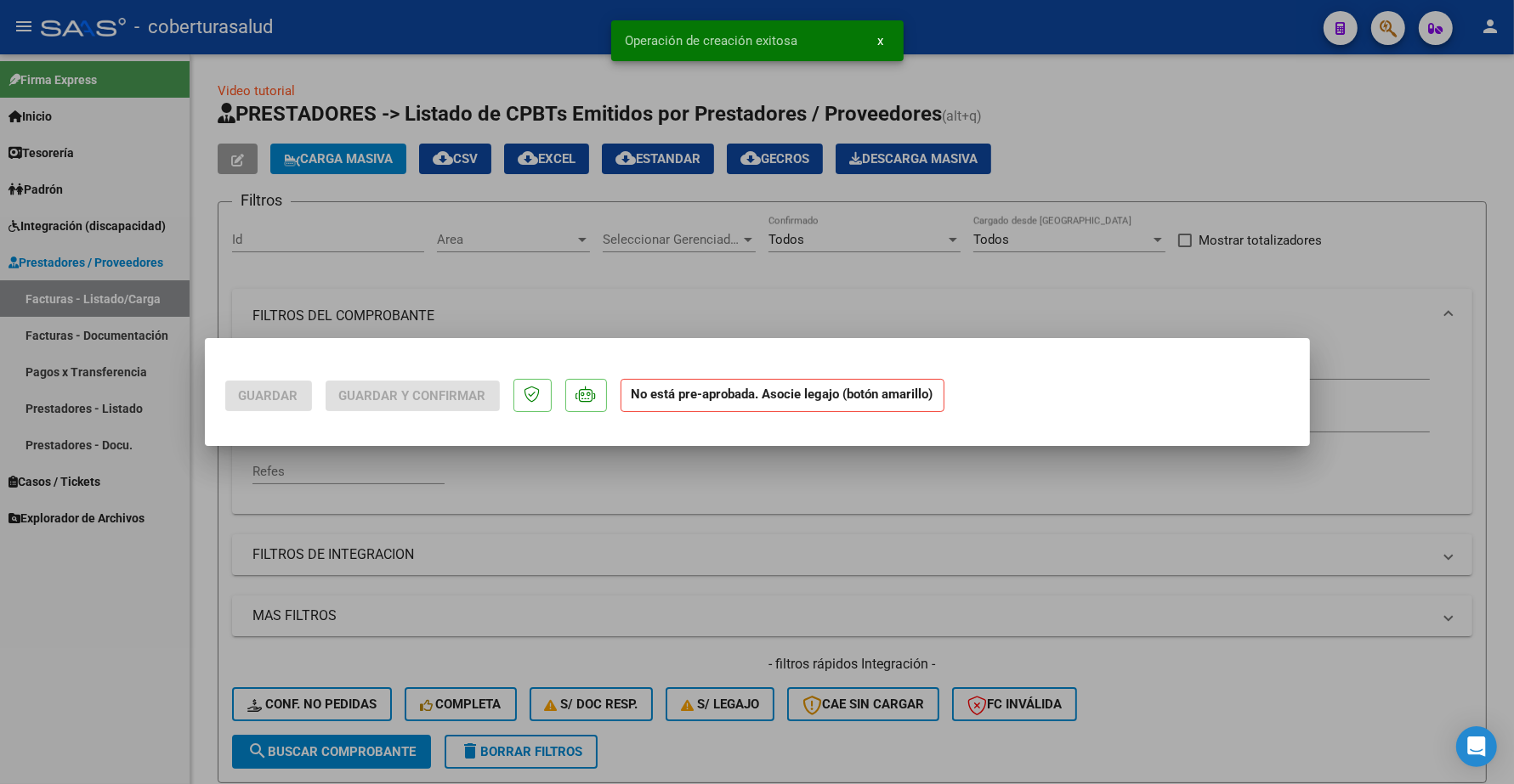
scroll to position [0, 0]
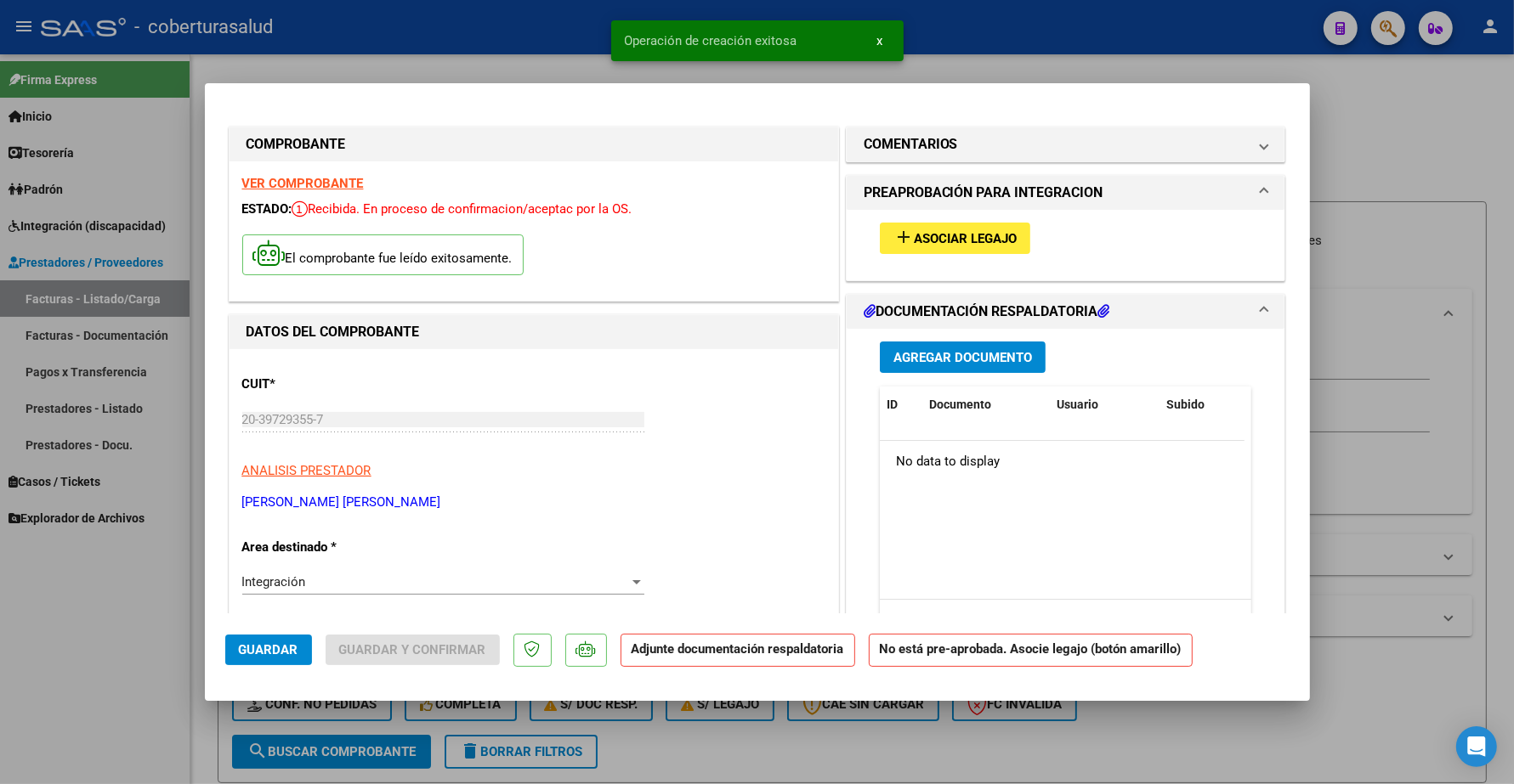
click at [951, 226] on button "add Asociar Legajo" at bounding box center [955, 238] width 150 height 32
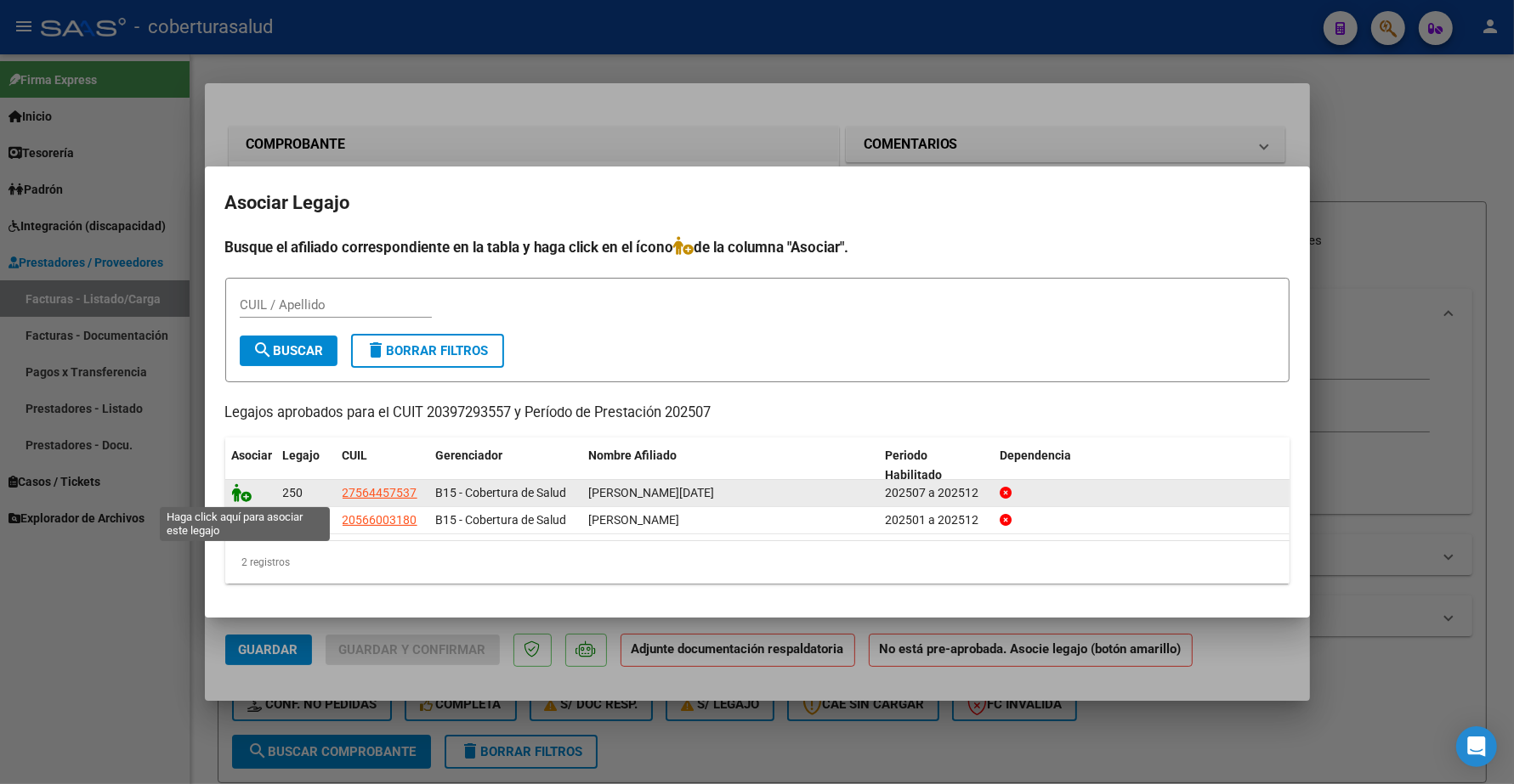
click at [247, 495] on icon at bounding box center [242, 492] width 21 height 19
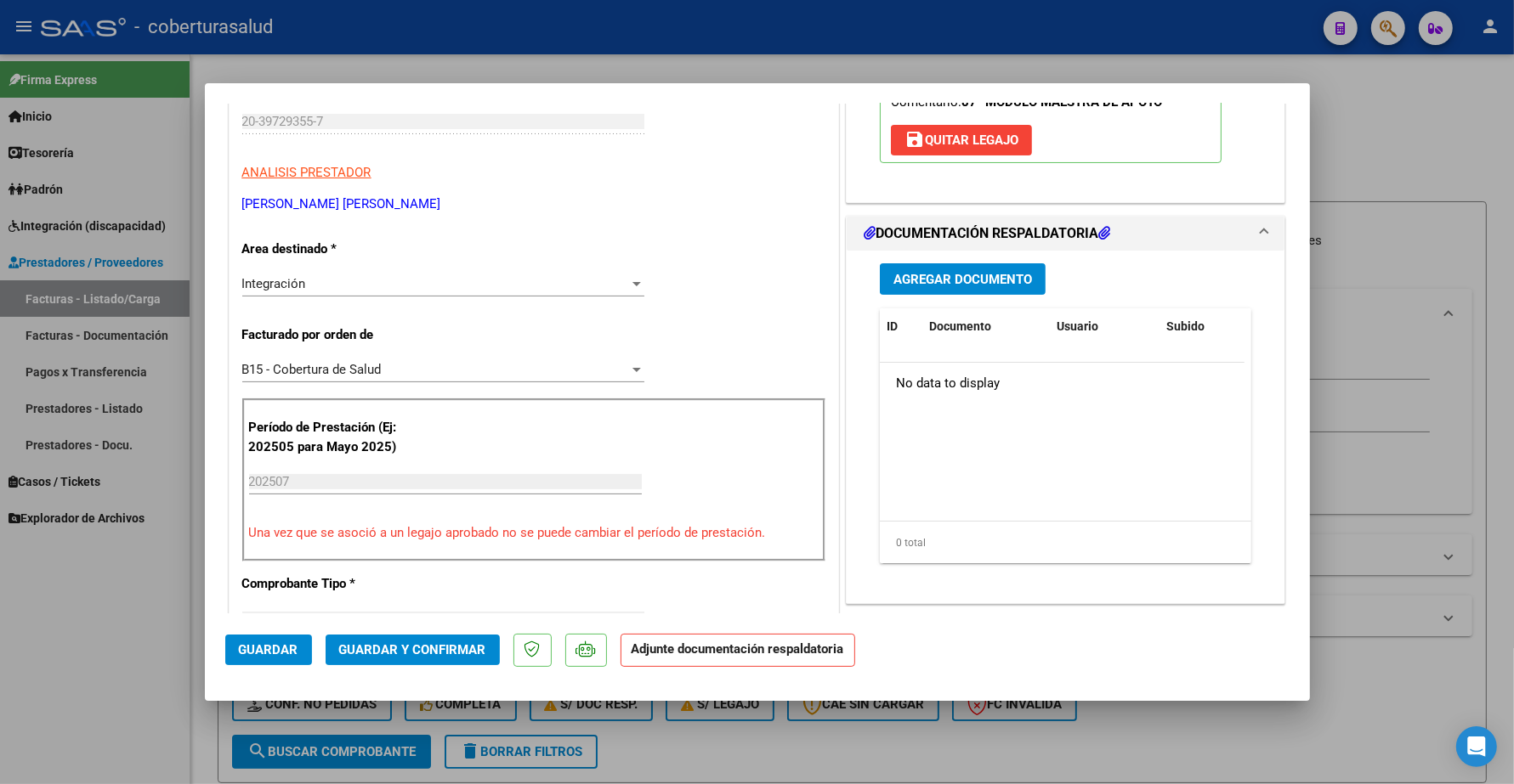
scroll to position [319, 0]
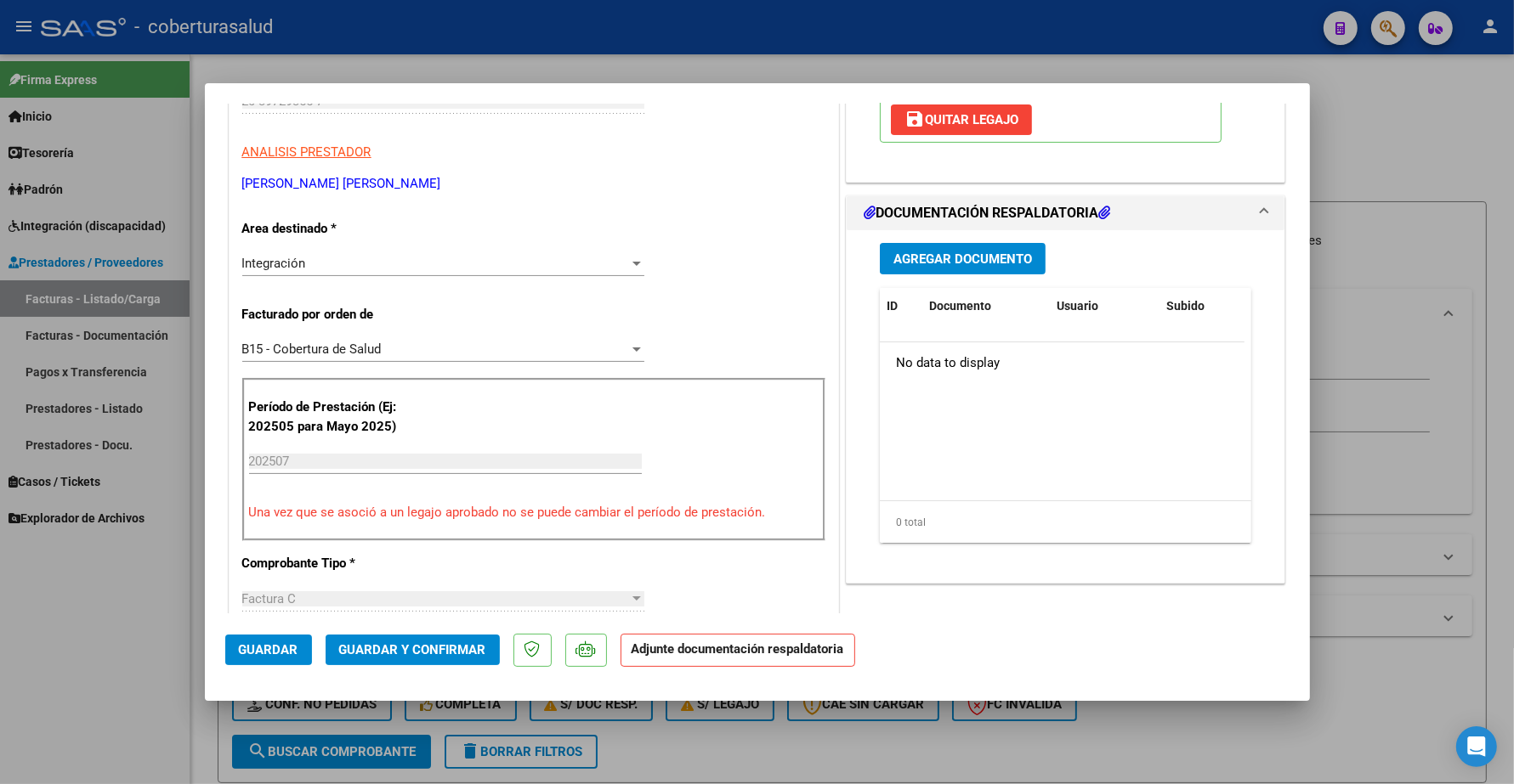
click at [970, 257] on span "Agregar Documento" at bounding box center [963, 259] width 139 height 15
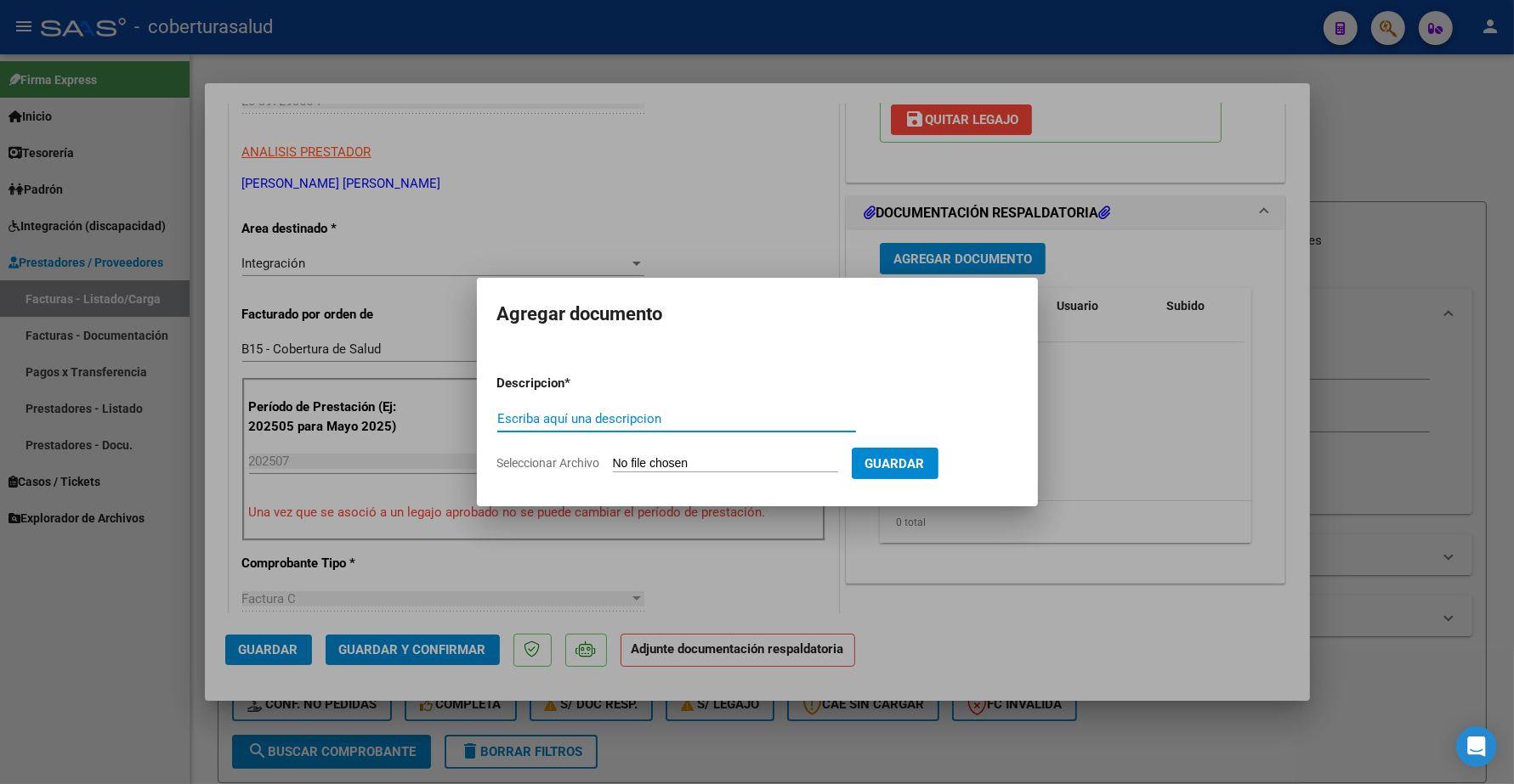
click at [551, 416] on input "Escriba aquí una descripcion" at bounding box center [676, 418] width 359 height 15
type input "p"
type input "PLANILLA"
click at [635, 456] on input "Seleccionar Archivo" at bounding box center [725, 464] width 225 height 16
type input "C:\fakepath\152790-2-Planilla_de_Asistencia.pdf"
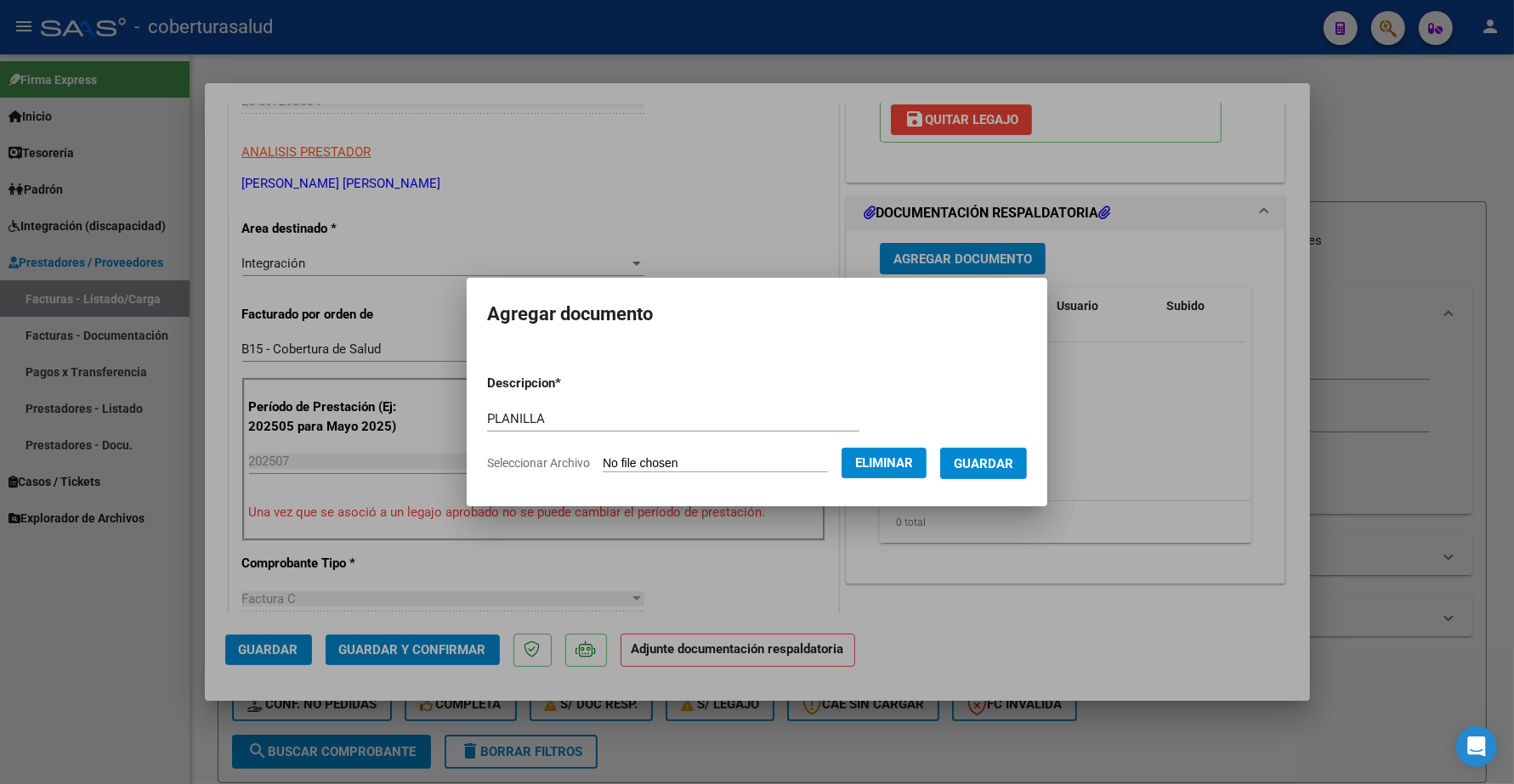
click at [1003, 465] on span "Guardar" at bounding box center [983, 464] width 60 height 15
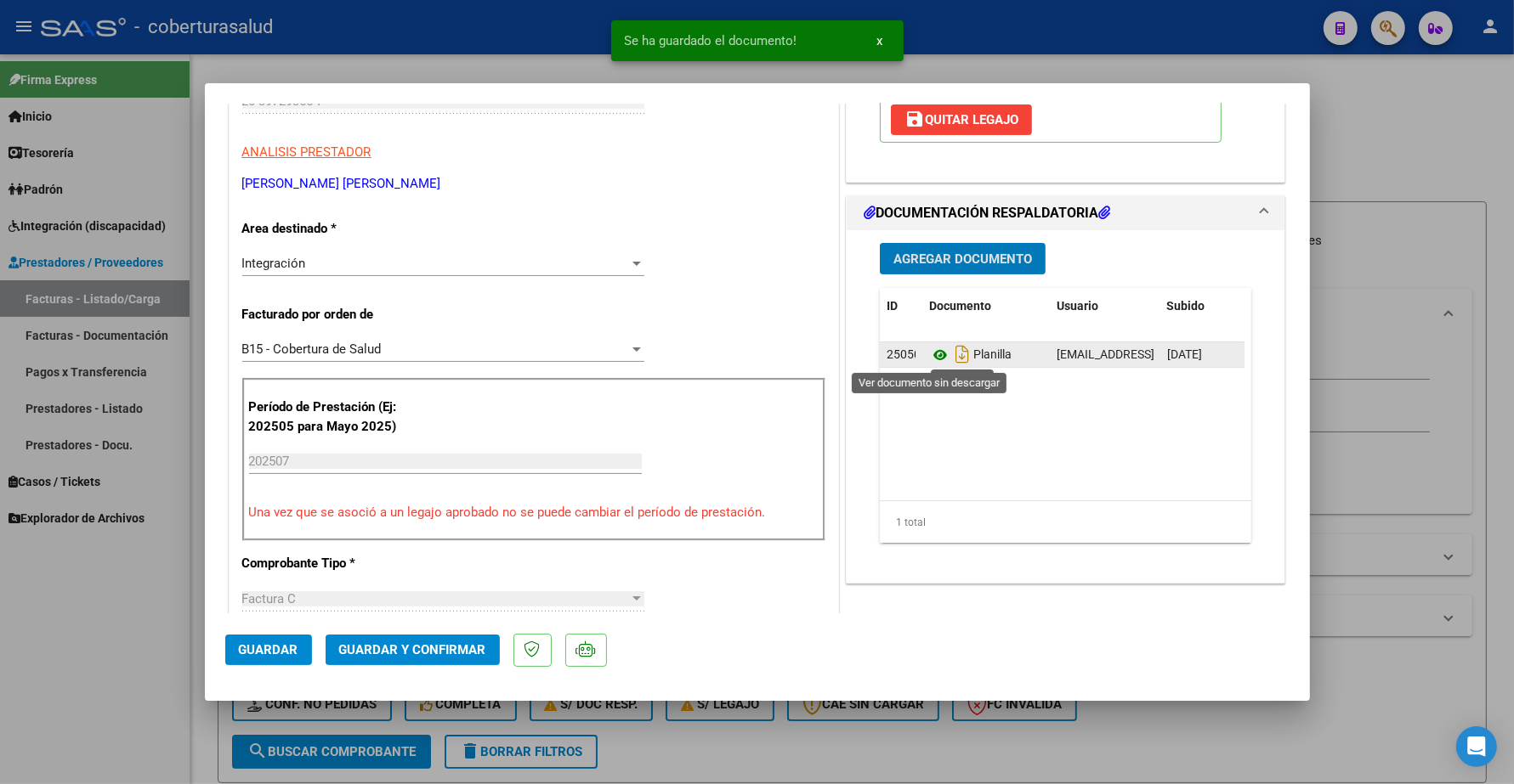
click at [932, 351] on icon at bounding box center [940, 355] width 22 height 21
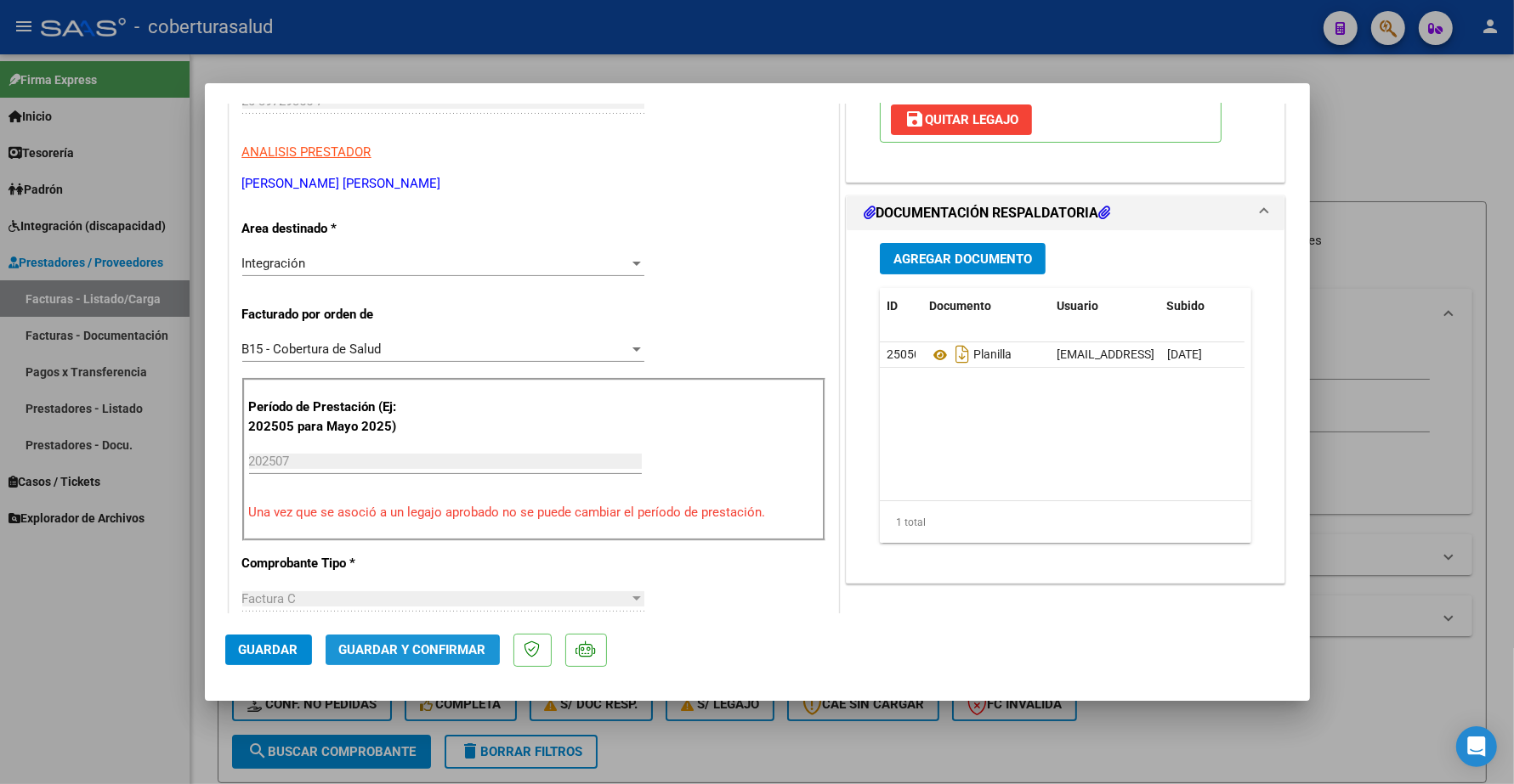
click at [375, 656] on span "Guardar y Confirmar" at bounding box center [413, 650] width 147 height 15
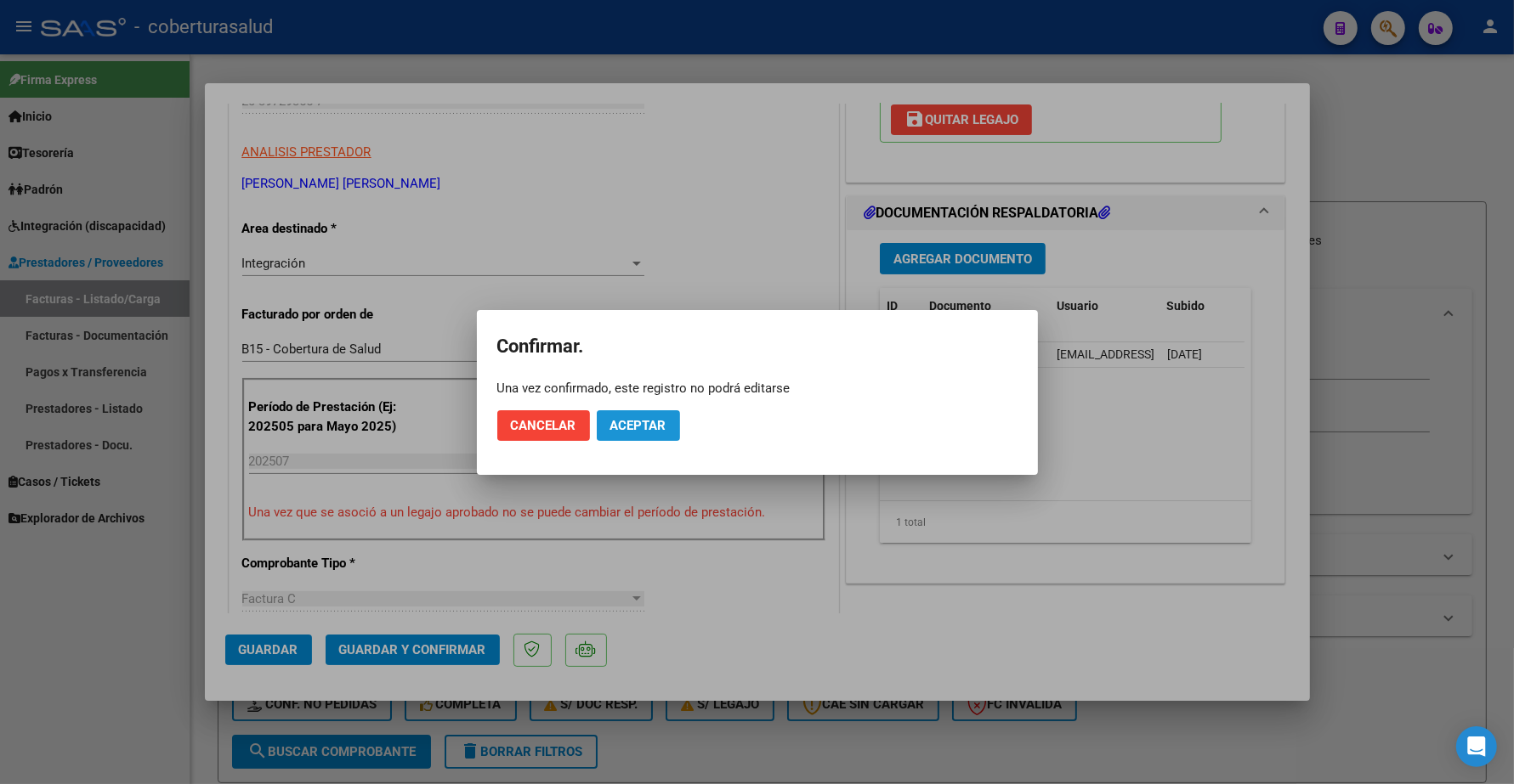
click at [650, 425] on span "Aceptar" at bounding box center [638, 425] width 56 height 15
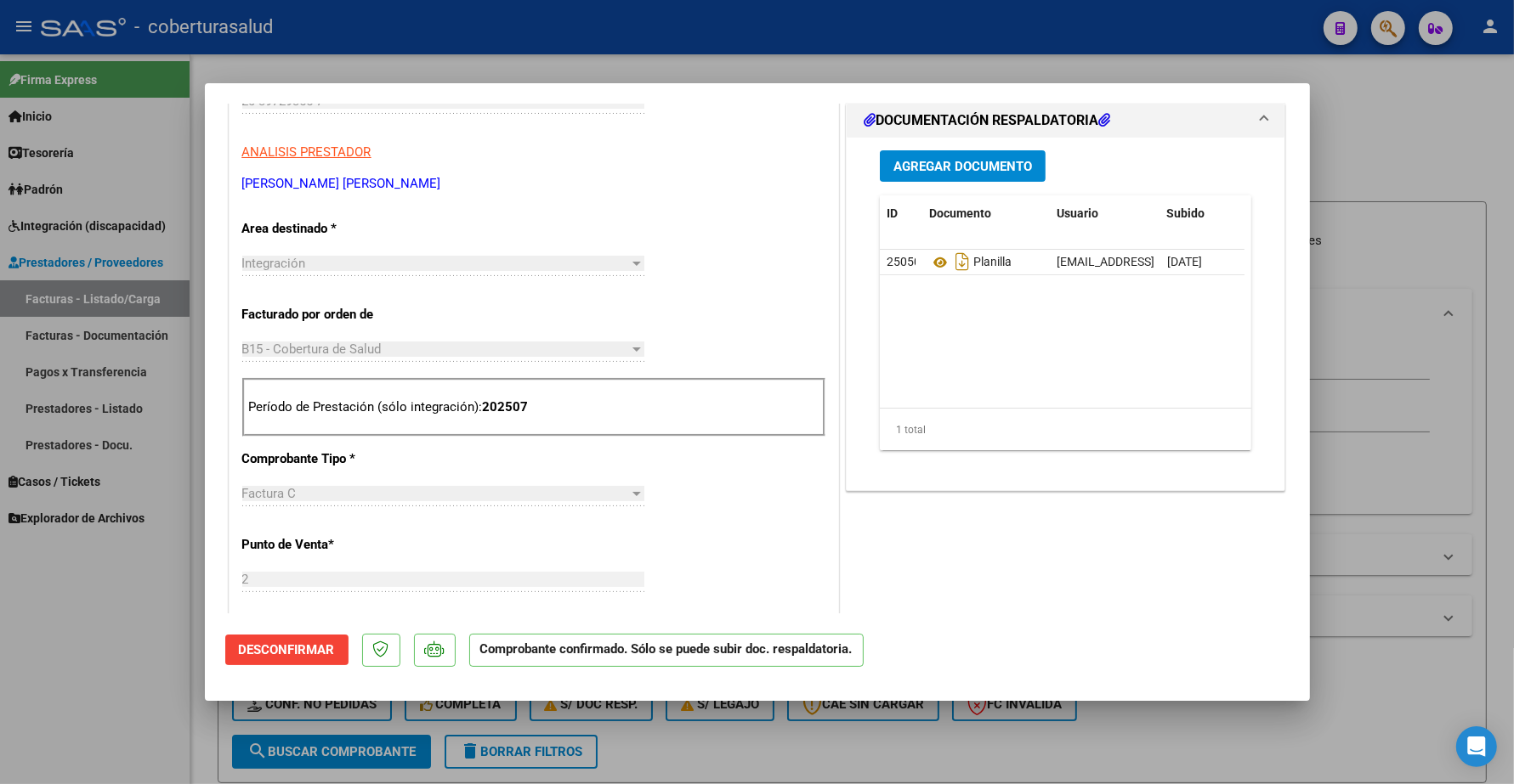
type input "$ 0,00"
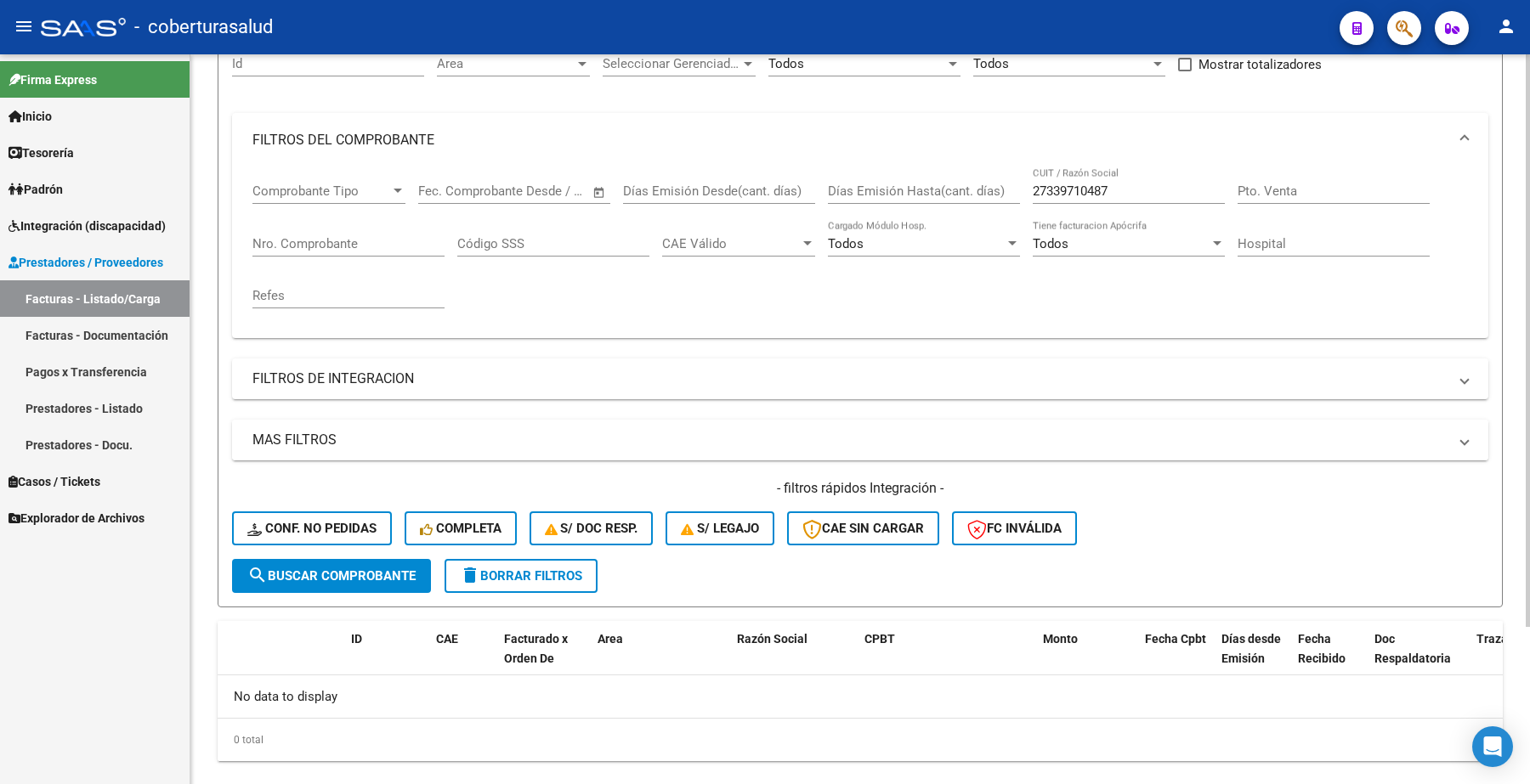
scroll to position [201, 0]
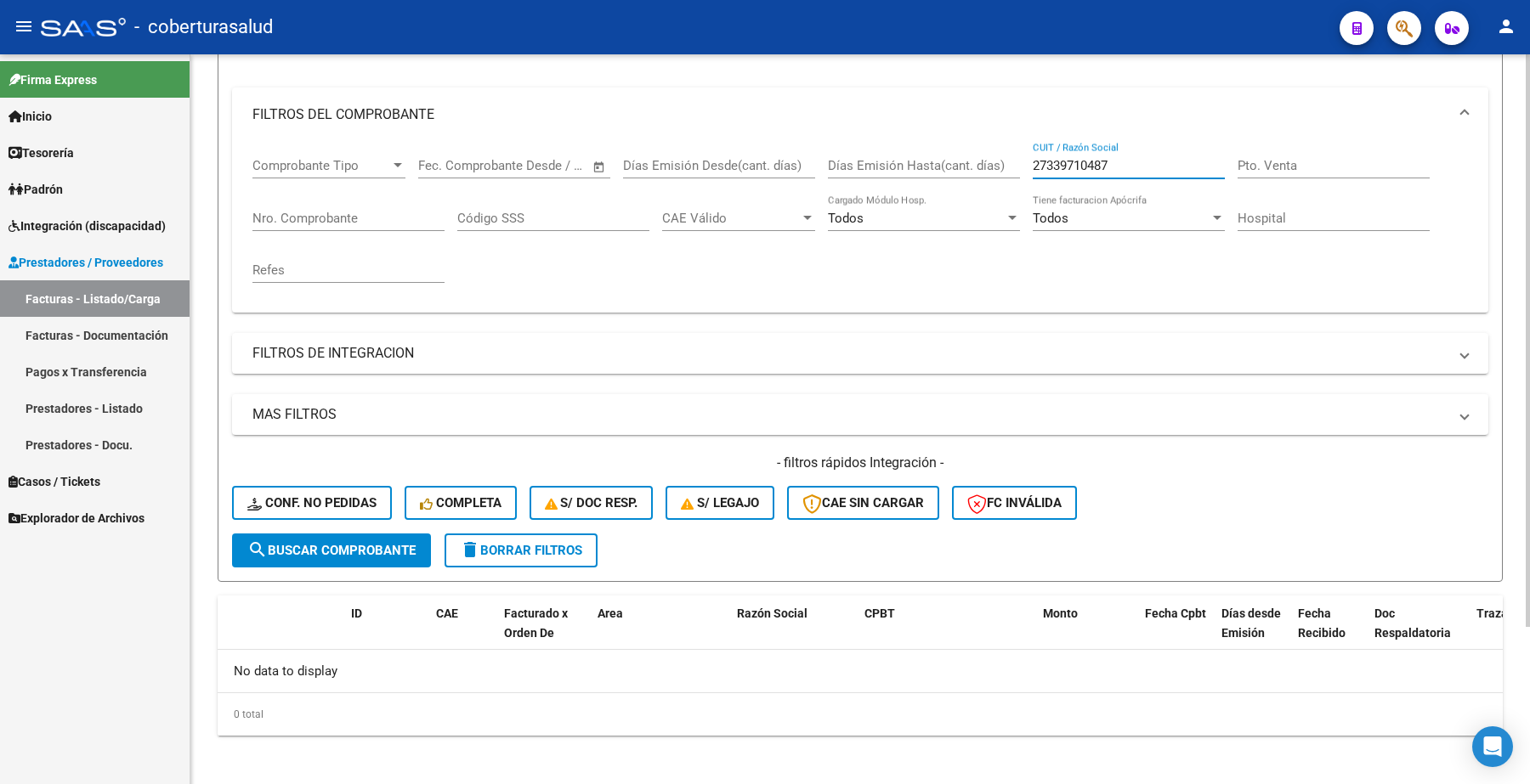
drag, startPoint x: 1124, startPoint y: 159, endPoint x: 898, endPoint y: 171, distance: 226.3
click at [898, 171] on div "Comprobante Tipo Comprobante Tipo Fecha inicio – Fecha fin Fec. Comprobante Des…" at bounding box center [860, 221] width 1215 height 158
click at [326, 543] on span "search Buscar Comprobante" at bounding box center [331, 550] width 168 height 15
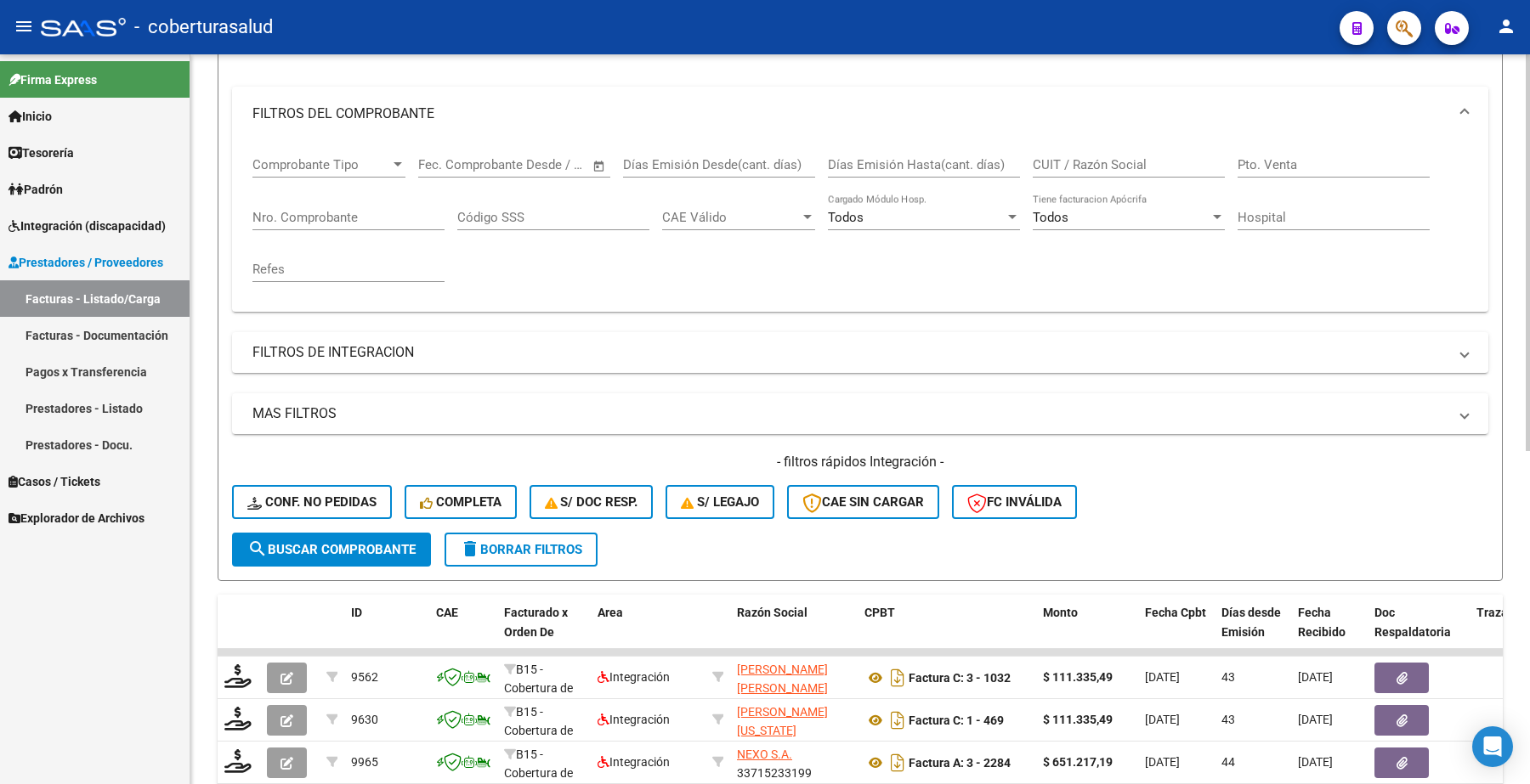
scroll to position [309, 0]
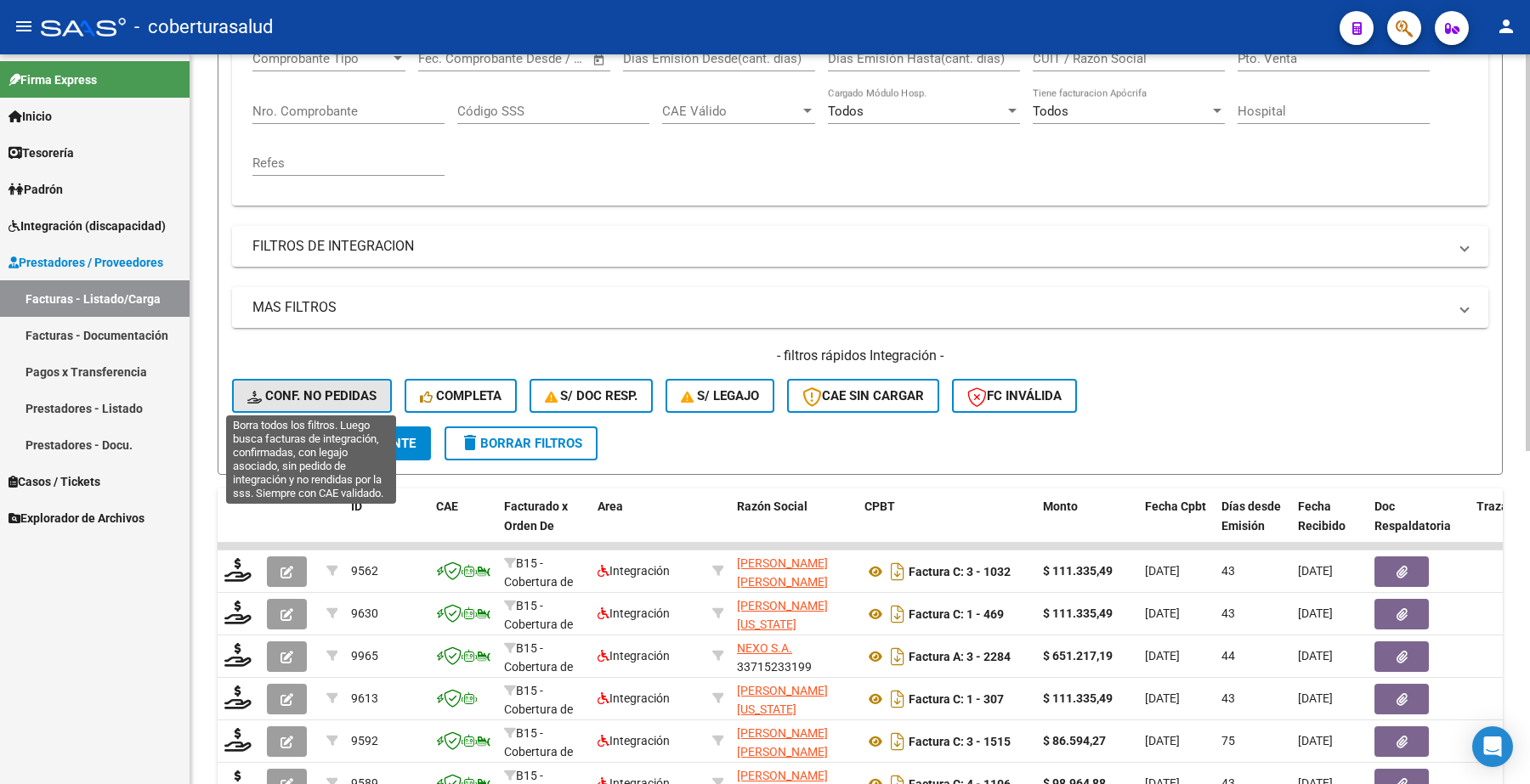
click at [355, 397] on span "Conf. no pedidas" at bounding box center [311, 396] width 129 height 15
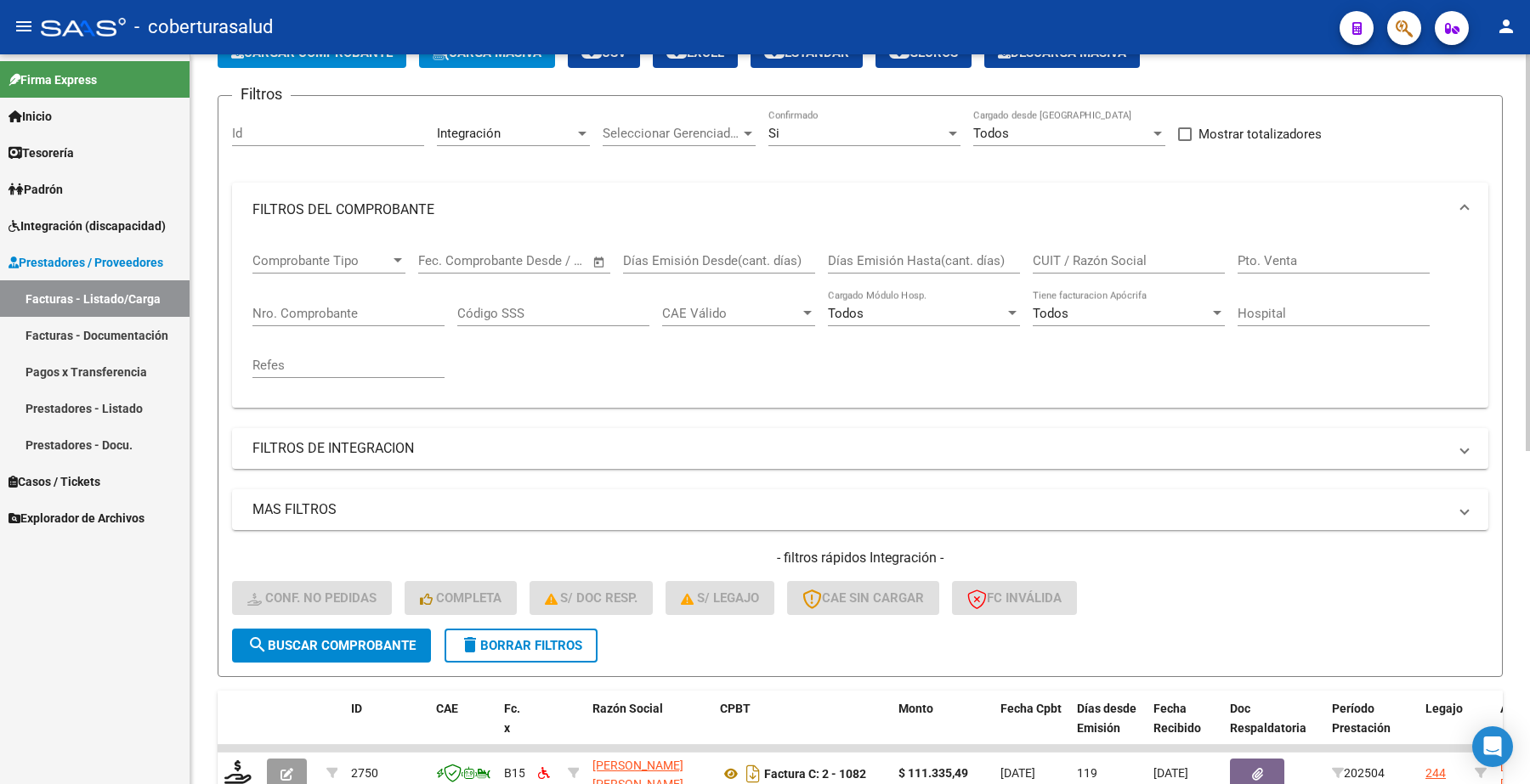
scroll to position [96, 0]
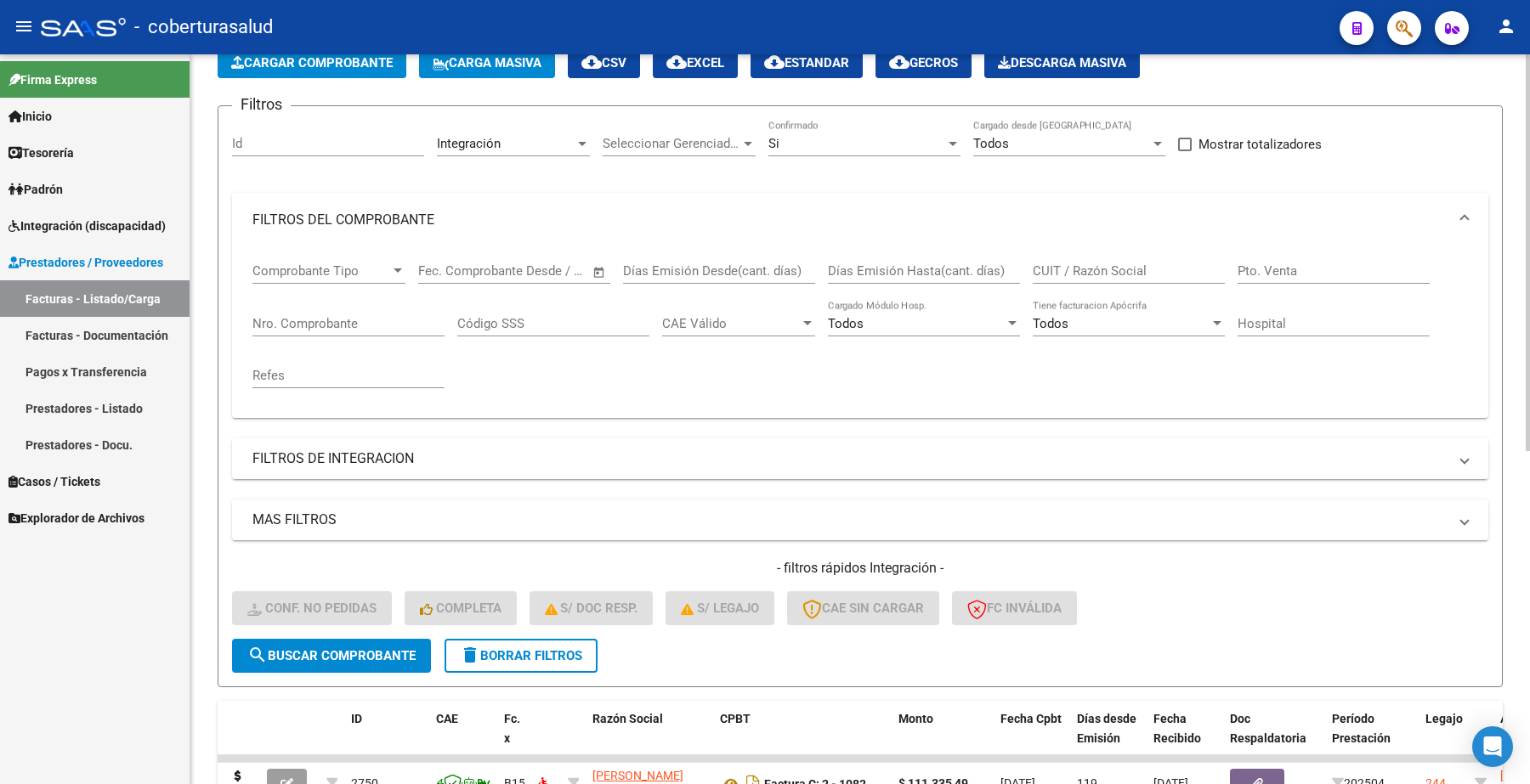
click at [784, 143] on div "Si" at bounding box center [856, 143] width 177 height 15
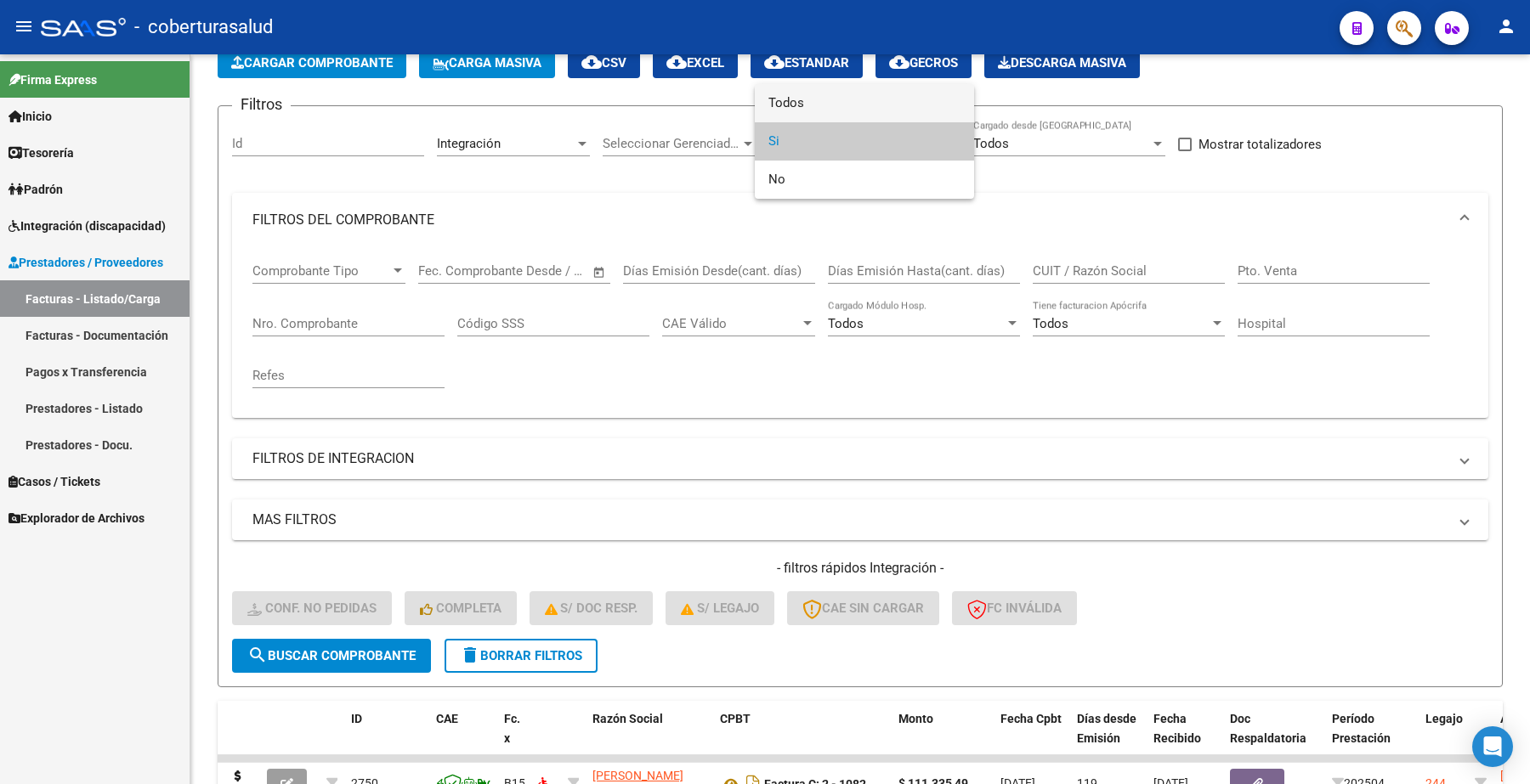
click at [801, 111] on span "Todos" at bounding box center [865, 103] width 192 height 38
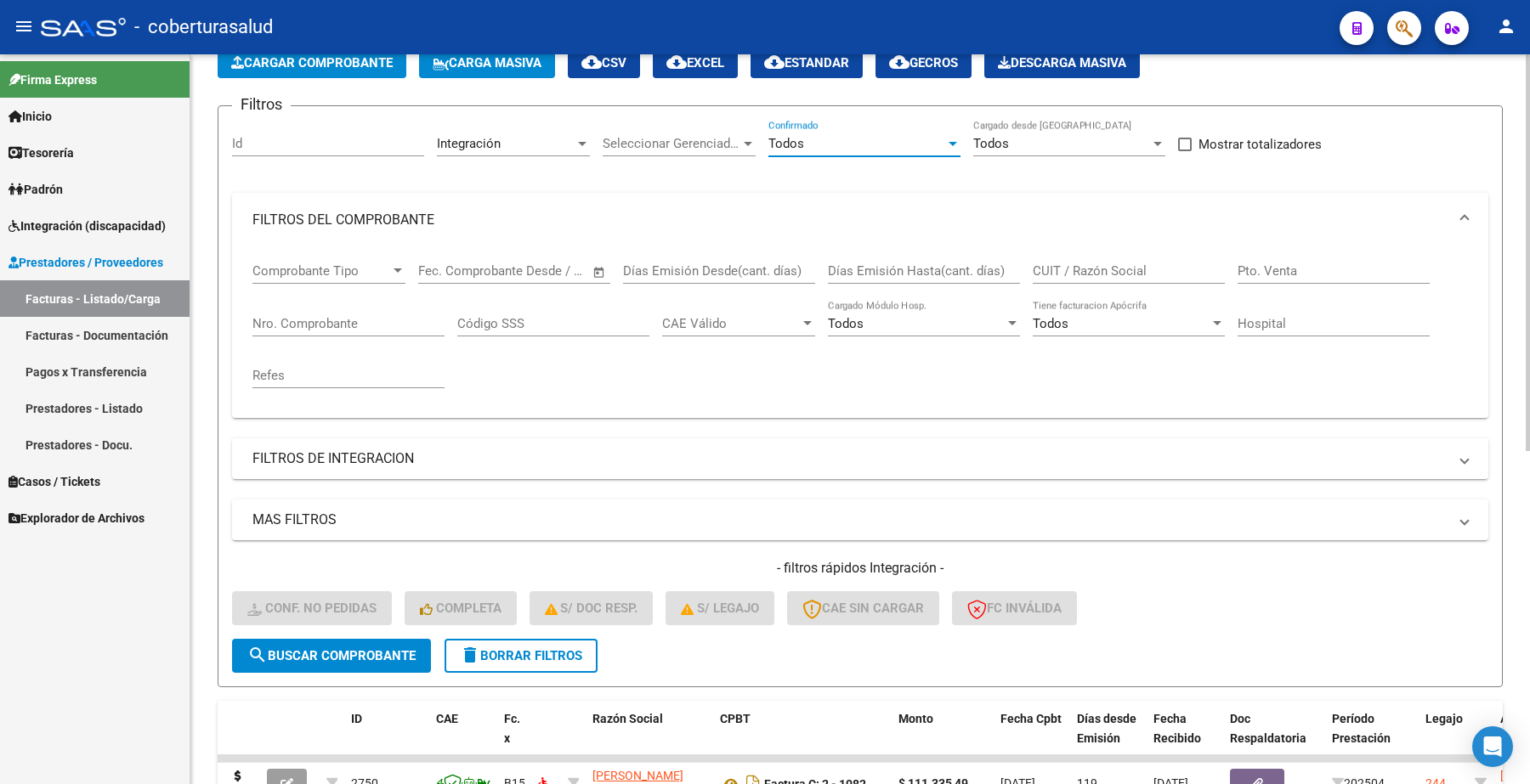
click at [336, 316] on input "Nro. Comprobante" at bounding box center [349, 323] width 192 height 15
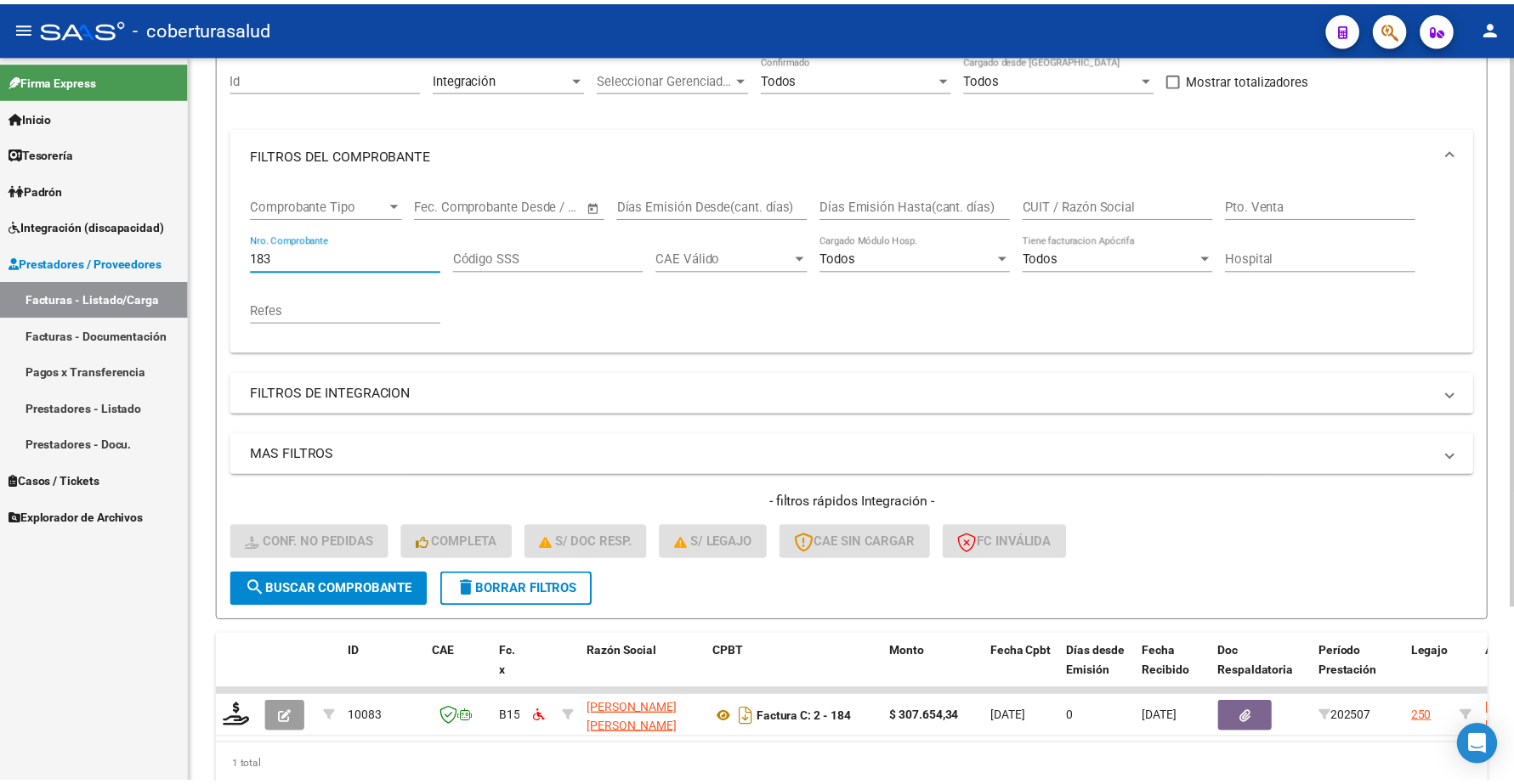
scroll to position [231, 0]
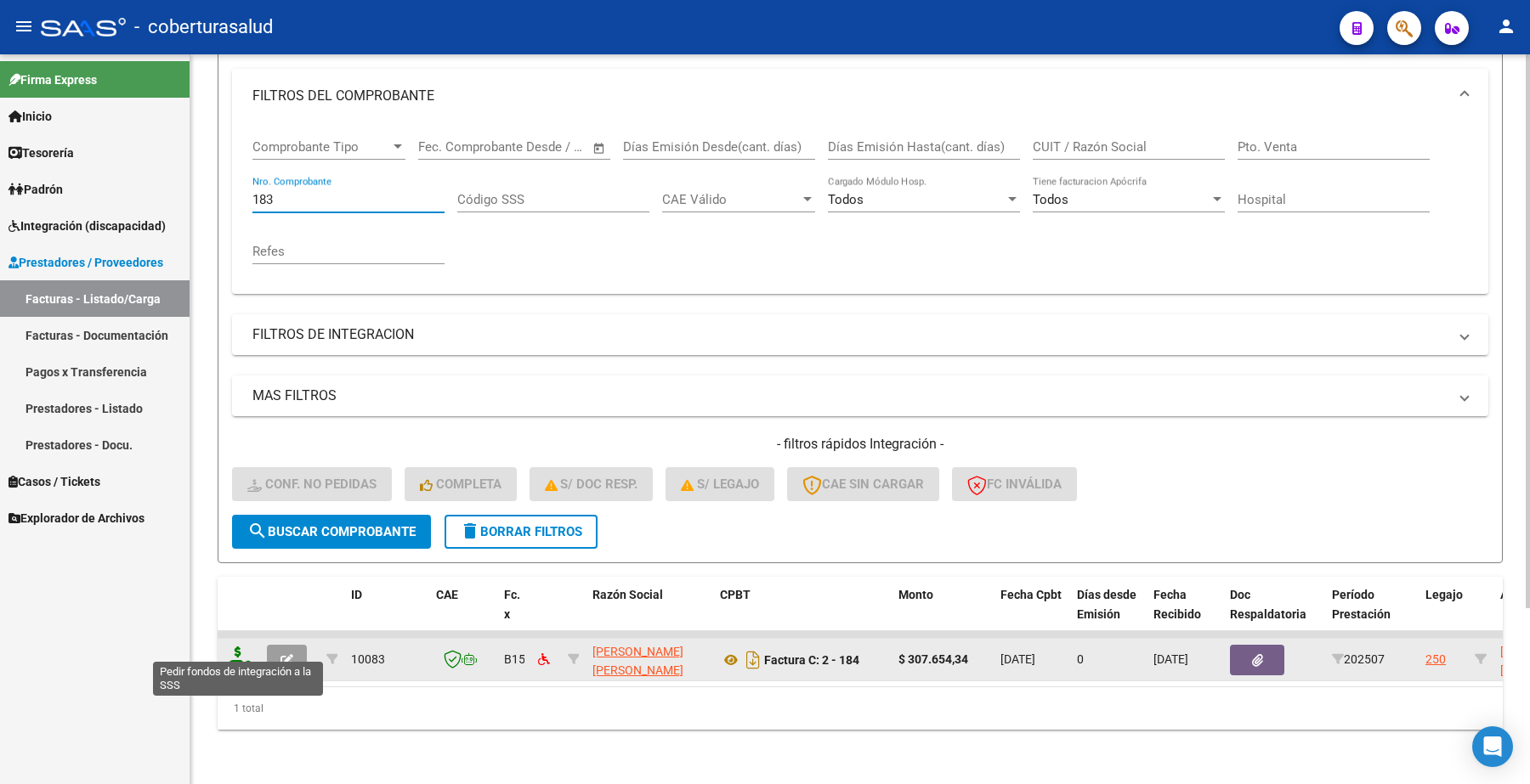
type input "183"
click at [238, 646] on icon at bounding box center [238, 658] width 27 height 24
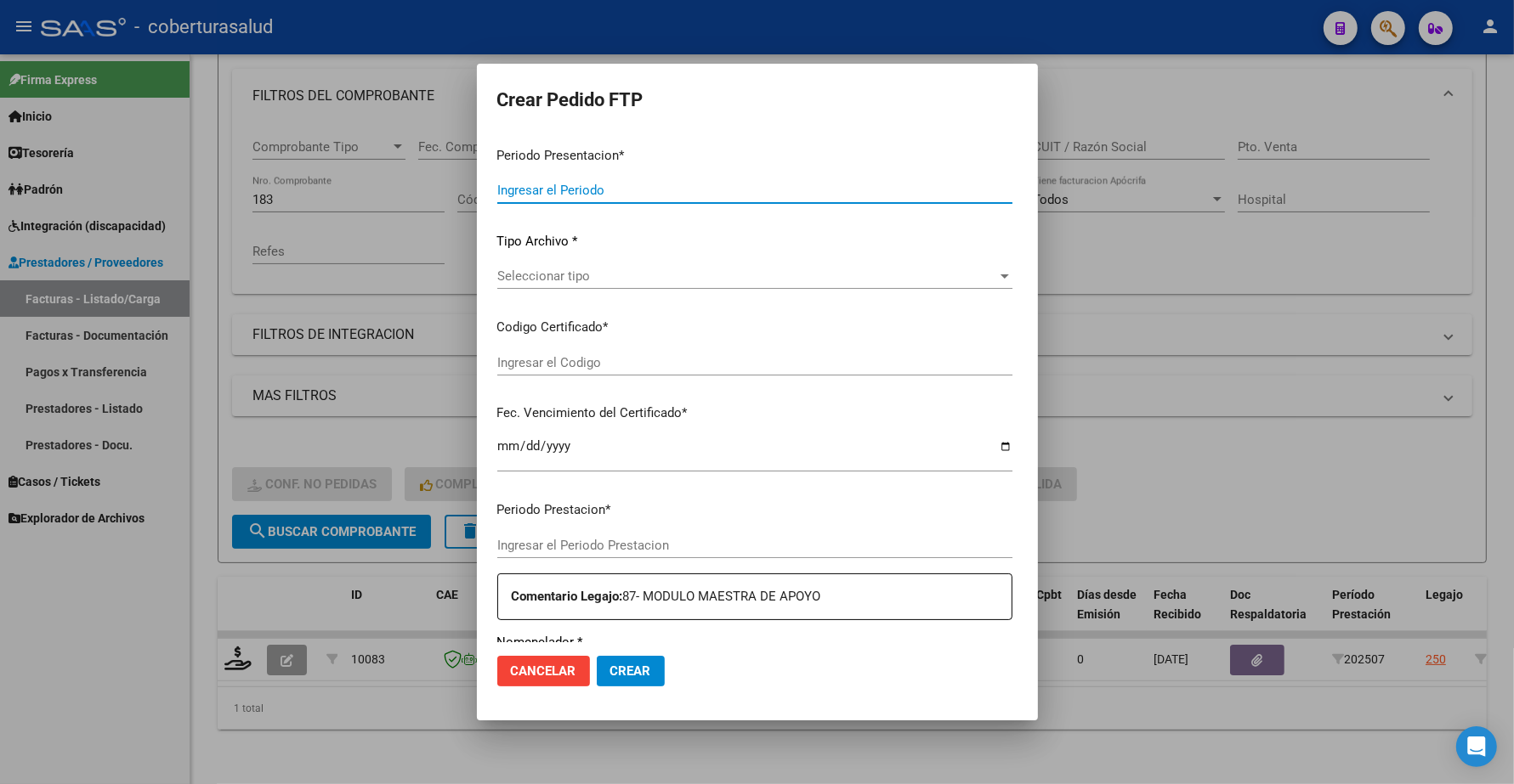
type input "202509"
type input "202507"
type input "$ 307.654,34"
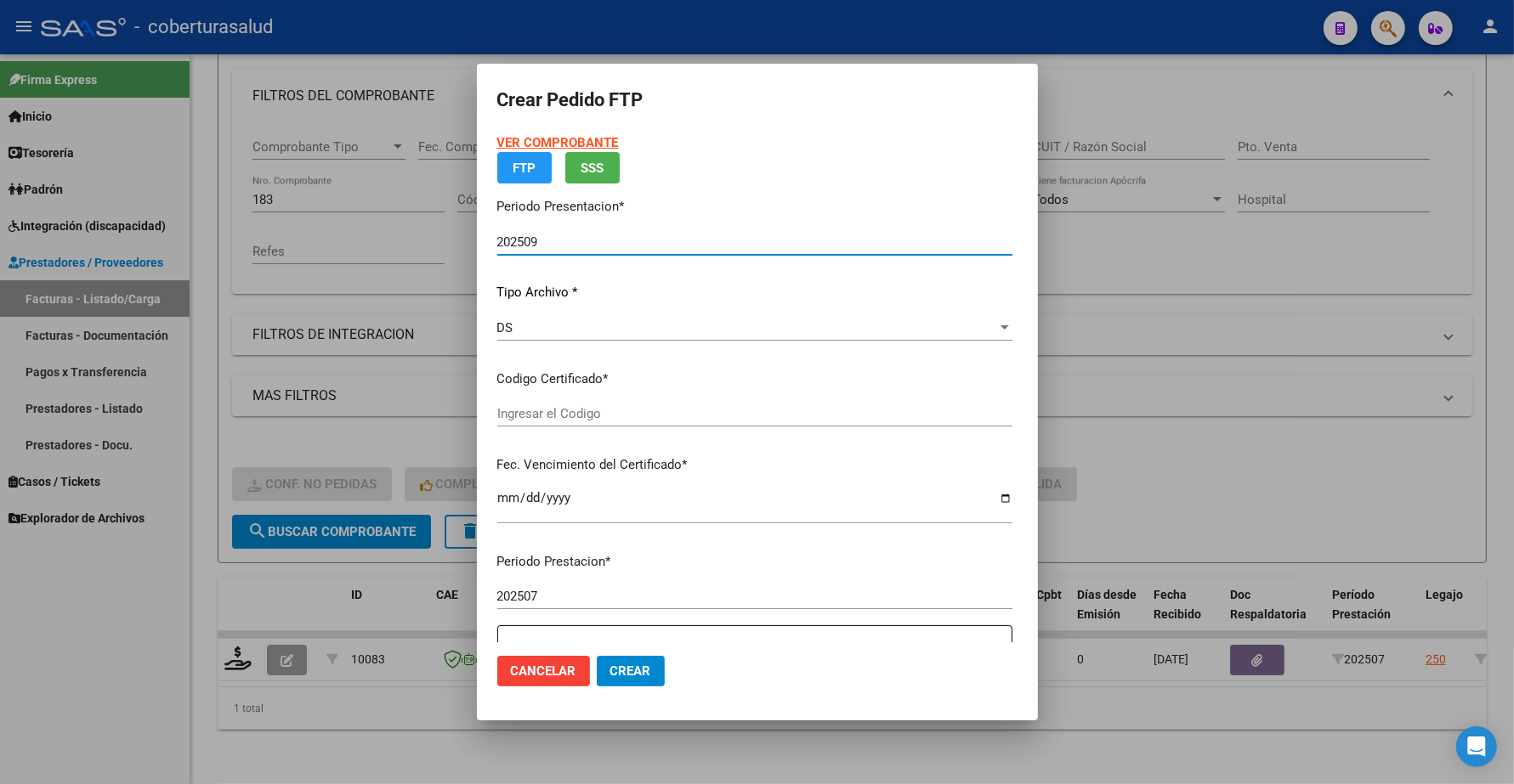
type input "ARG01000564457532023062920270629TUC139"
type input "2027-06-29"
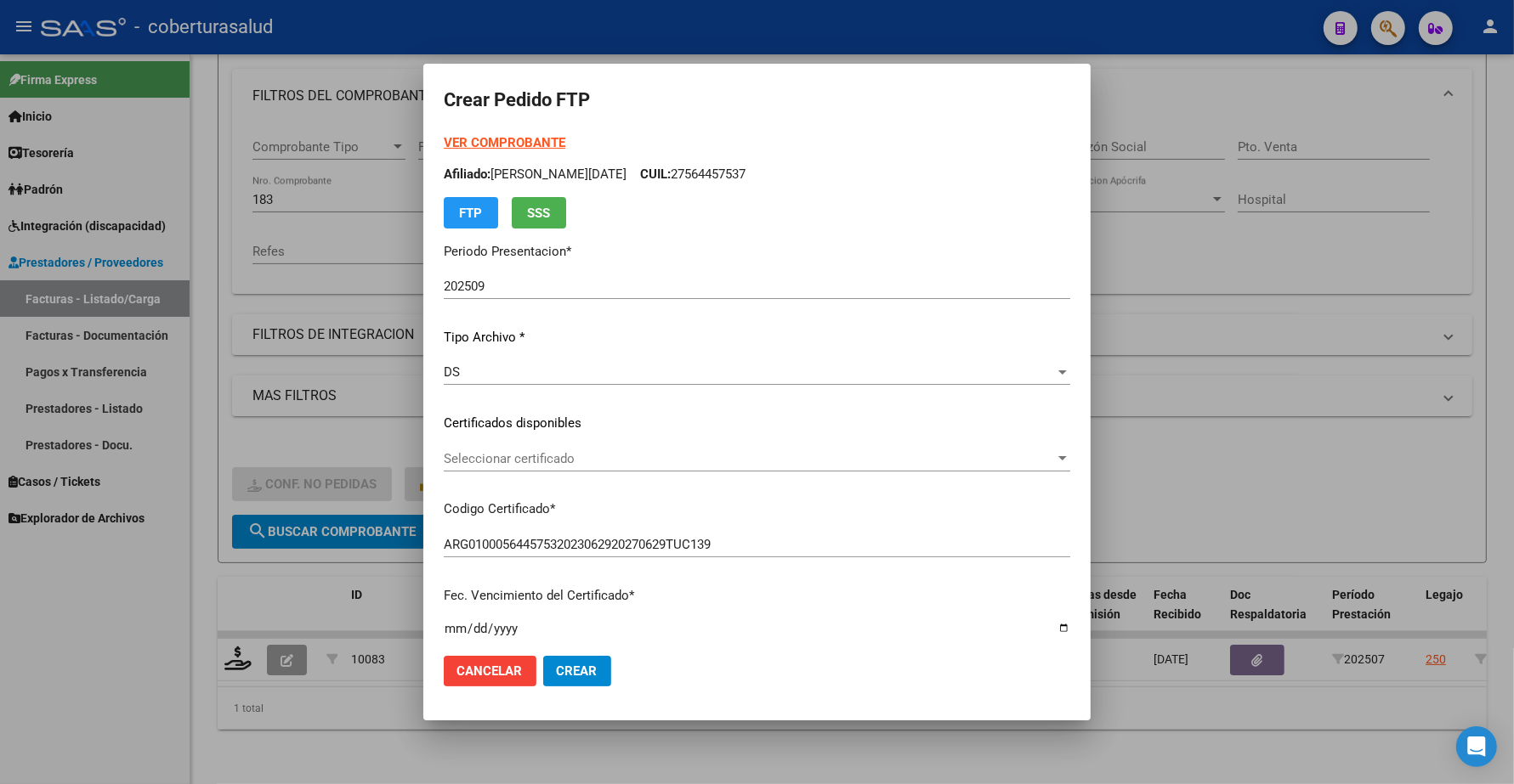
click at [491, 451] on div "Seleccionar certificado Seleccionar certificado" at bounding box center [757, 459] width 627 height 25
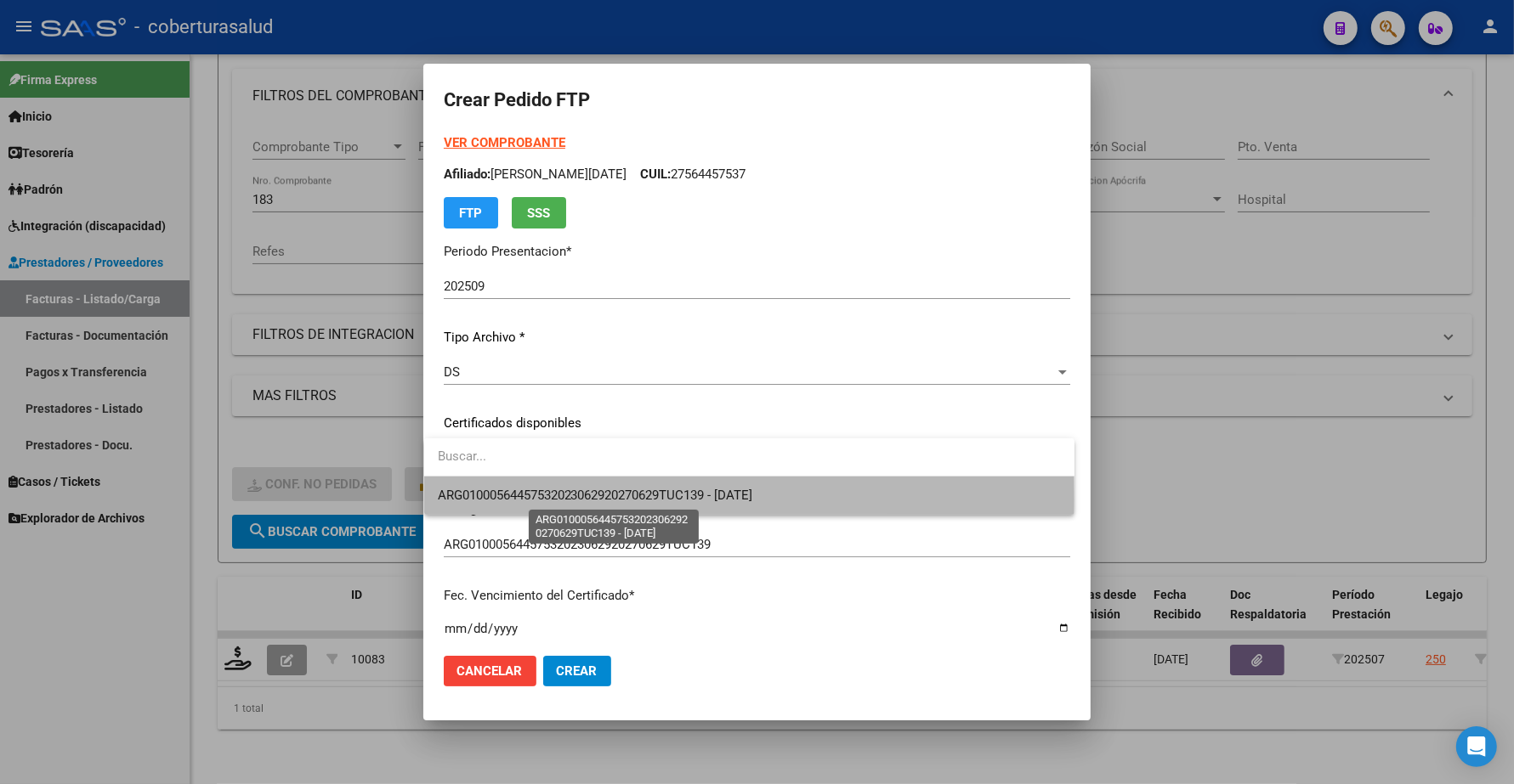
click at [548, 499] on span "ARG01000564457532023062920270629TUC139 - 2027-06-29" at bounding box center [595, 495] width 315 height 15
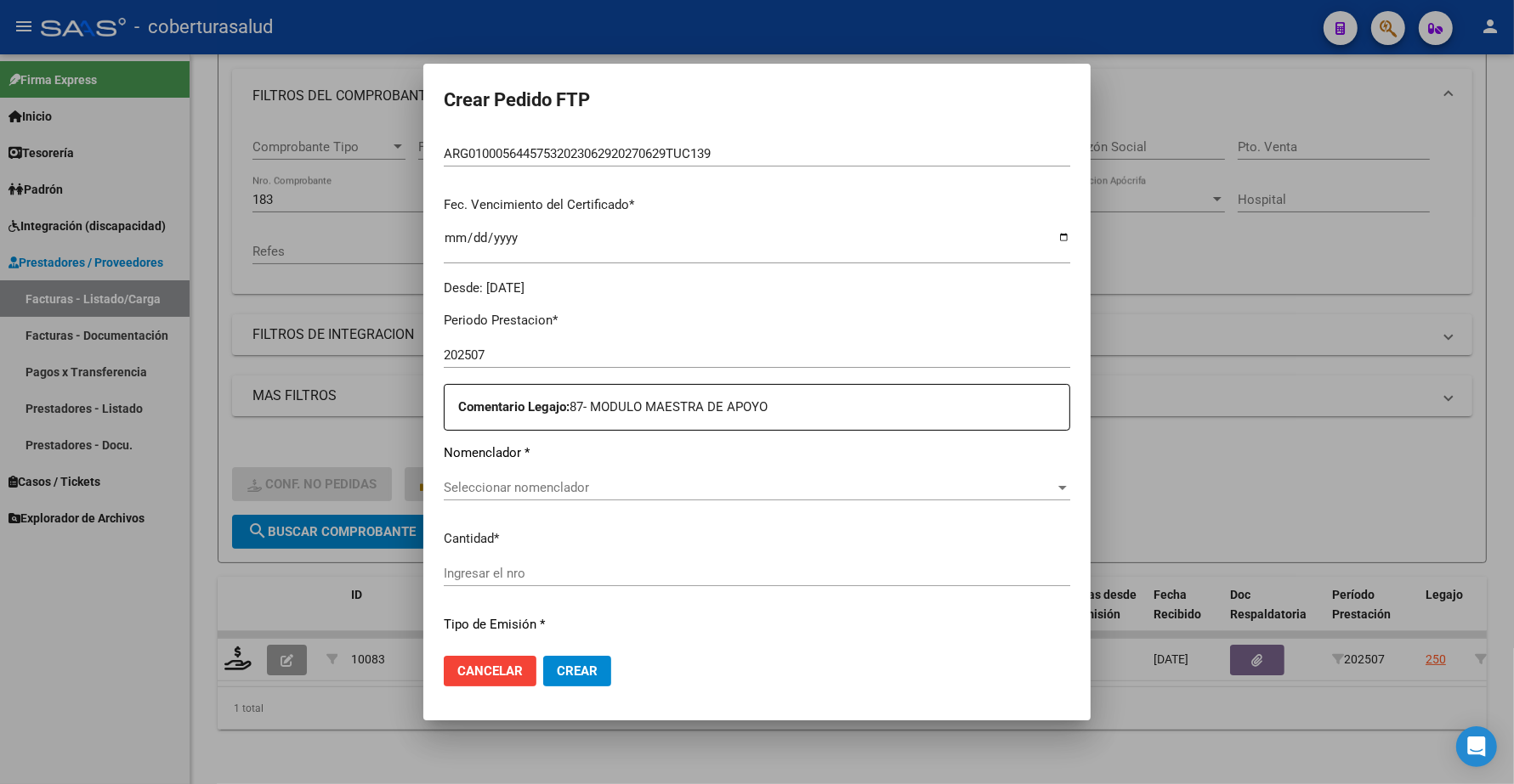
scroll to position [531, 0]
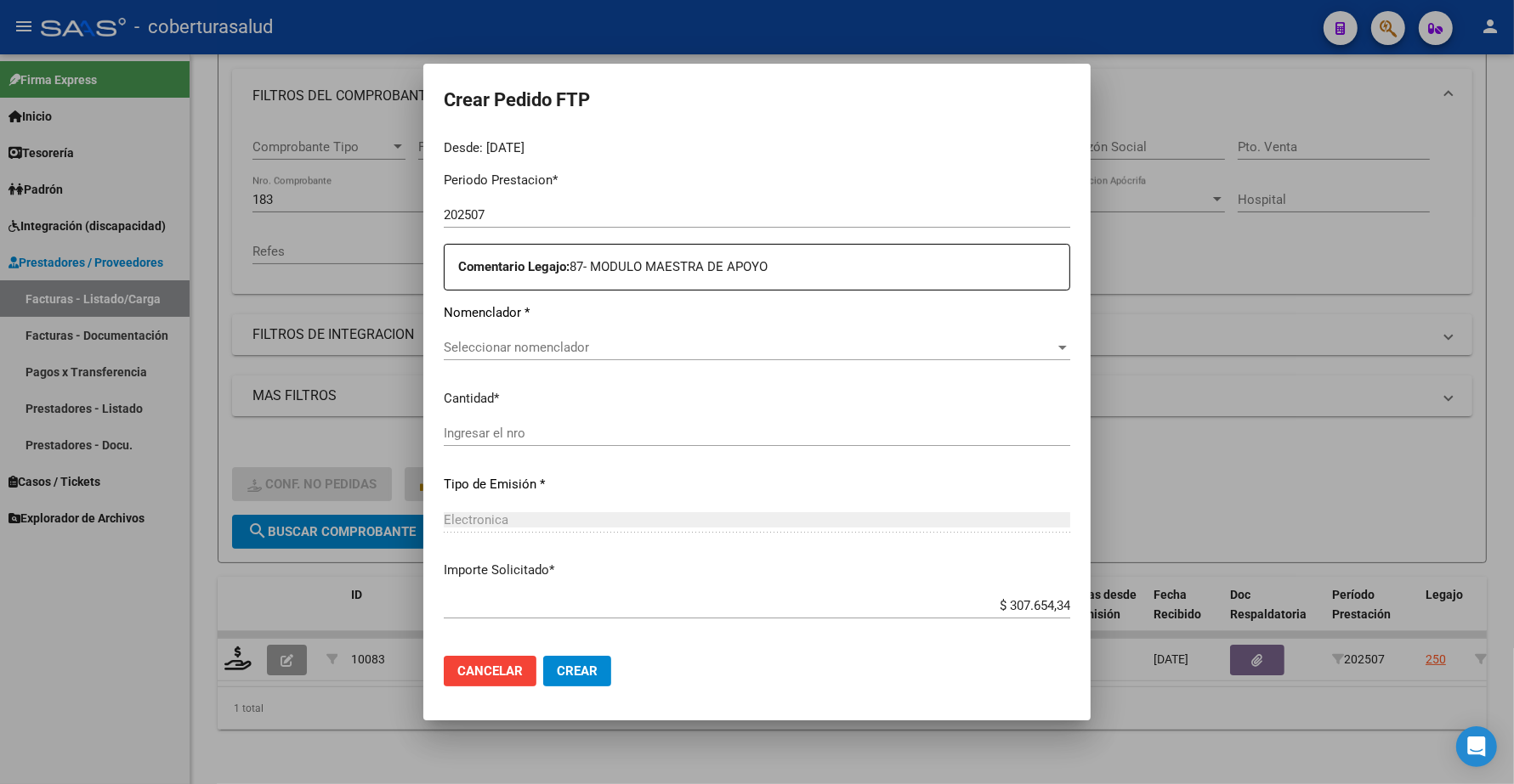
click at [500, 346] on span "Seleccionar nomenclador" at bounding box center [749, 348] width 611 height 15
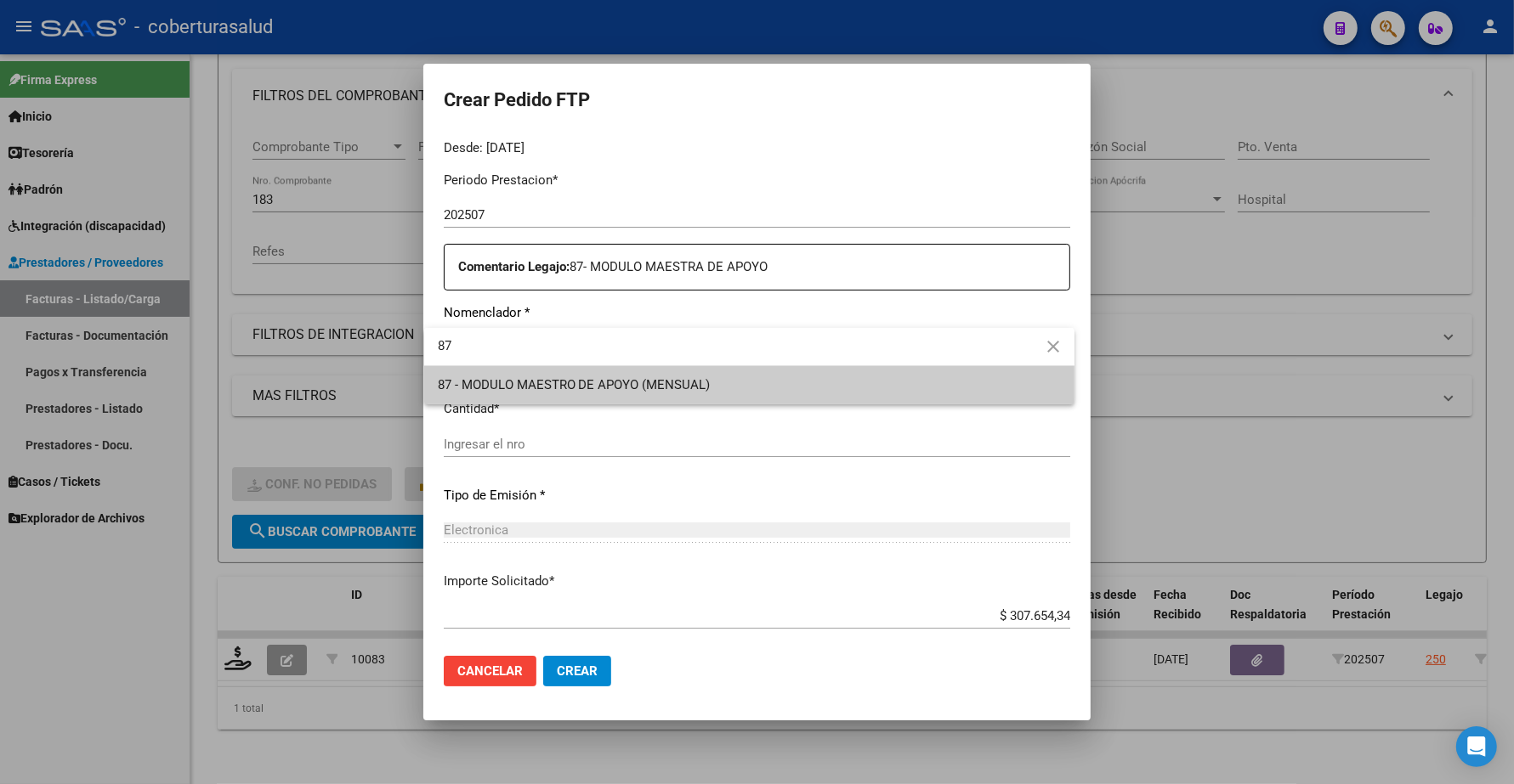
type input "87"
click at [606, 392] on span "87 - MODULO MAESTRO DE APOYO (MENSUAL)" at bounding box center [573, 385] width 273 height 15
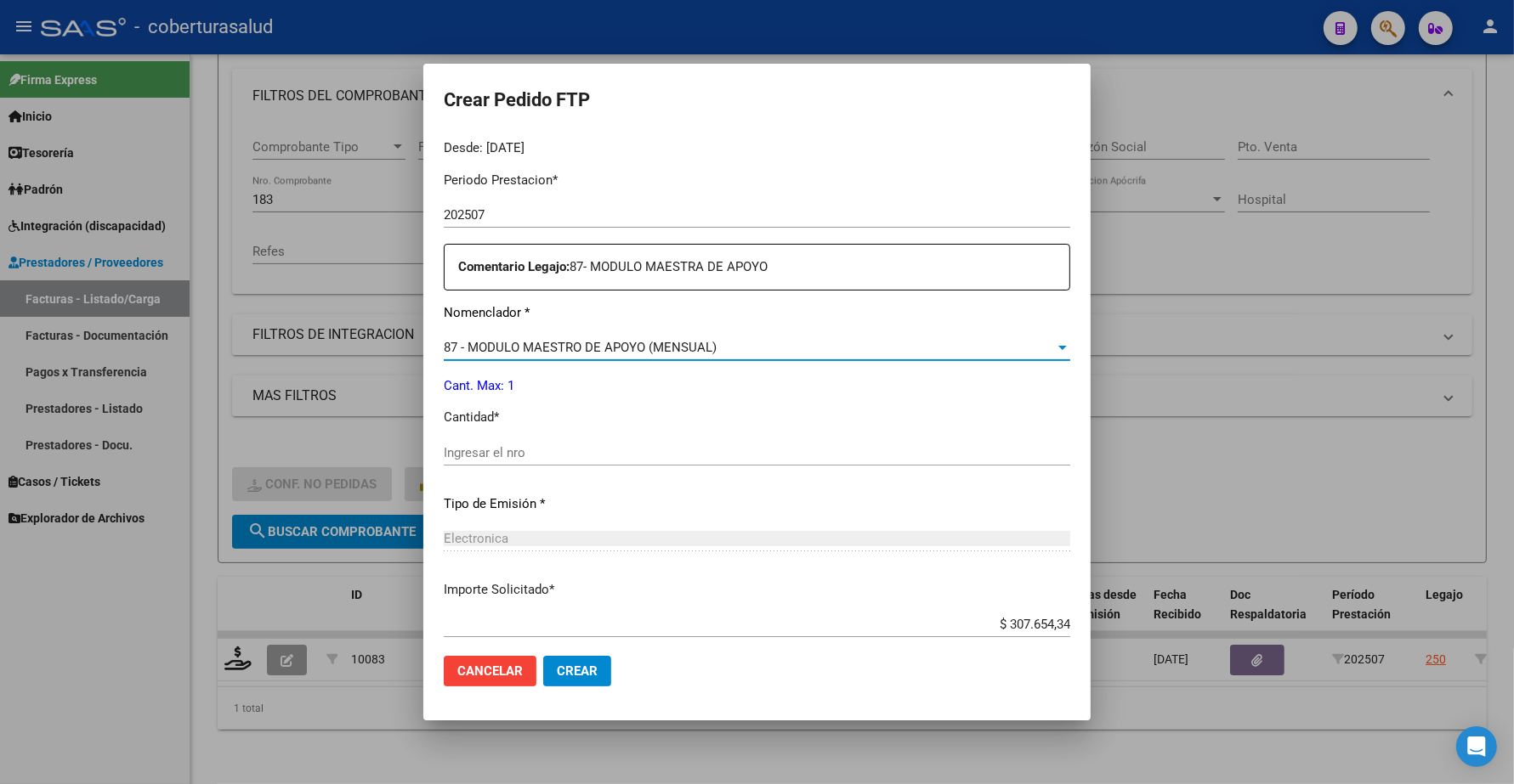
click at [503, 453] on input "Ingresar el nro" at bounding box center [757, 453] width 627 height 15
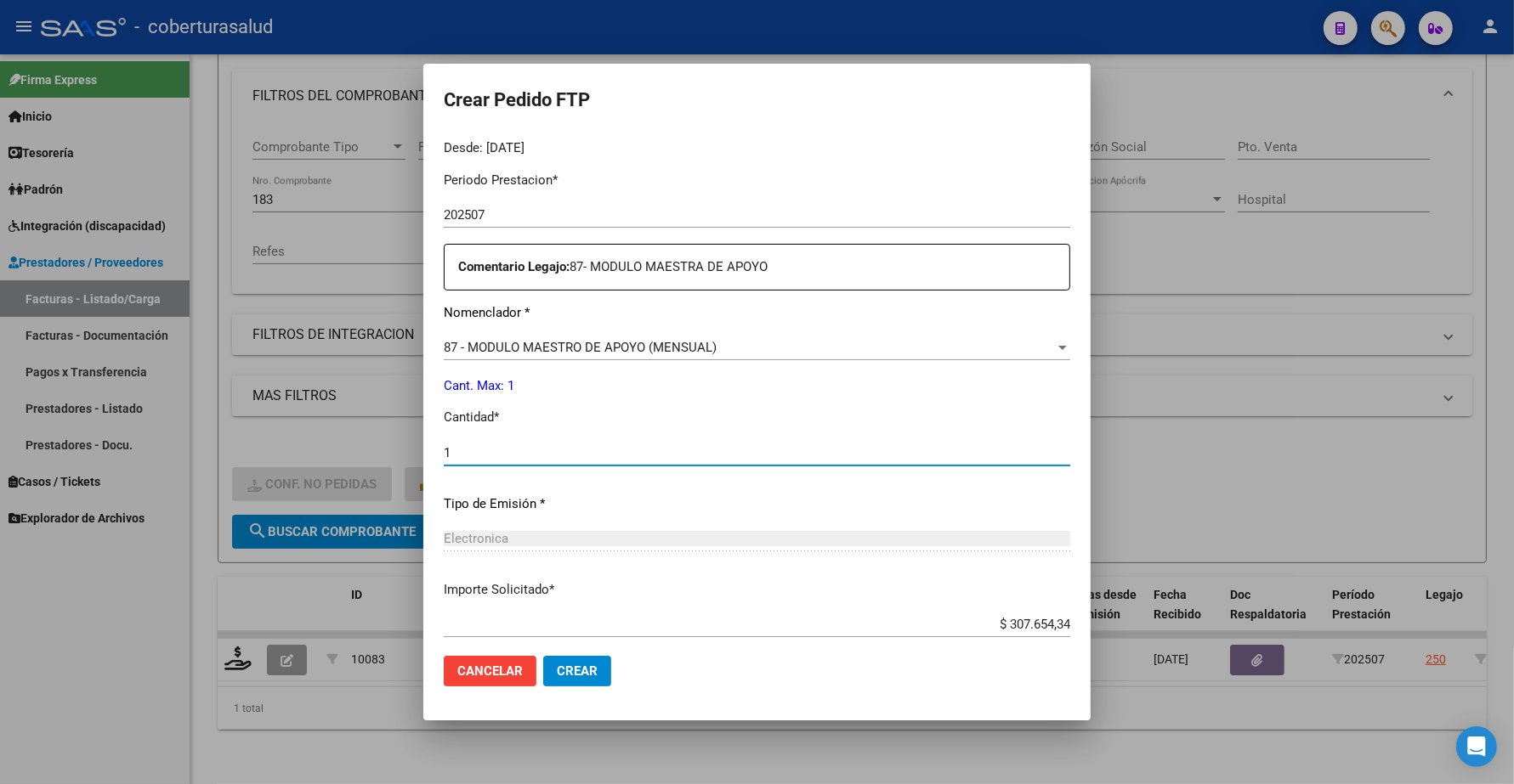
type input "1"
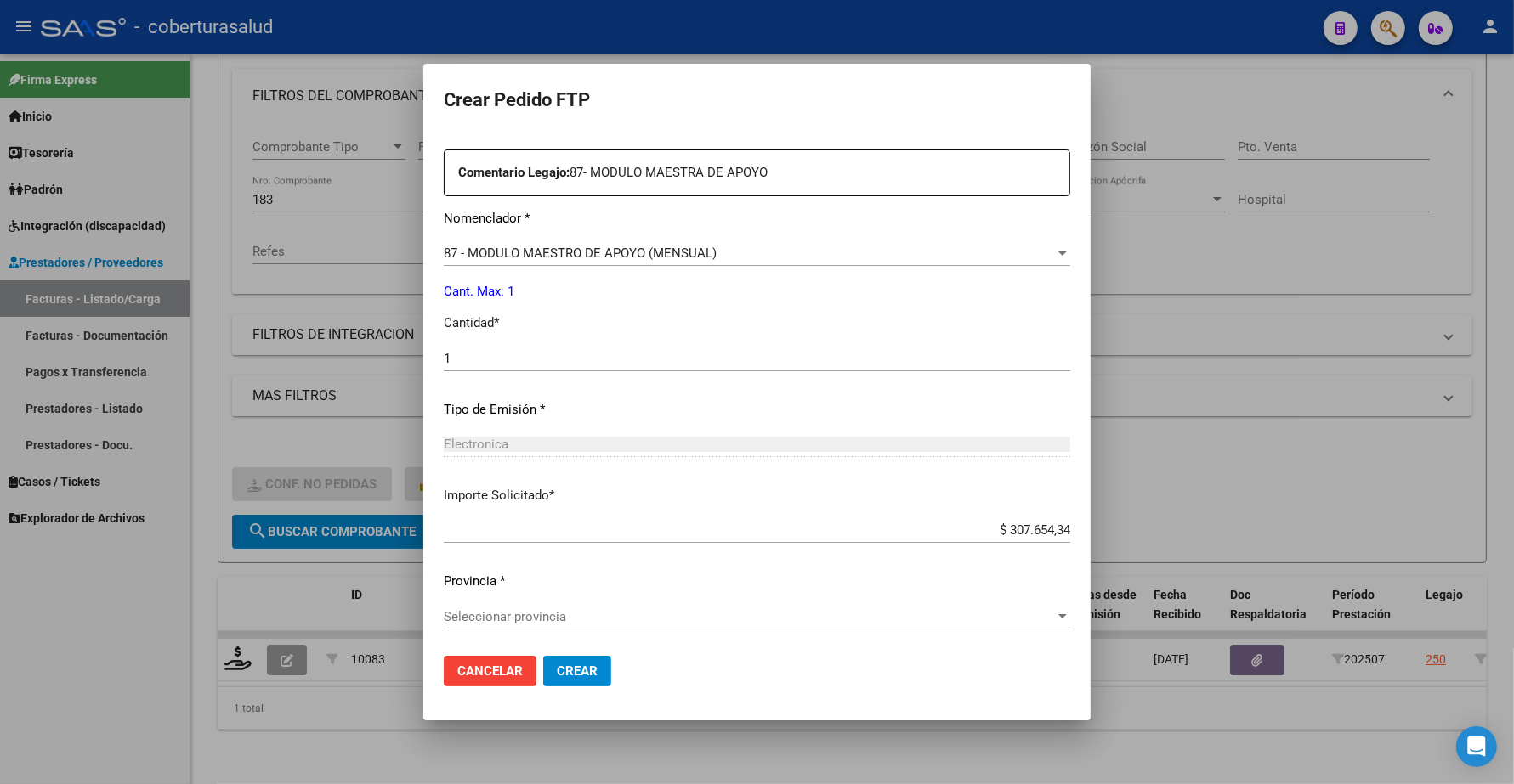
scroll to position [626, 0]
click at [535, 609] on span "Seleccionar provincia" at bounding box center [749, 616] width 611 height 15
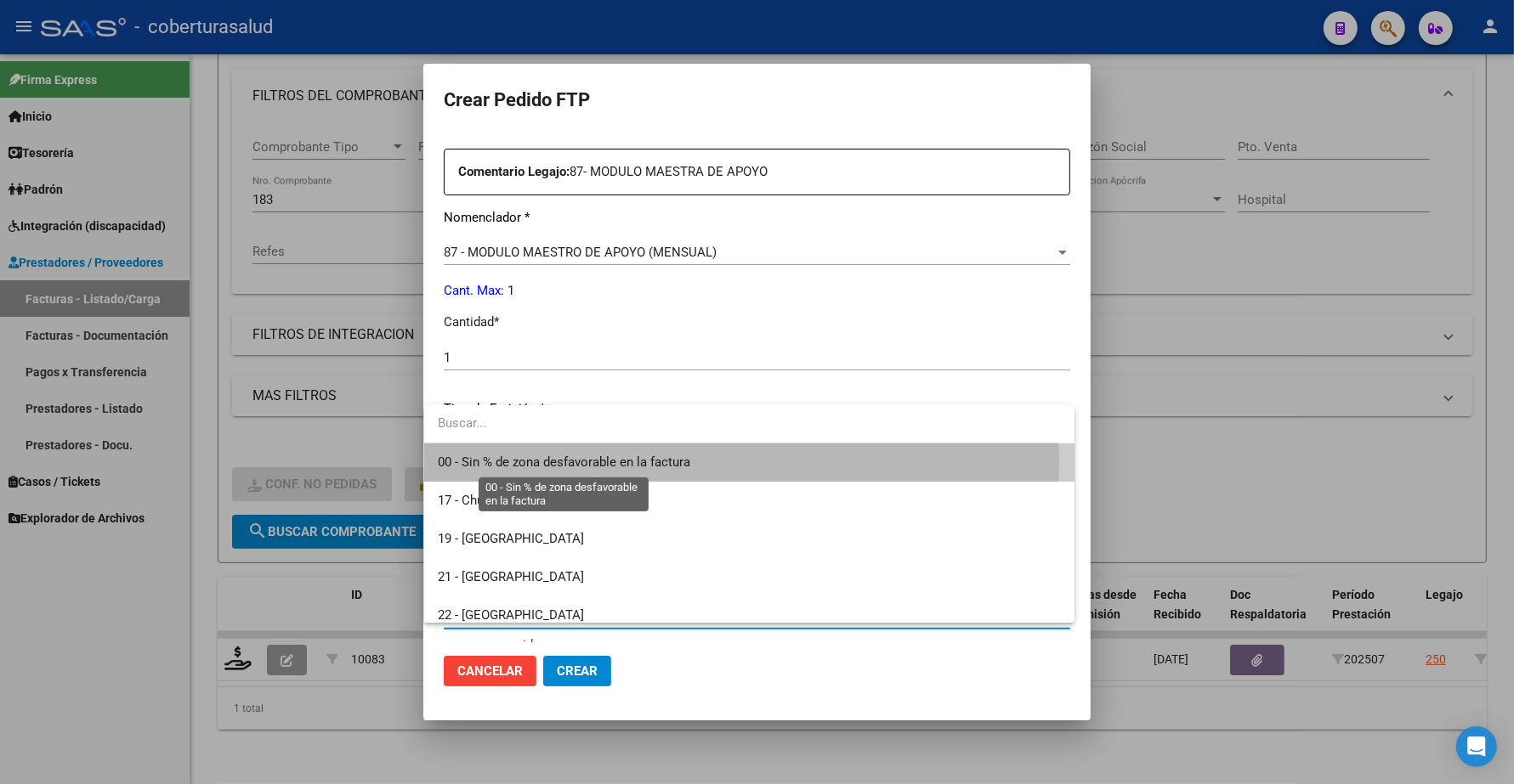
click at [541, 464] on span "00 - Sin % de zona desfavorable en la factura" at bounding box center [563, 462] width 253 height 15
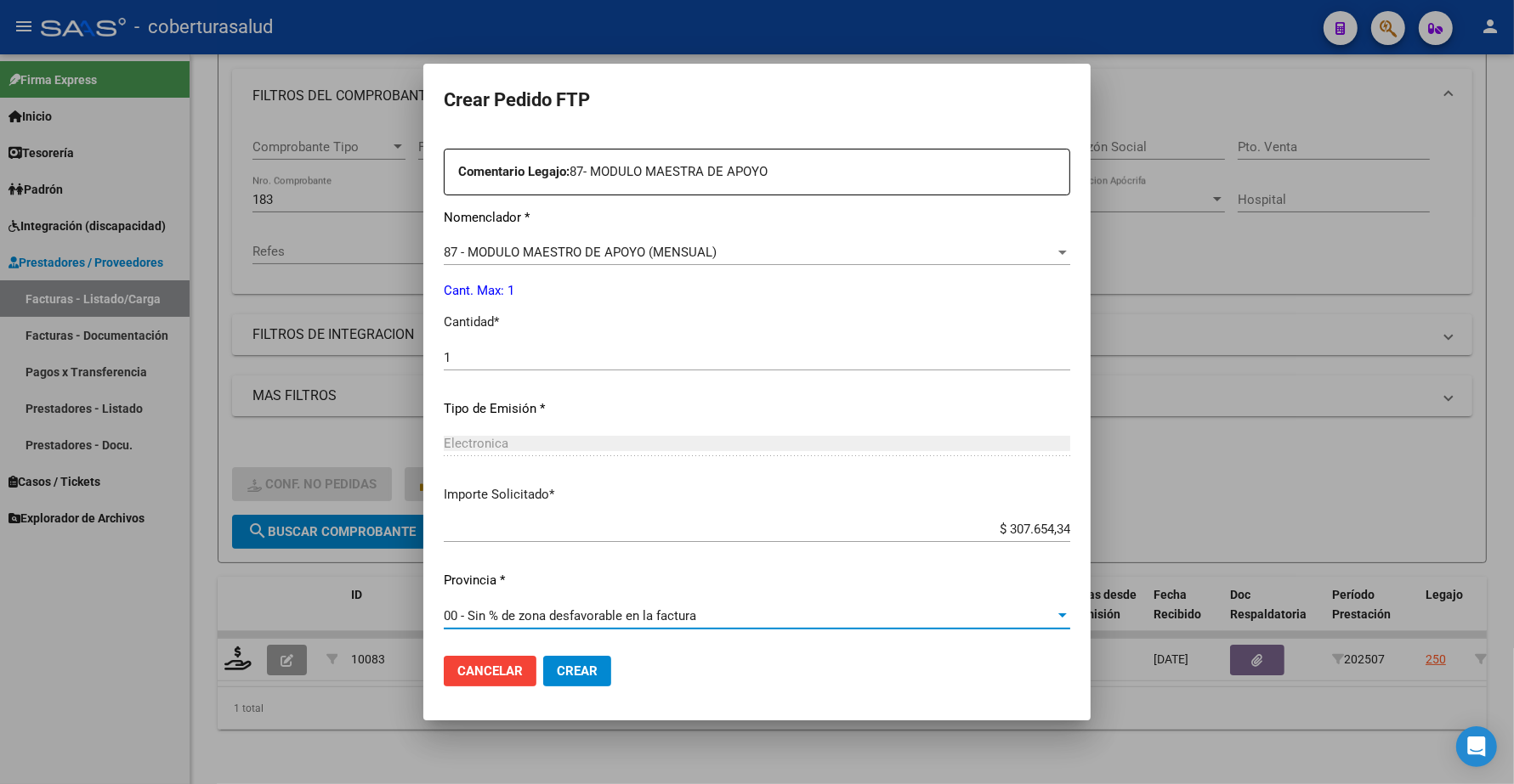
click at [579, 686] on button "Crear" at bounding box center [577, 672] width 68 height 31
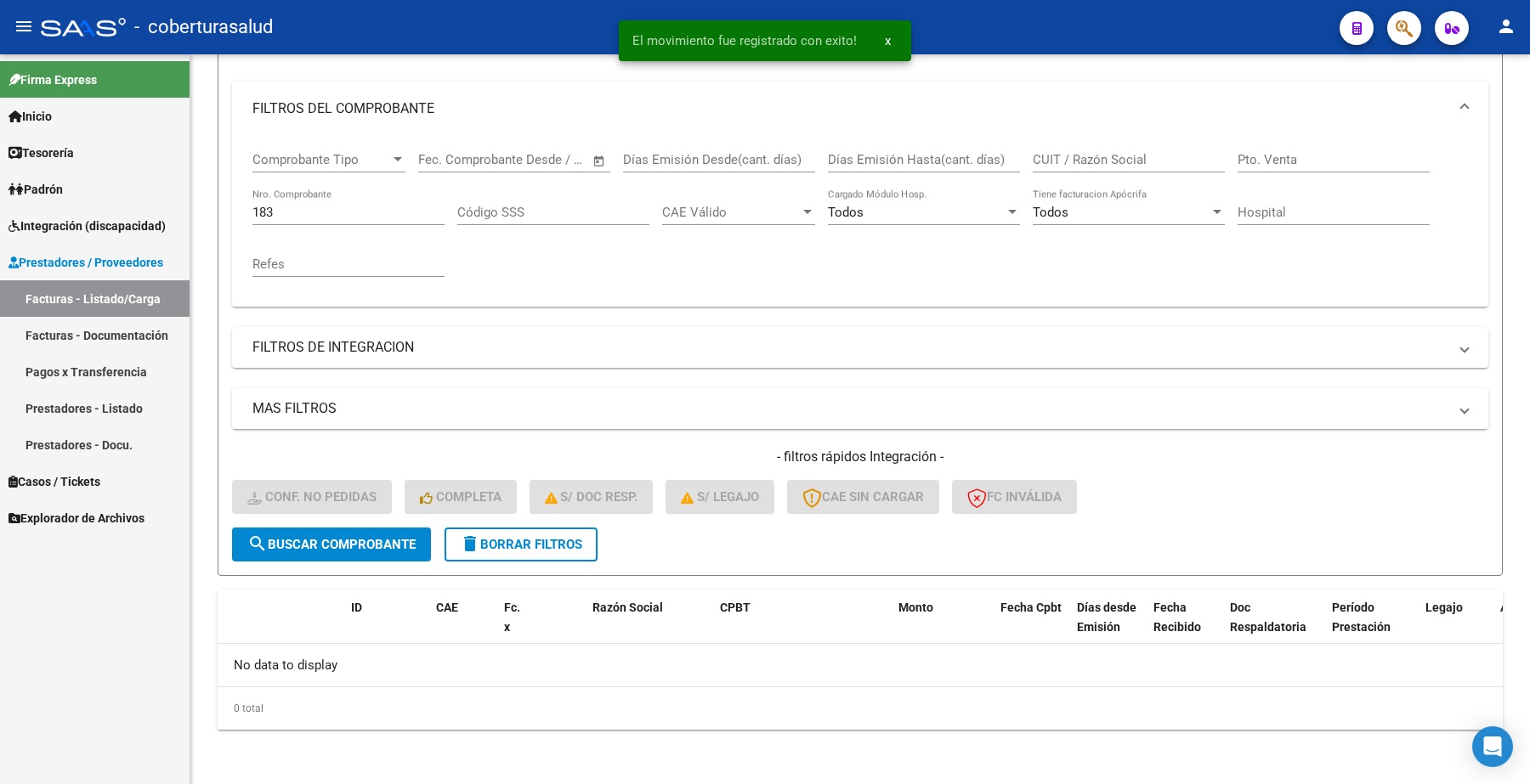
scroll to position [201, 0]
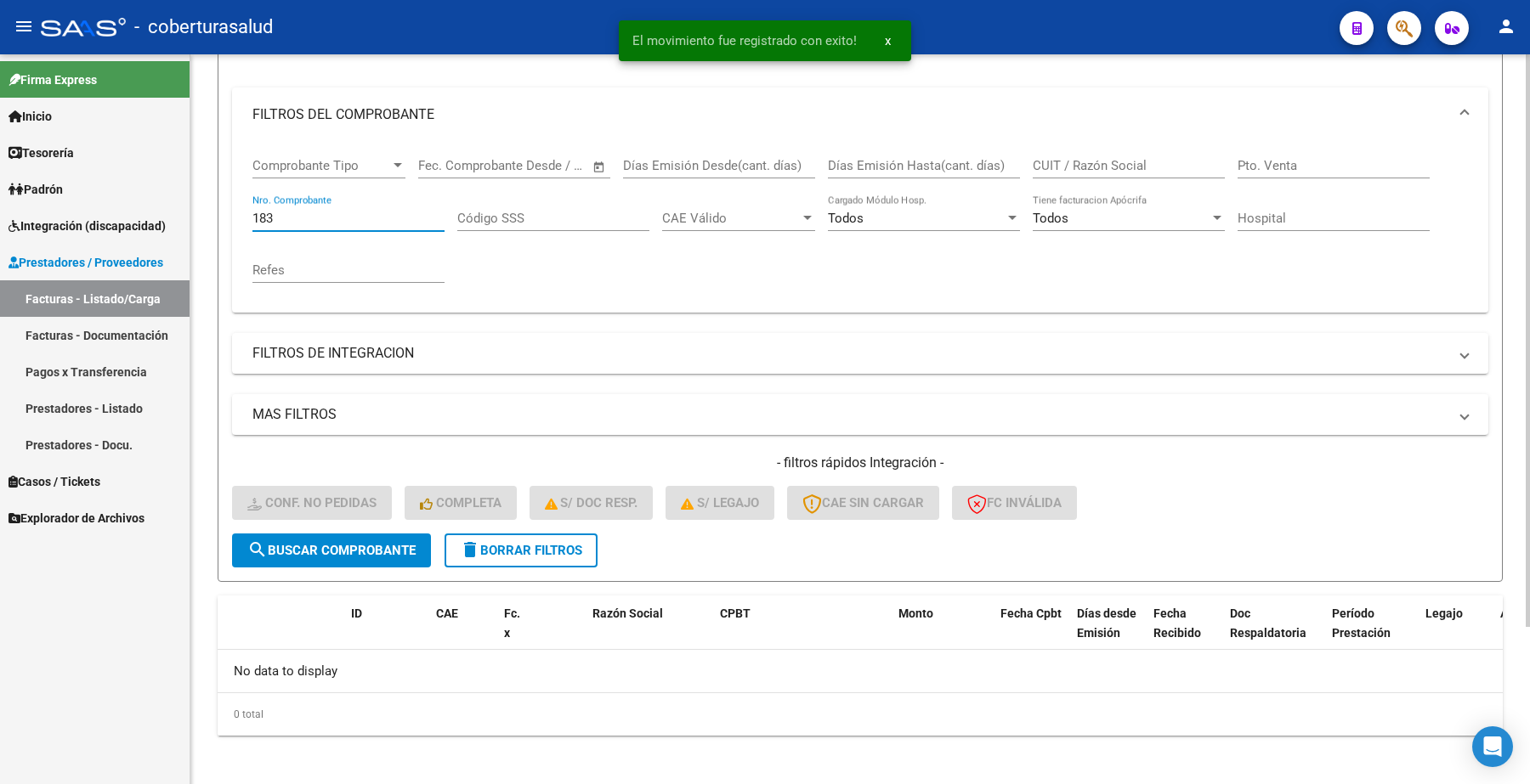
drag, startPoint x: 273, startPoint y: 217, endPoint x: 206, endPoint y: 218, distance: 67.0
click at [206, 218] on div "Video tutorial PRESTADORES -> Listado de CPBTs Emitidos por Prestadores / Prove…" at bounding box center [859, 321] width 1339 height 937
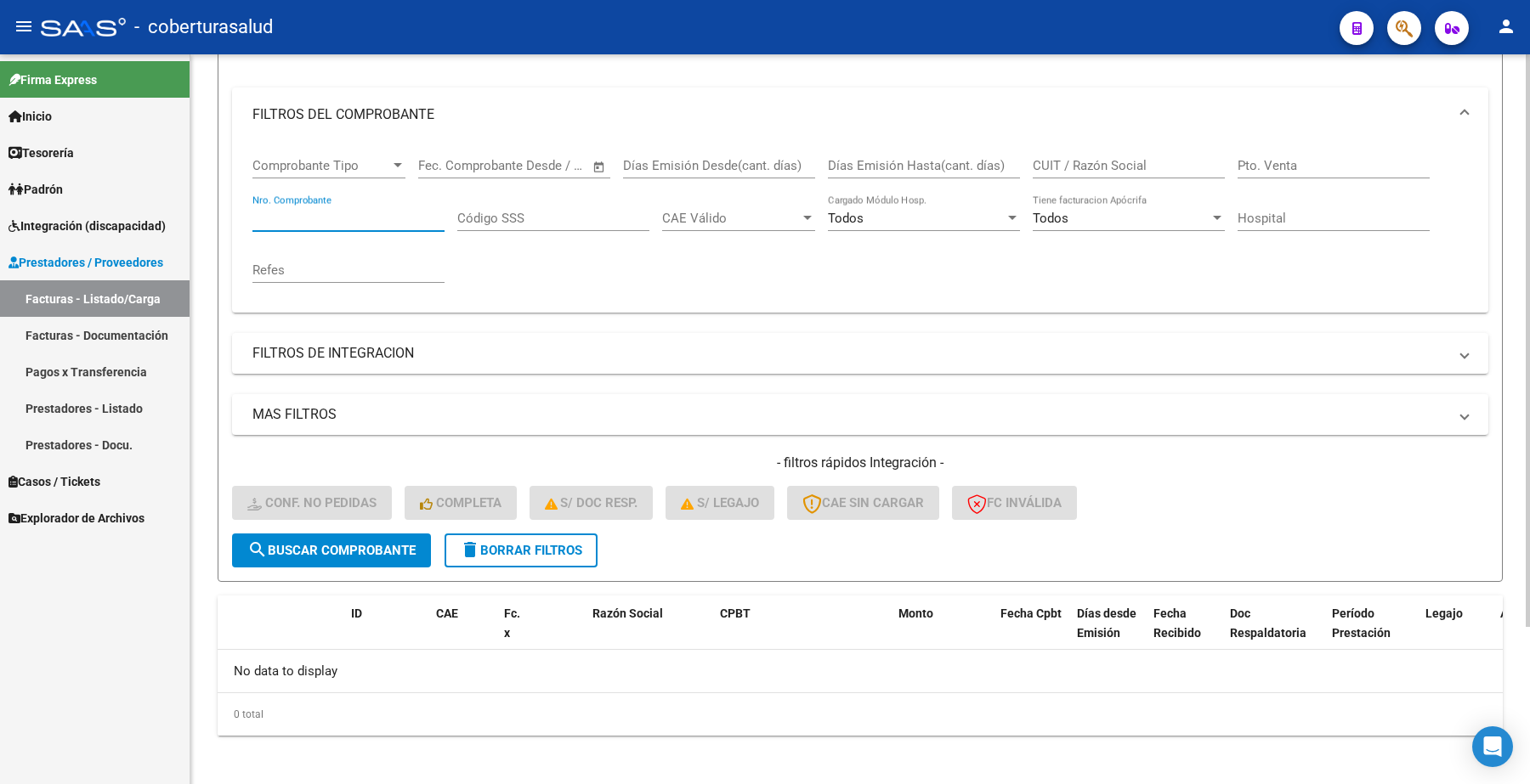
click at [350, 216] on input "Nro. Comprobante" at bounding box center [349, 218] width 192 height 15
click at [328, 216] on input "Nro. Comprobante" at bounding box center [349, 218] width 192 height 15
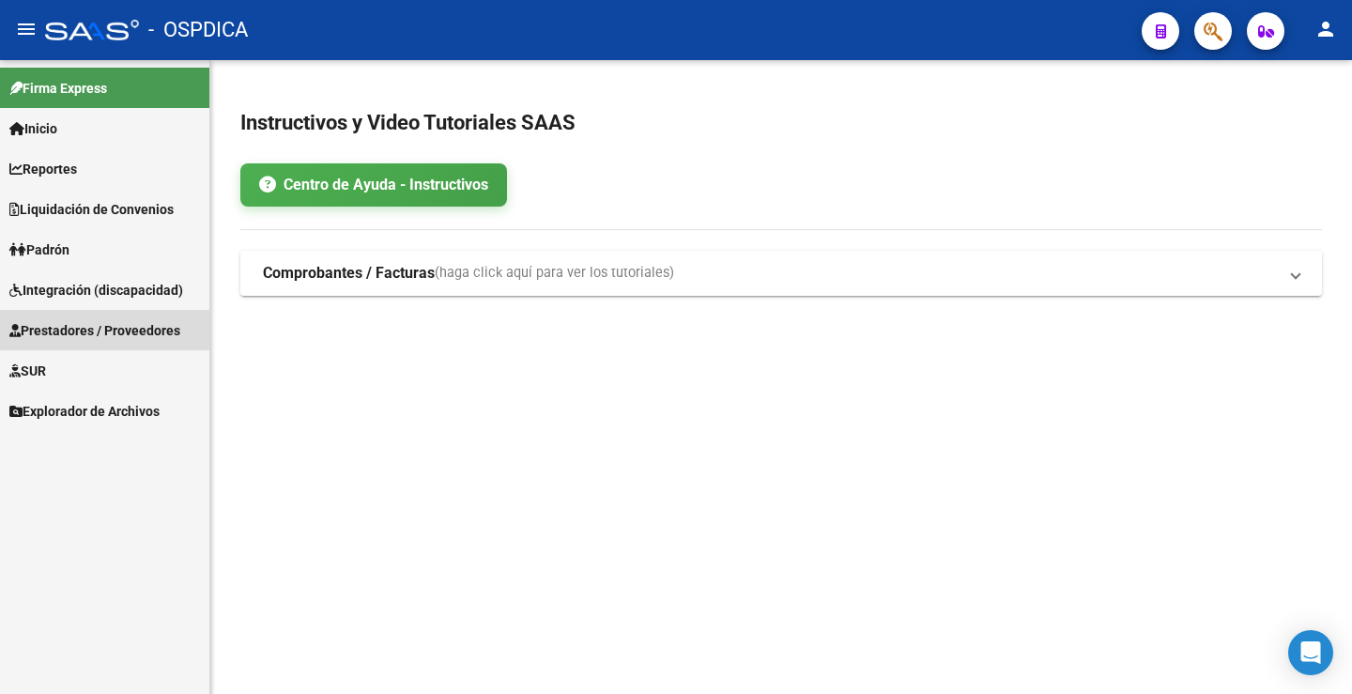
click at [91, 325] on span "Prestadores / Proveedores" at bounding box center [94, 330] width 171 height 21
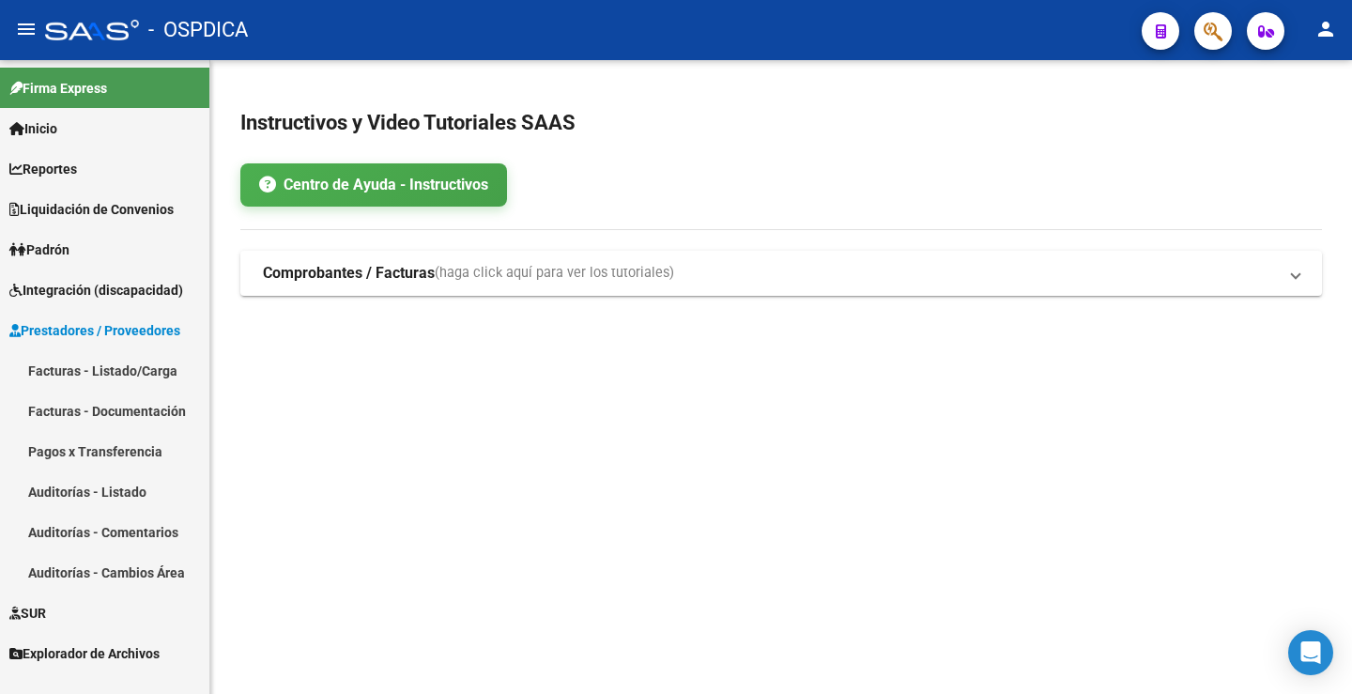
click at [106, 358] on link "Facturas - Listado/Carga" at bounding box center [104, 370] width 209 height 40
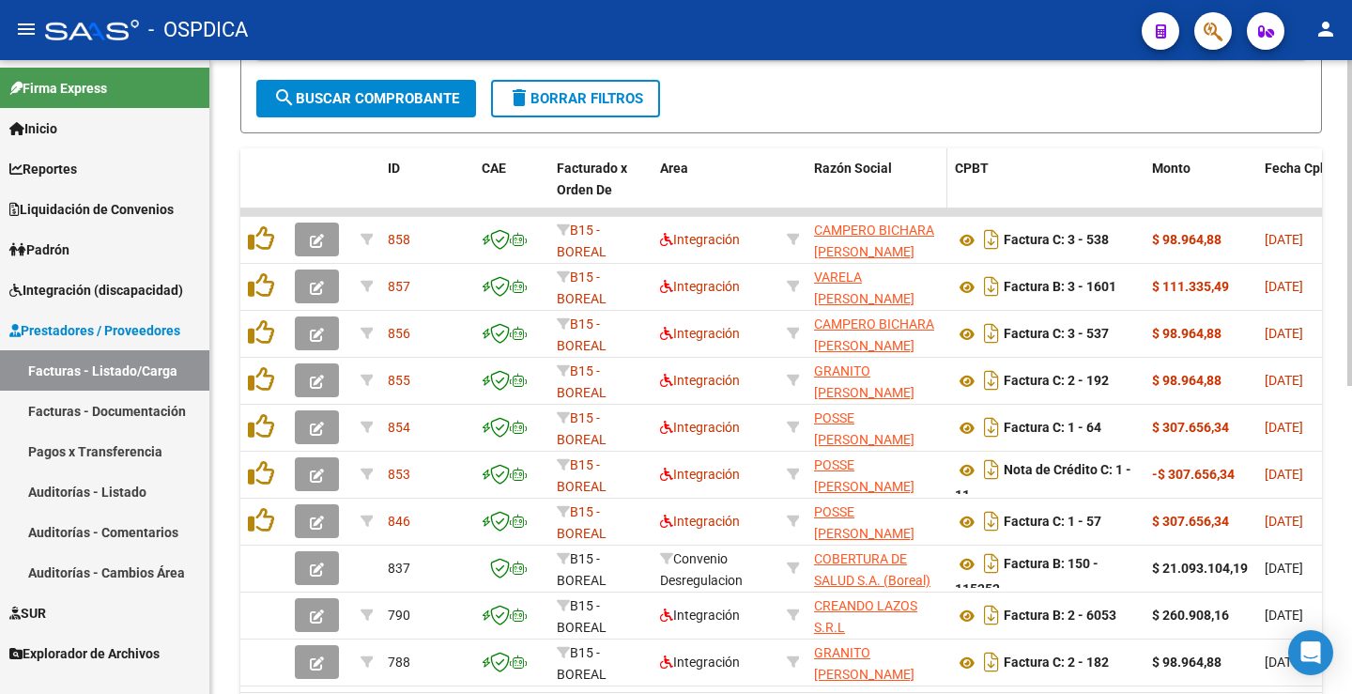
scroll to position [481, 0]
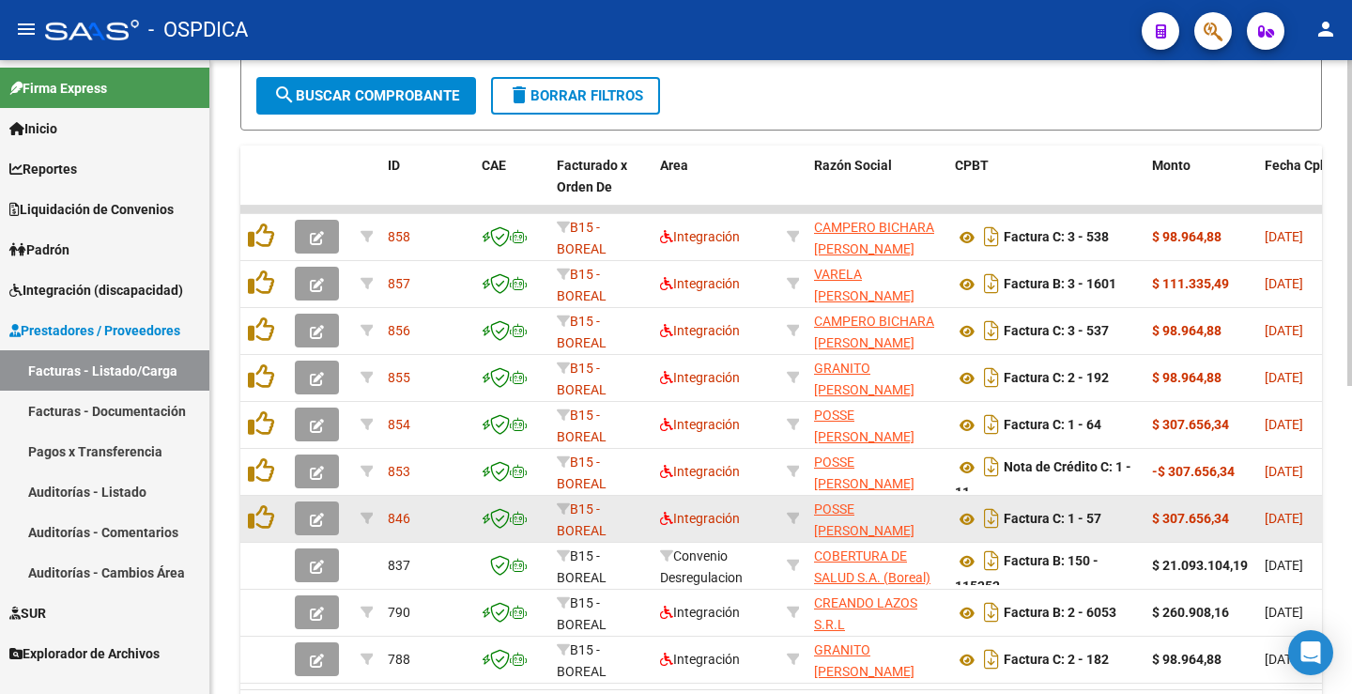
click at [320, 517] on icon "button" at bounding box center [317, 520] width 14 height 14
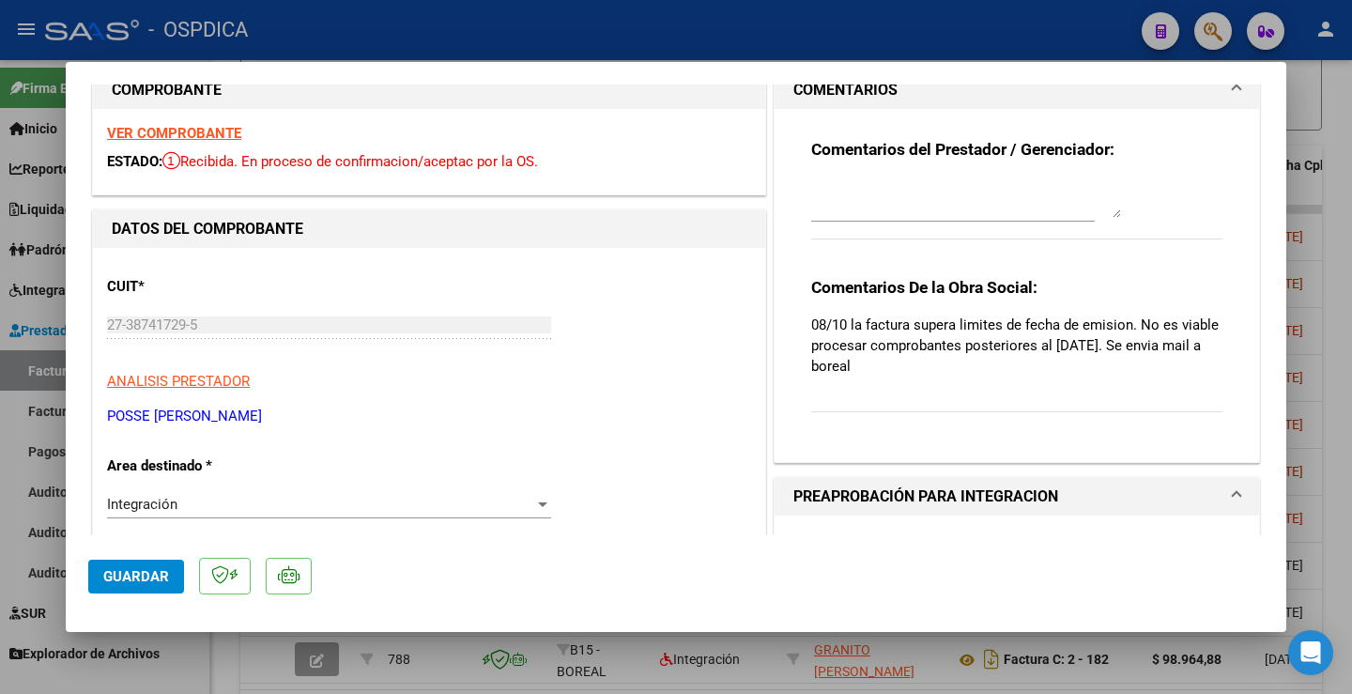
scroll to position [0, 0]
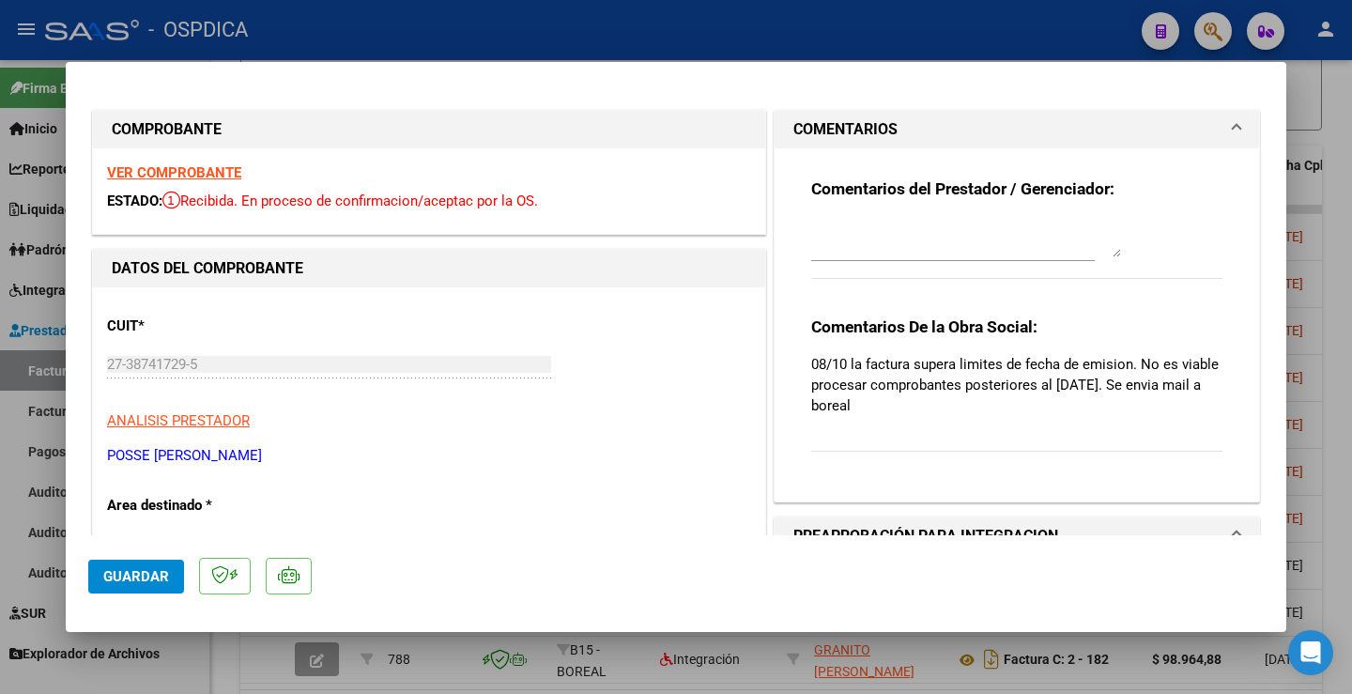
click at [203, 173] on strong "VER COMPROBANTE" at bounding box center [174, 172] width 134 height 17
type input "$ 0,00"
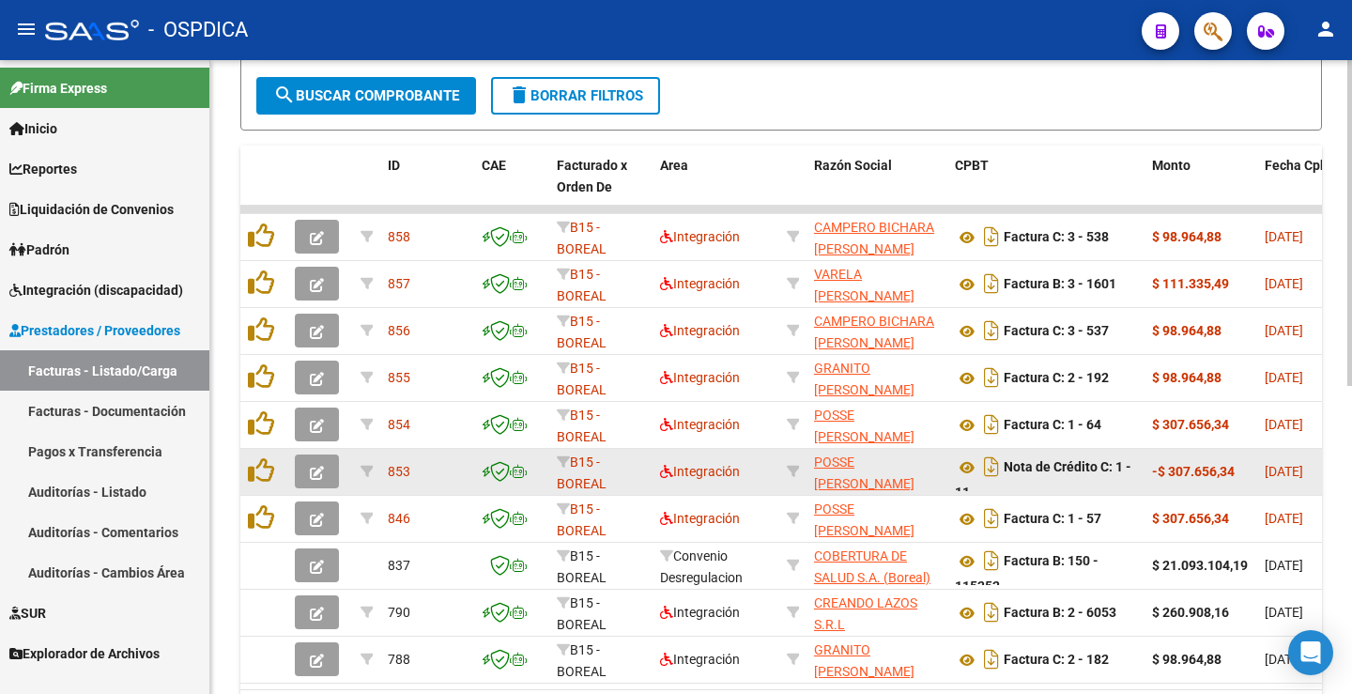
click at [313, 467] on icon "button" at bounding box center [317, 473] width 14 height 14
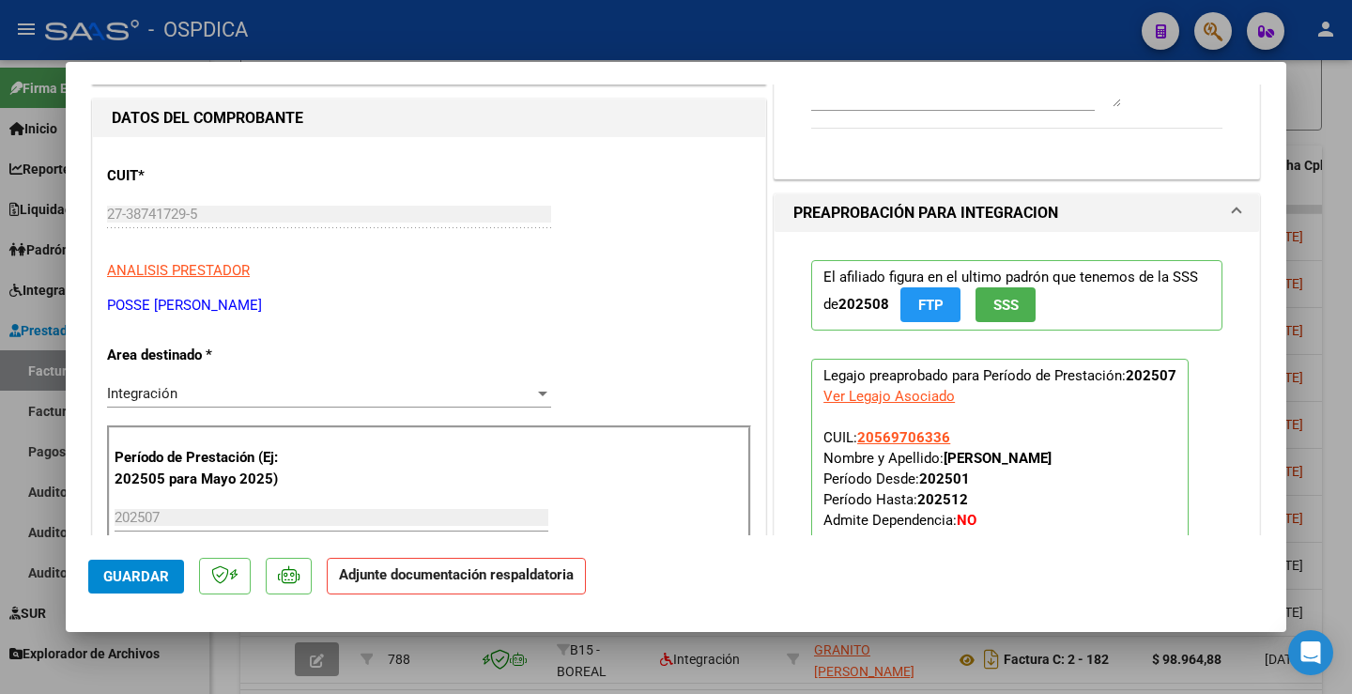
scroll to position [188, 0]
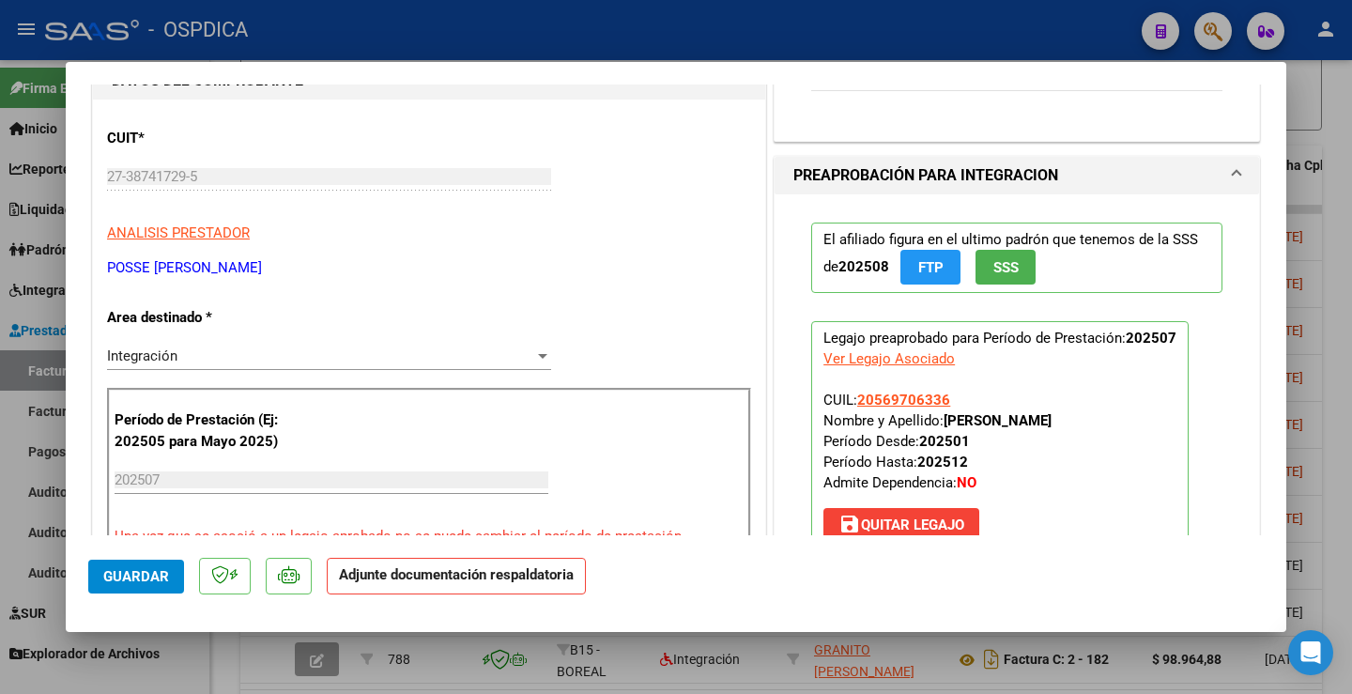
type input "$ 0,00"
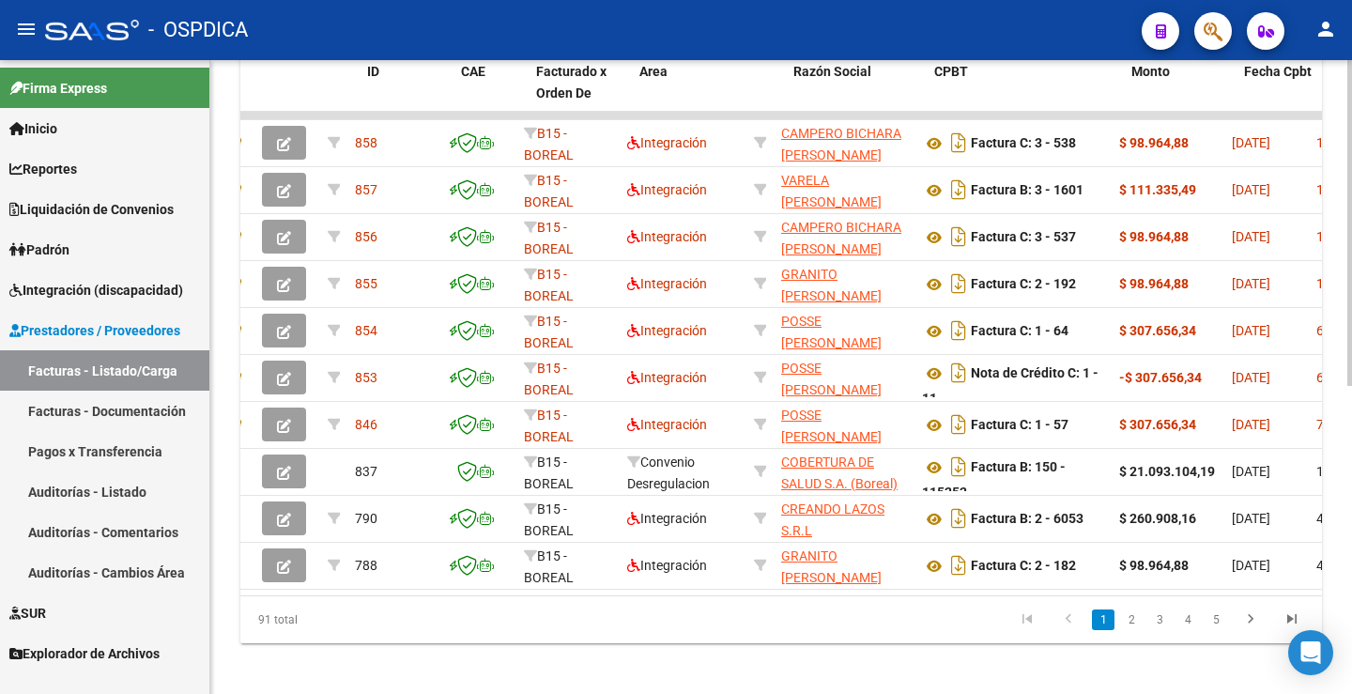
scroll to position [0, 0]
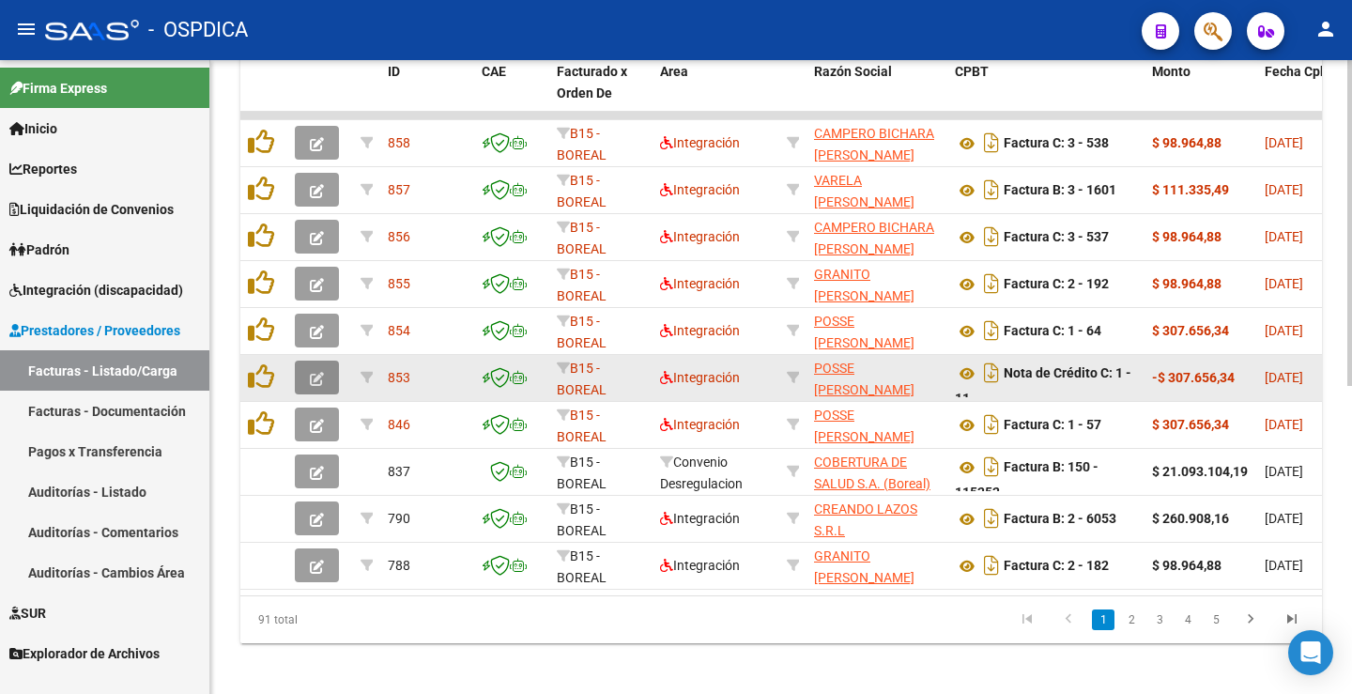
click at [324, 377] on button "button" at bounding box center [317, 377] width 44 height 34
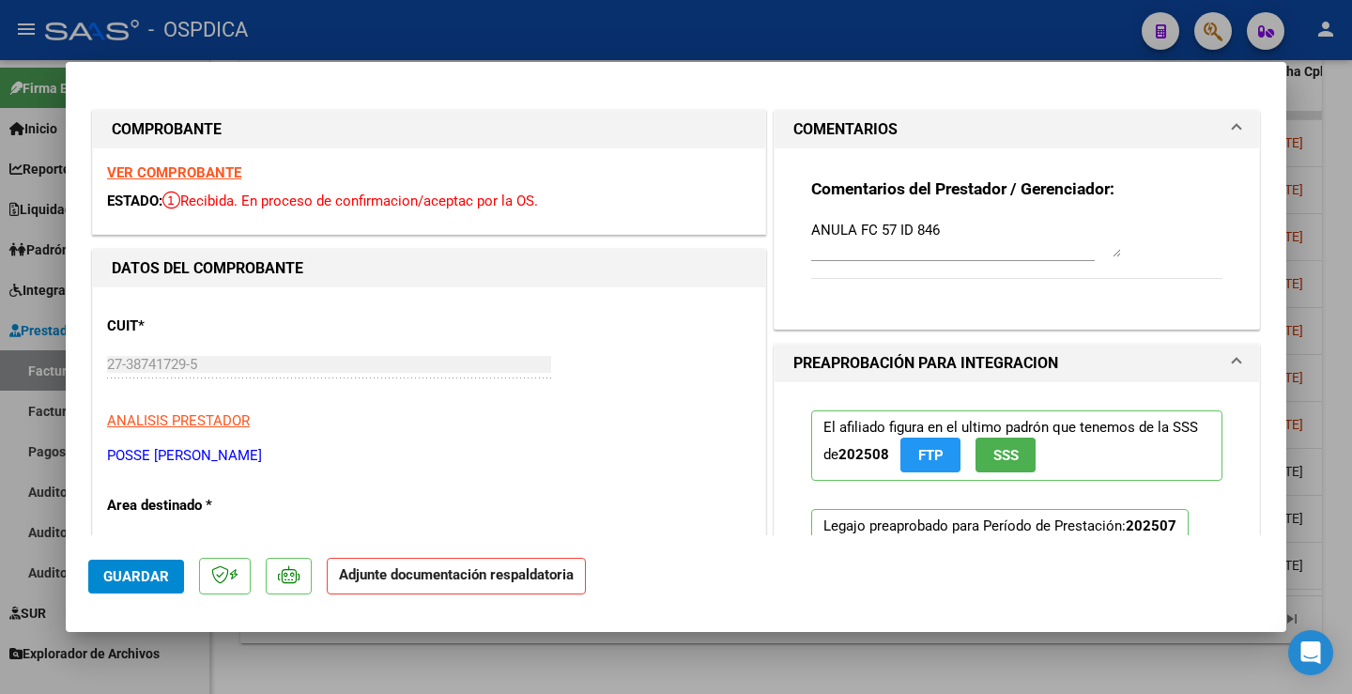
type input "$ 0,00"
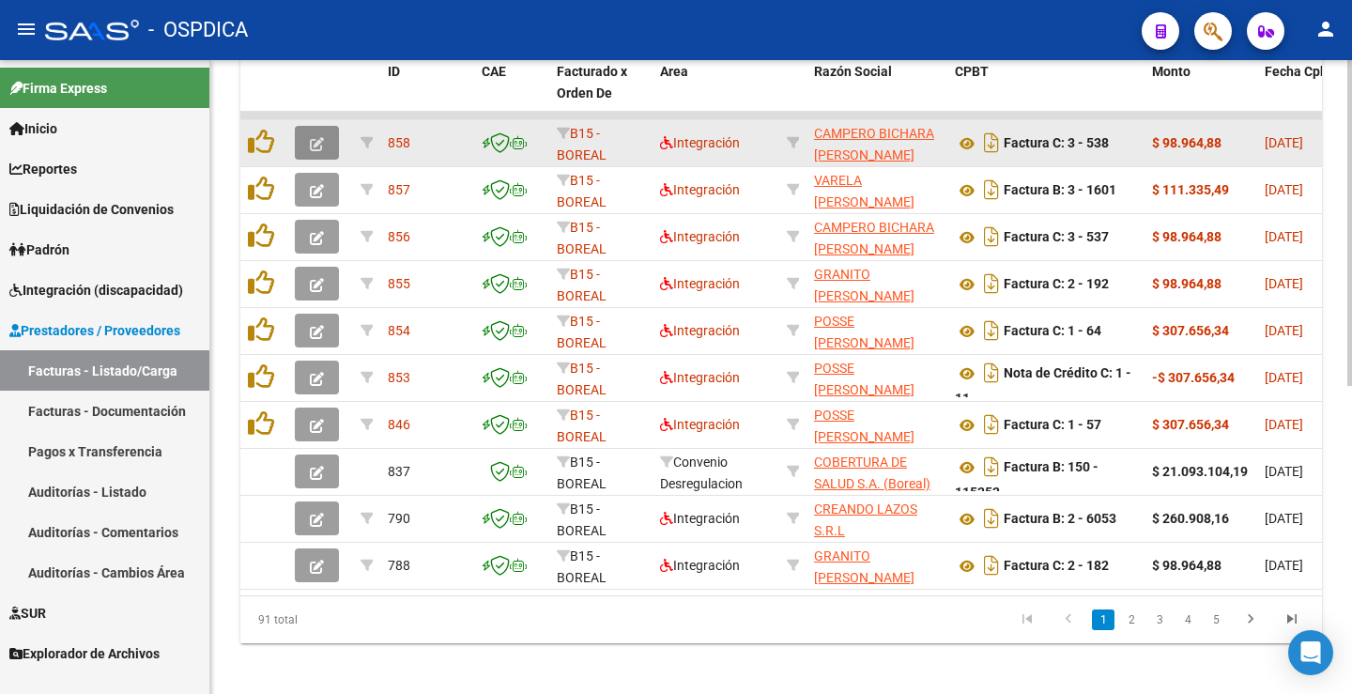
click at [330, 144] on button "button" at bounding box center [317, 143] width 44 height 34
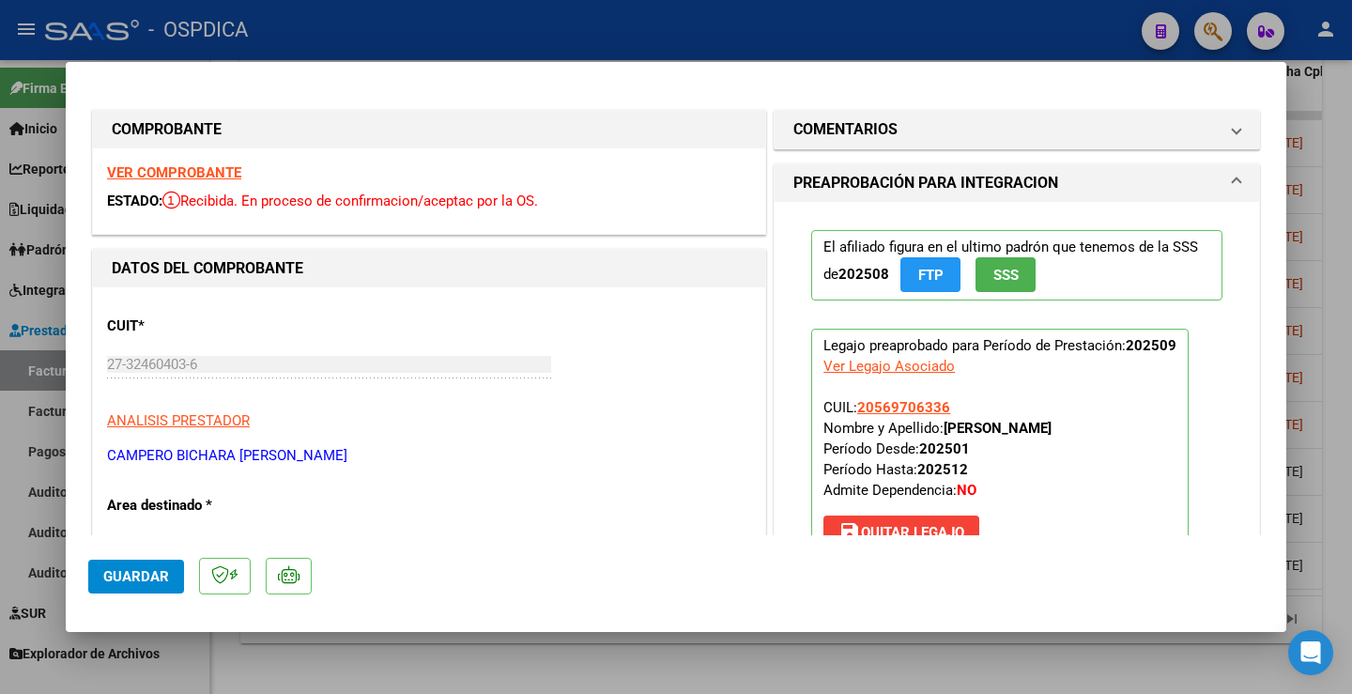
type input "$ 0,00"
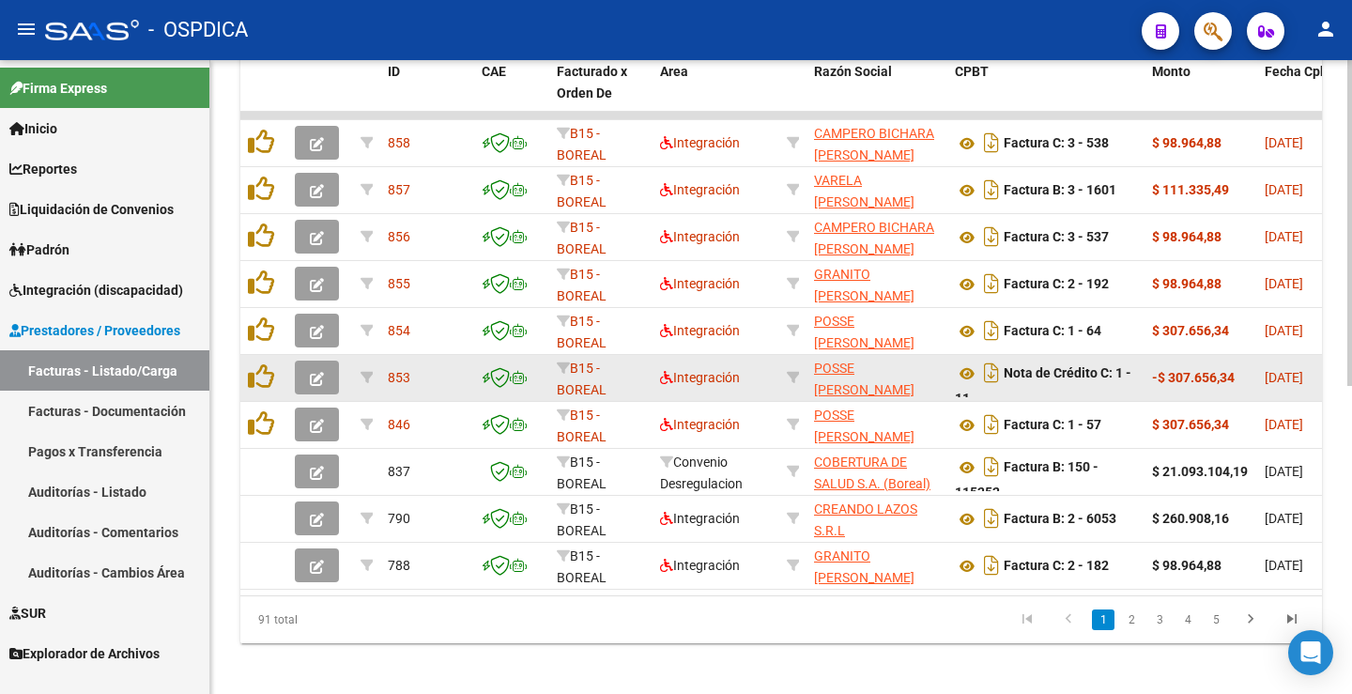
click at [319, 375] on icon "button" at bounding box center [317, 379] width 14 height 14
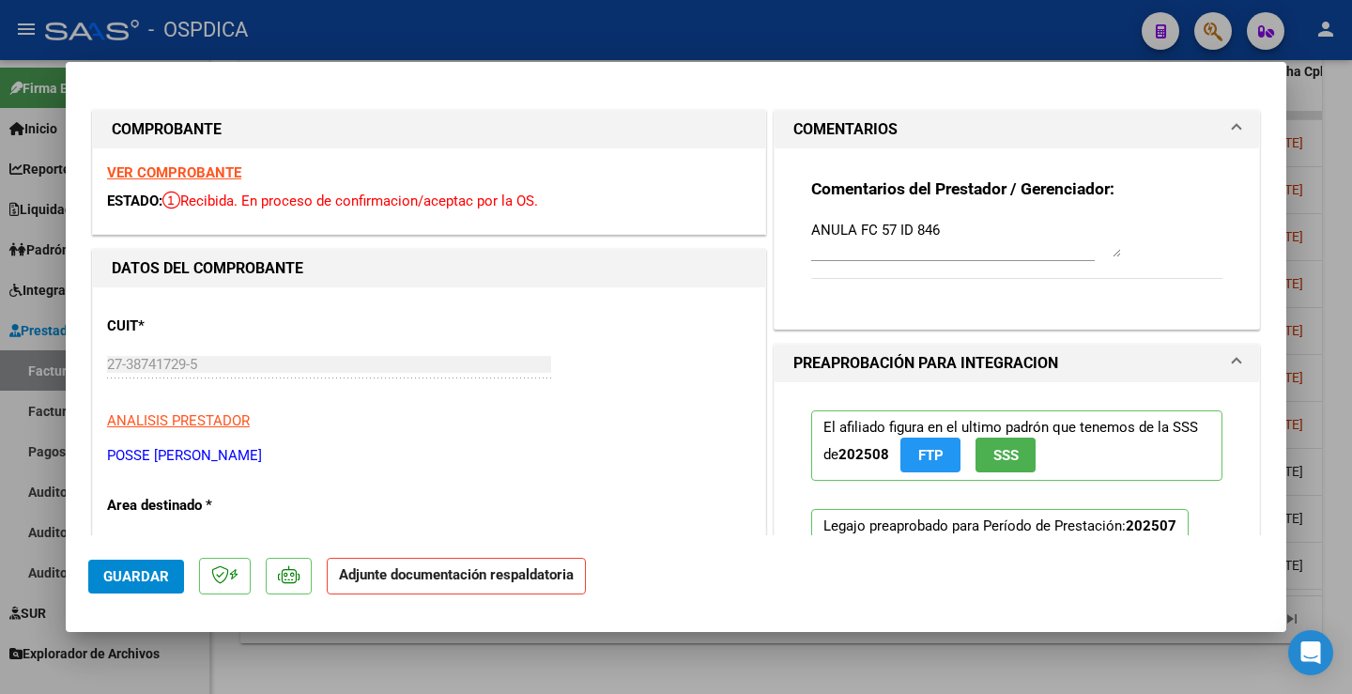
type input "$ 0,00"
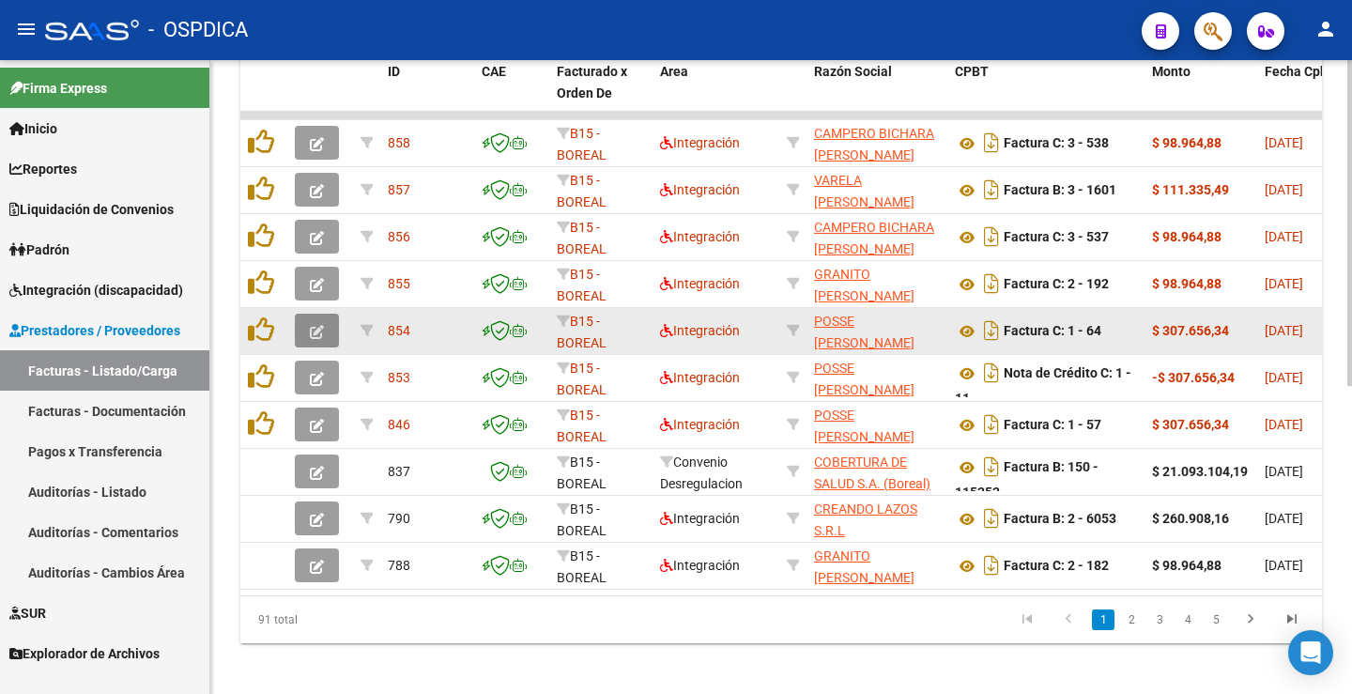
click at [318, 334] on icon "button" at bounding box center [317, 332] width 14 height 14
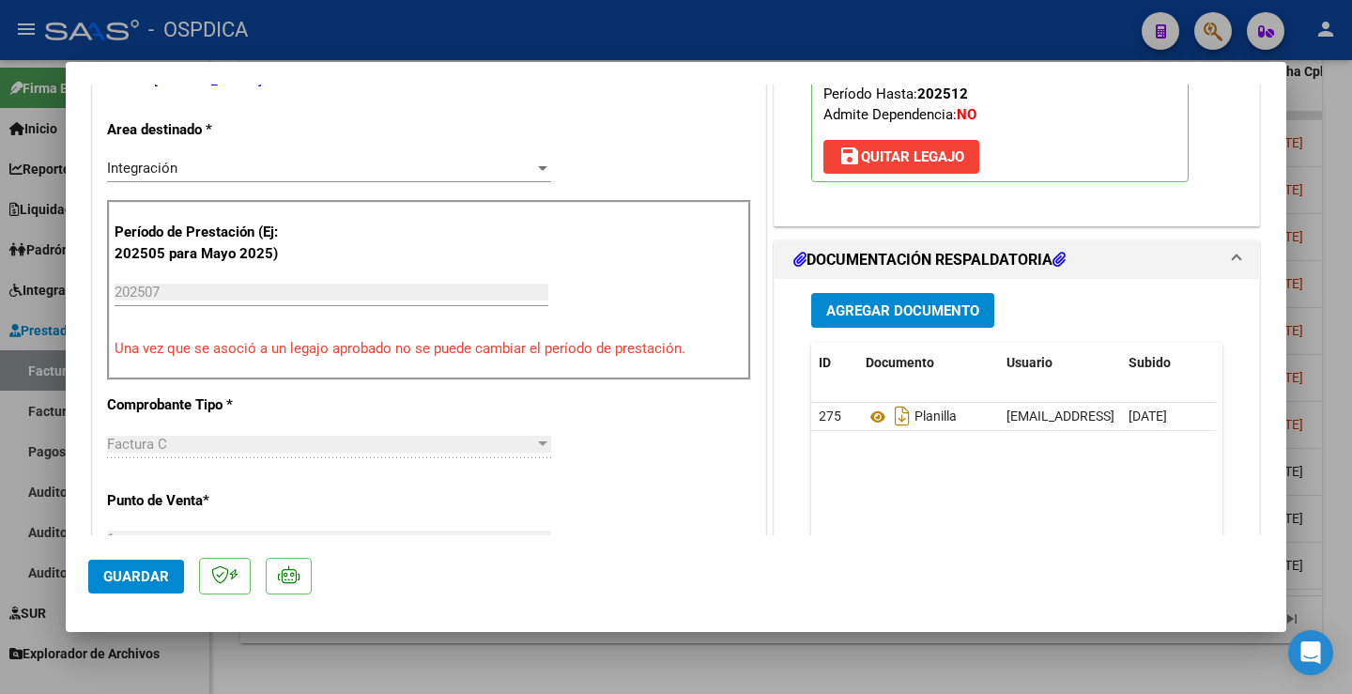
scroll to position [563, 0]
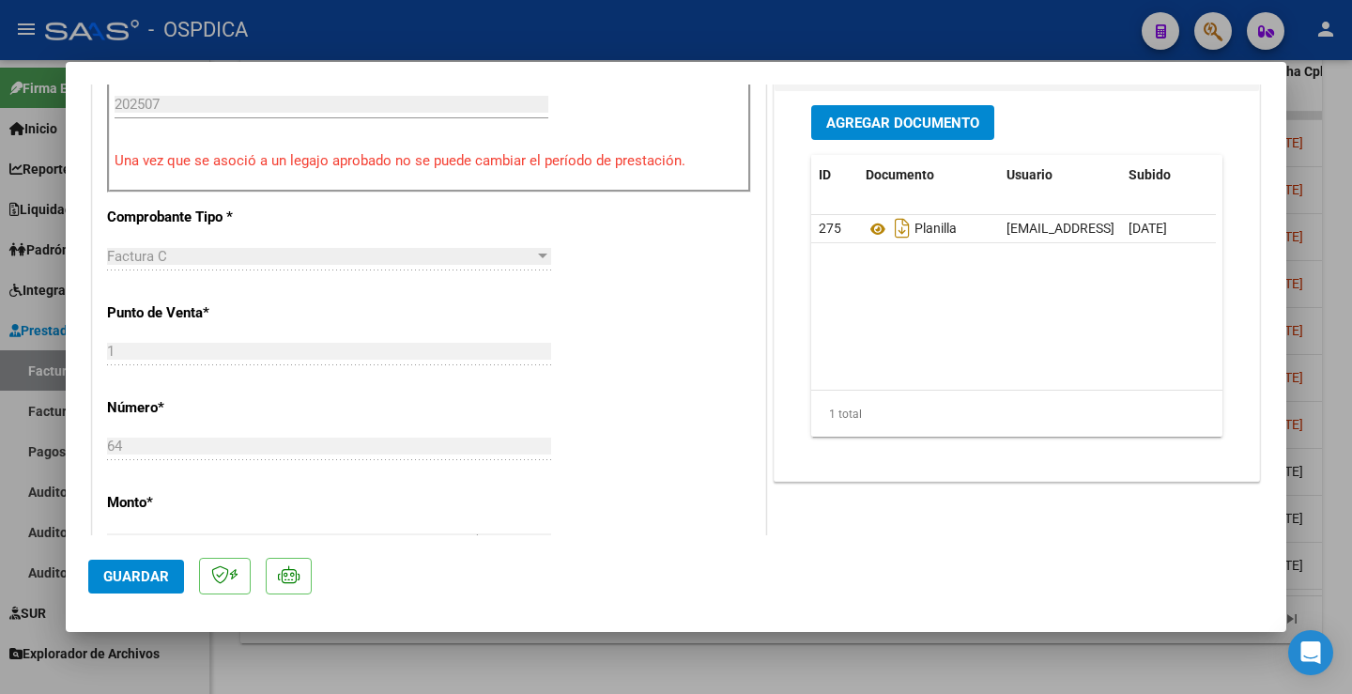
type input "$ 0,00"
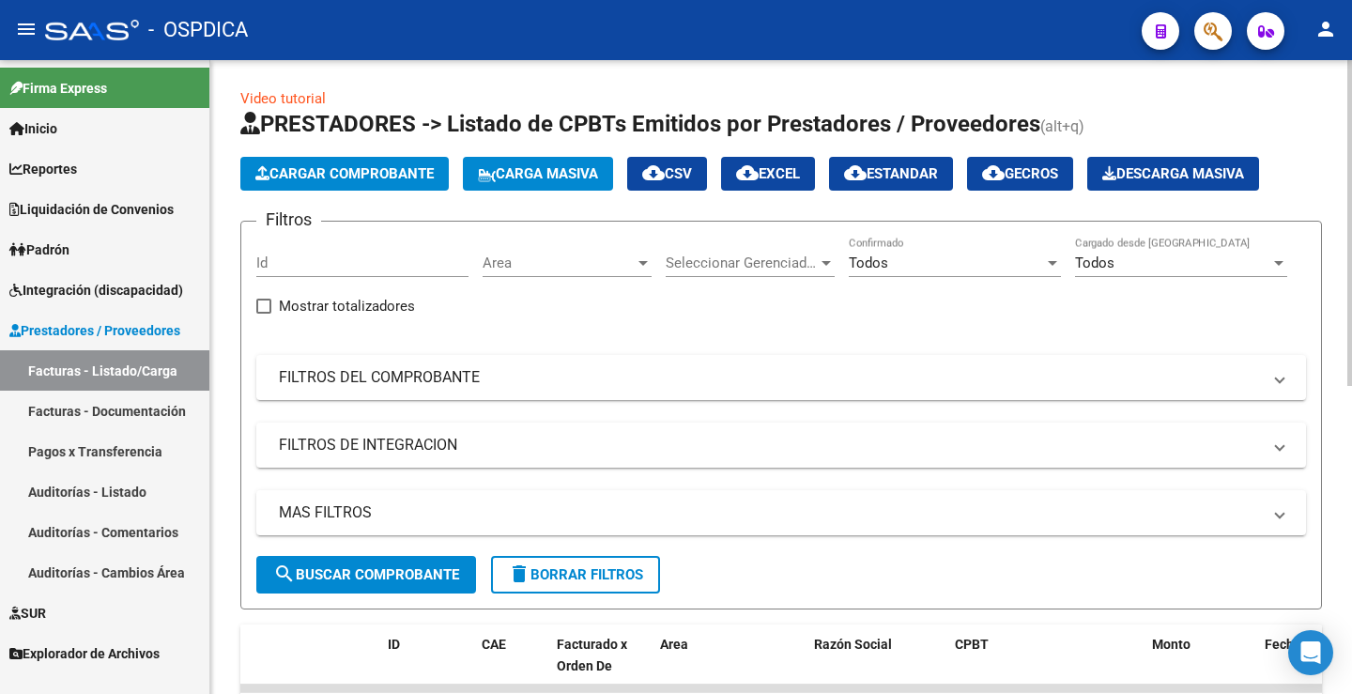
scroll to position [0, 0]
